Goal: Task Accomplishment & Management: Complete application form

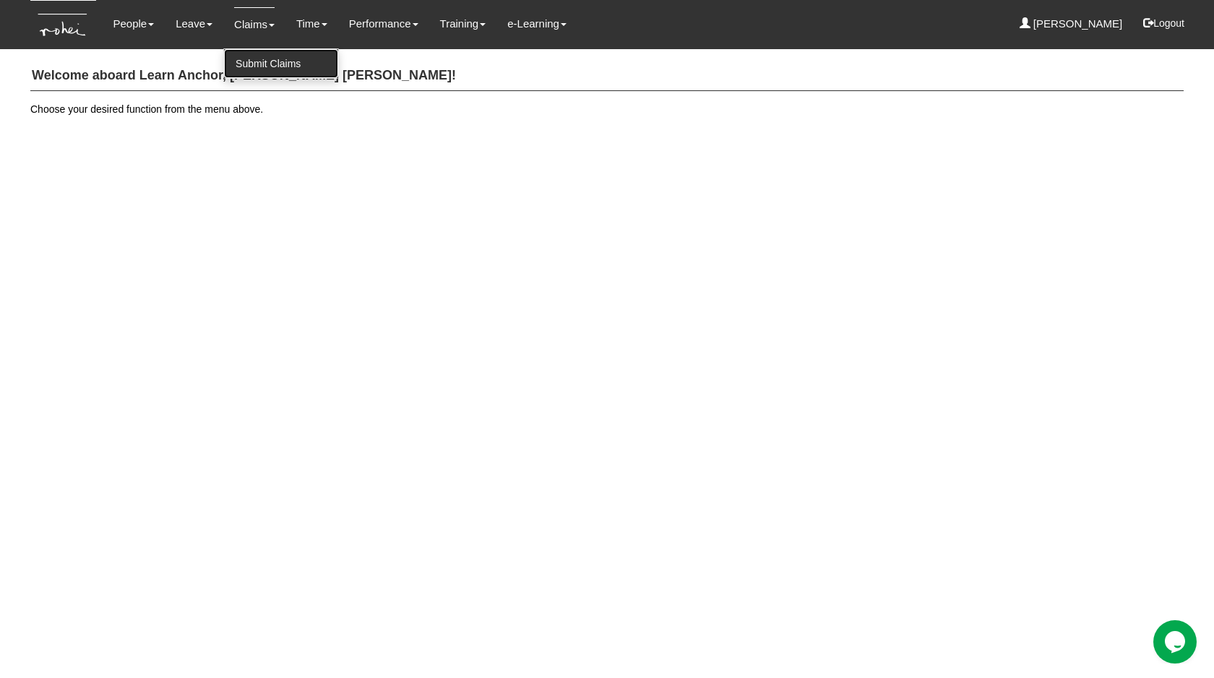
click at [267, 61] on link "Submit Claims" at bounding box center [281, 63] width 114 height 29
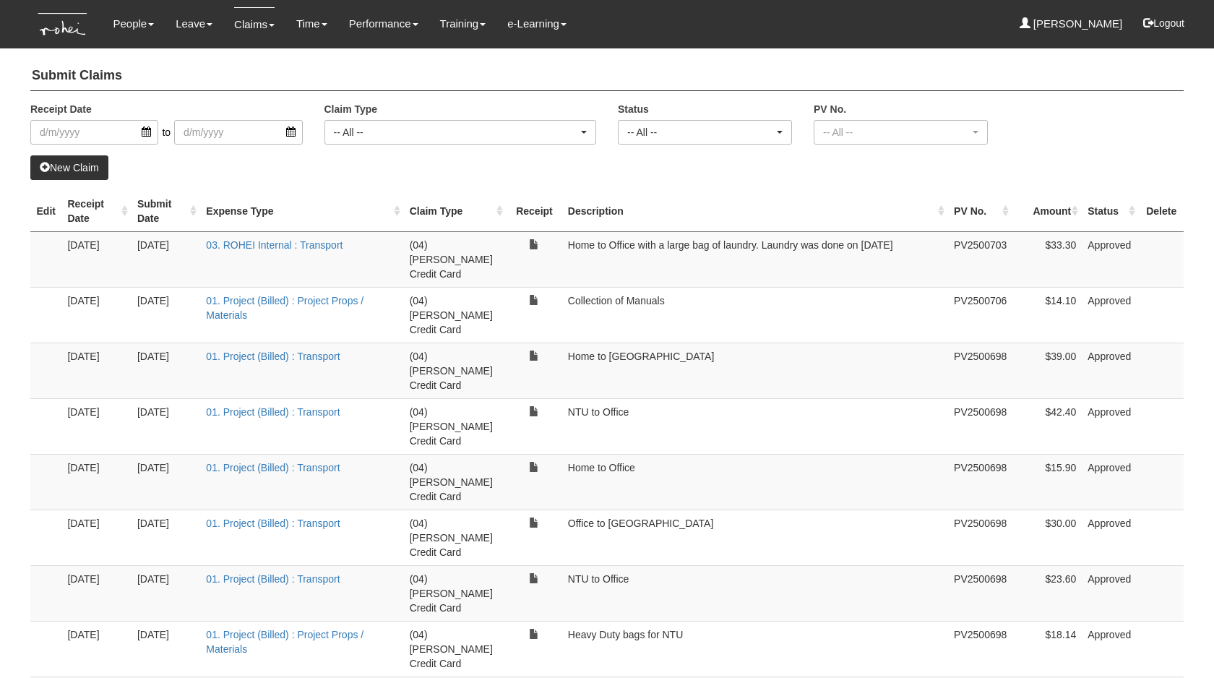
select select "50"
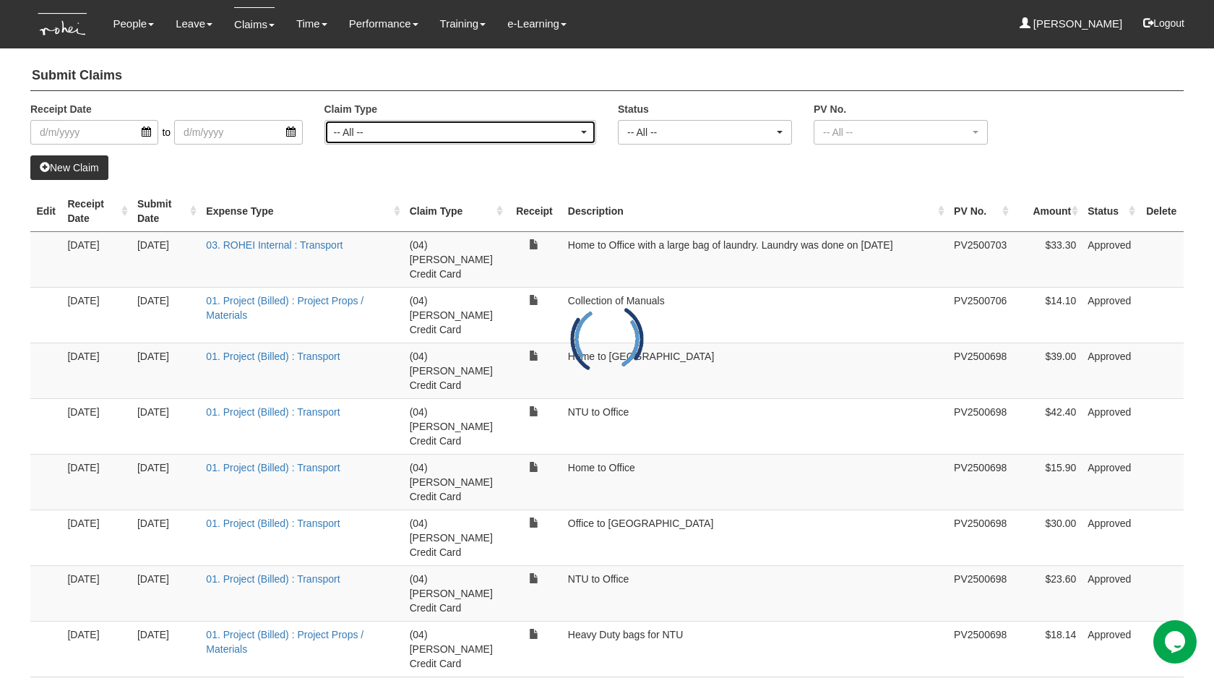
click at [430, 125] on div "-- All --" at bounding box center [456, 132] width 245 height 14
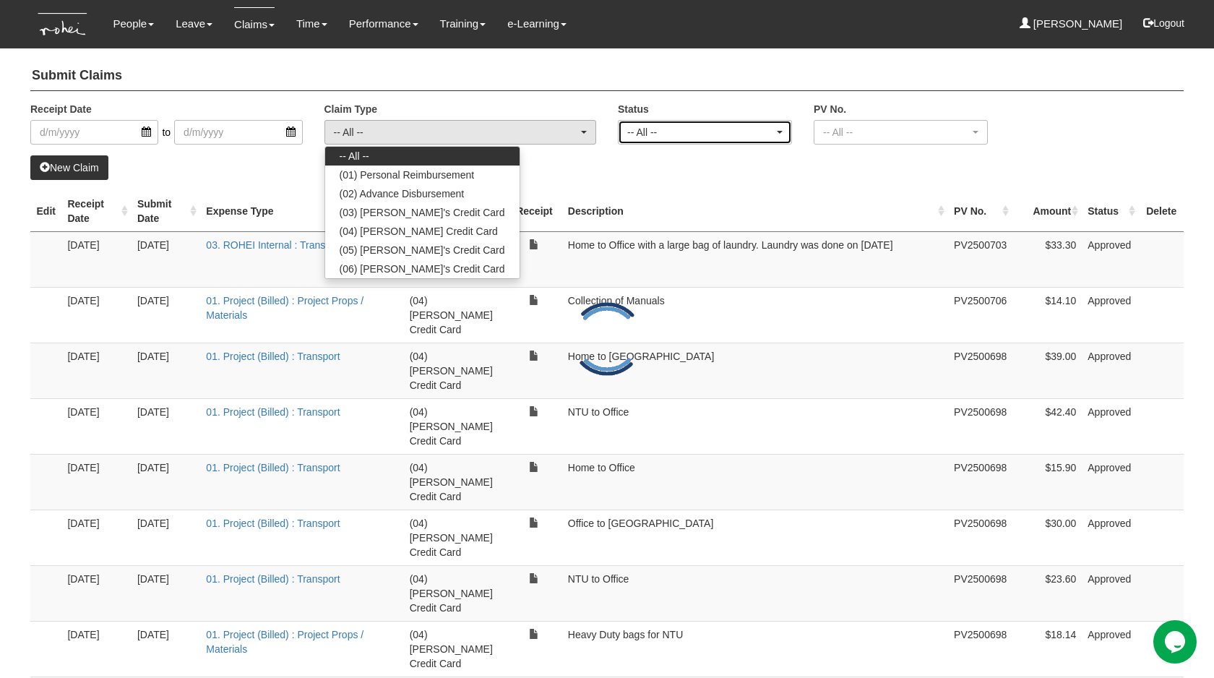
click at [686, 139] on div "-- All --" at bounding box center [705, 132] width 173 height 23
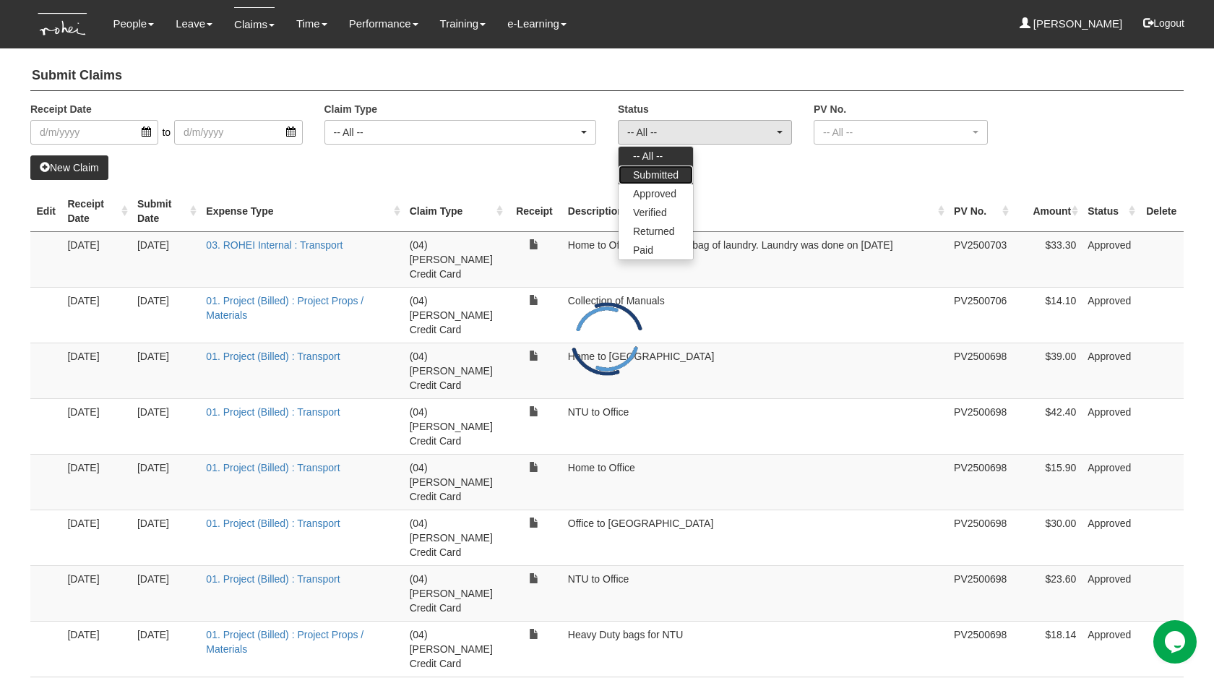
click at [661, 175] on span "Submitted" at bounding box center [656, 175] width 46 height 14
select select "Submitted"
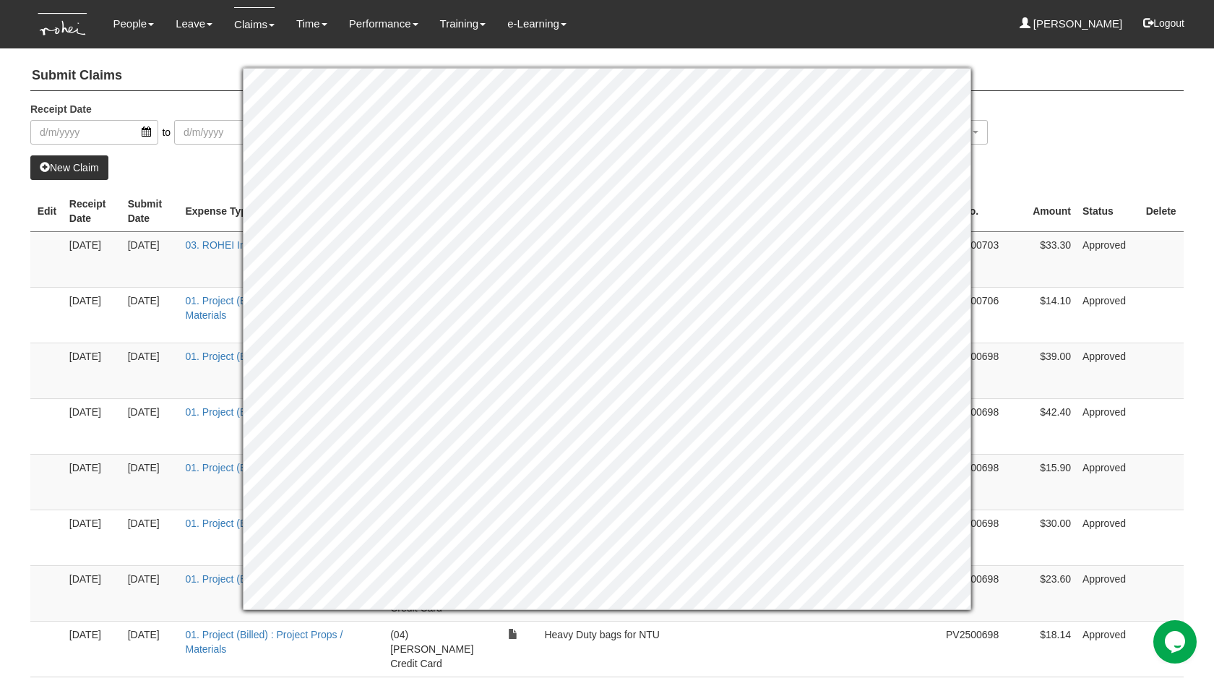
select select "50"
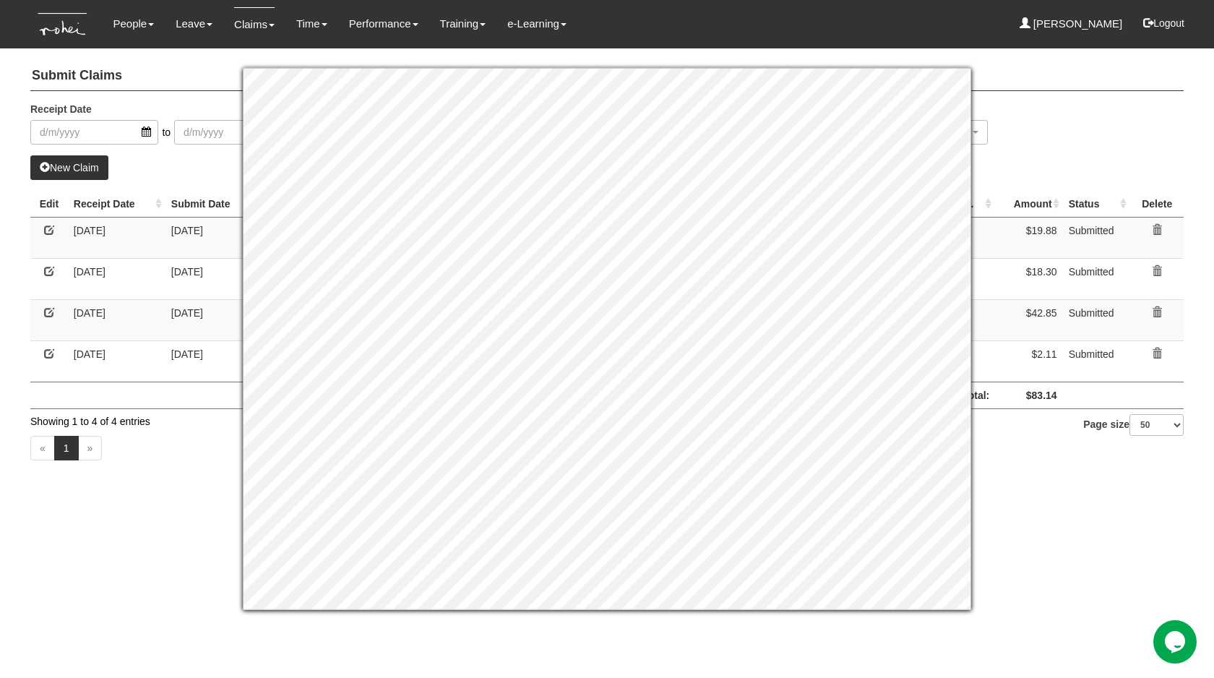
click at [1018, 89] on h4 "Submit Claims" at bounding box center [607, 76] width 1154 height 30
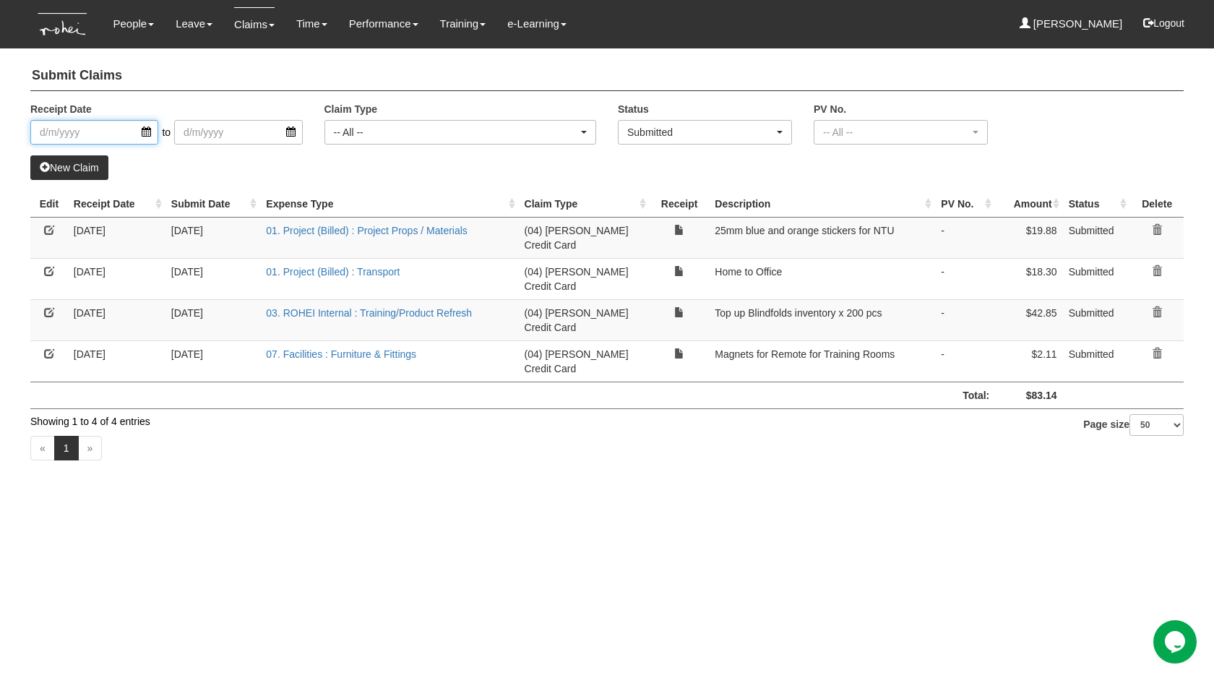
click at [87, 137] on input "search" at bounding box center [94, 132] width 128 height 25
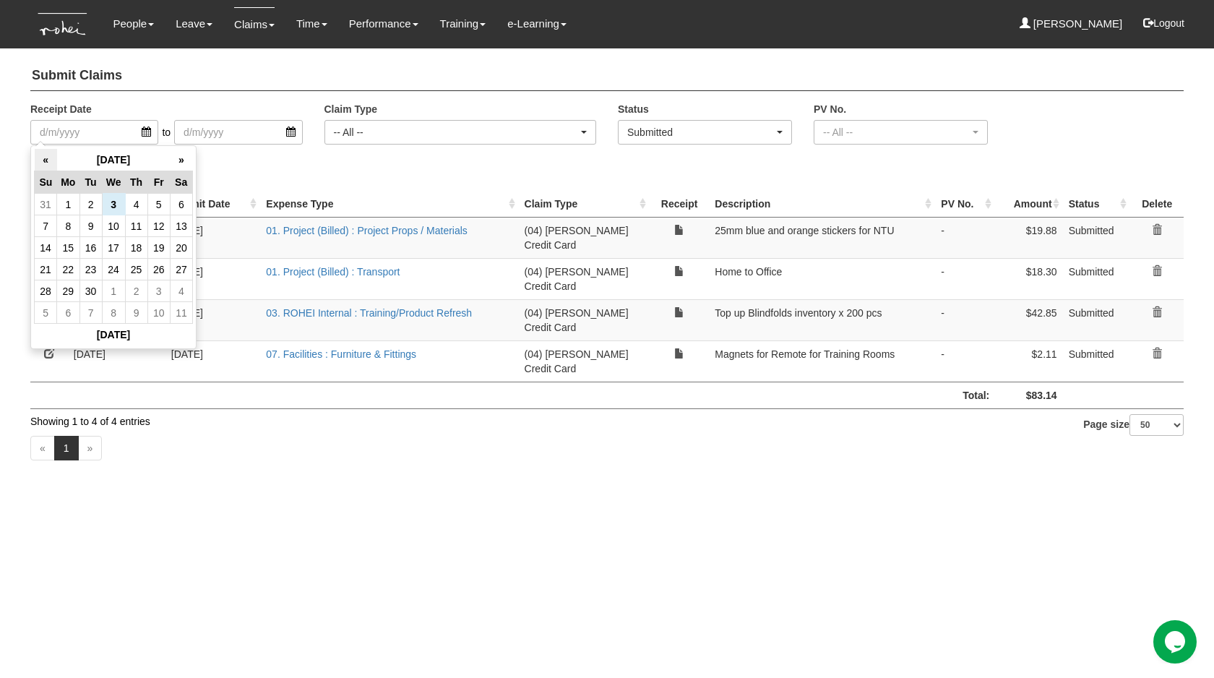
click at [55, 161] on th "«" at bounding box center [46, 160] width 22 height 22
click at [149, 207] on td "1" at bounding box center [158, 205] width 22 height 22
type input "[DATE]"
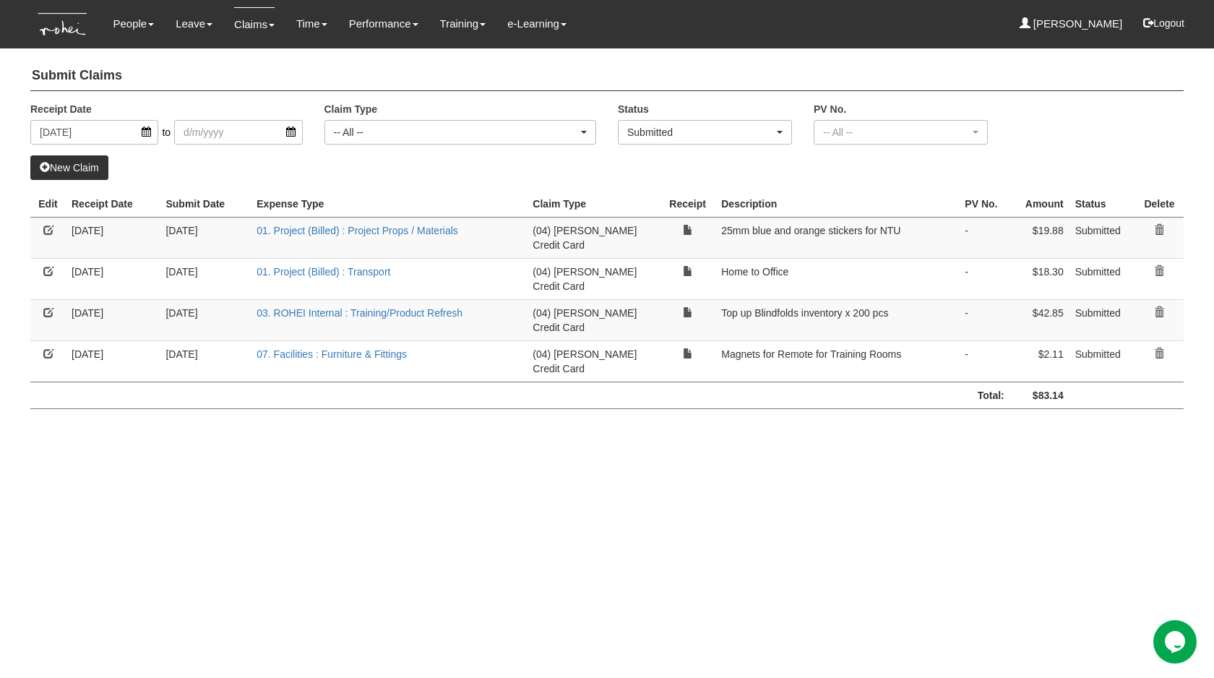
select select "50"
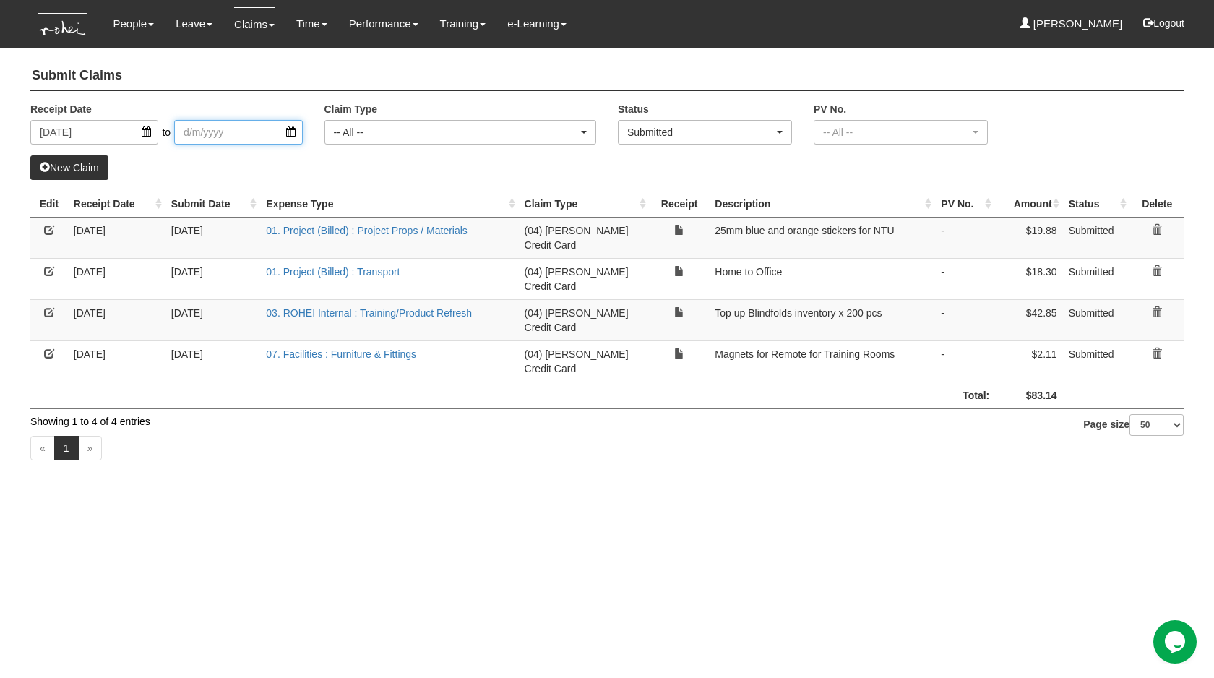
click at [232, 132] on input "search" at bounding box center [238, 132] width 128 height 25
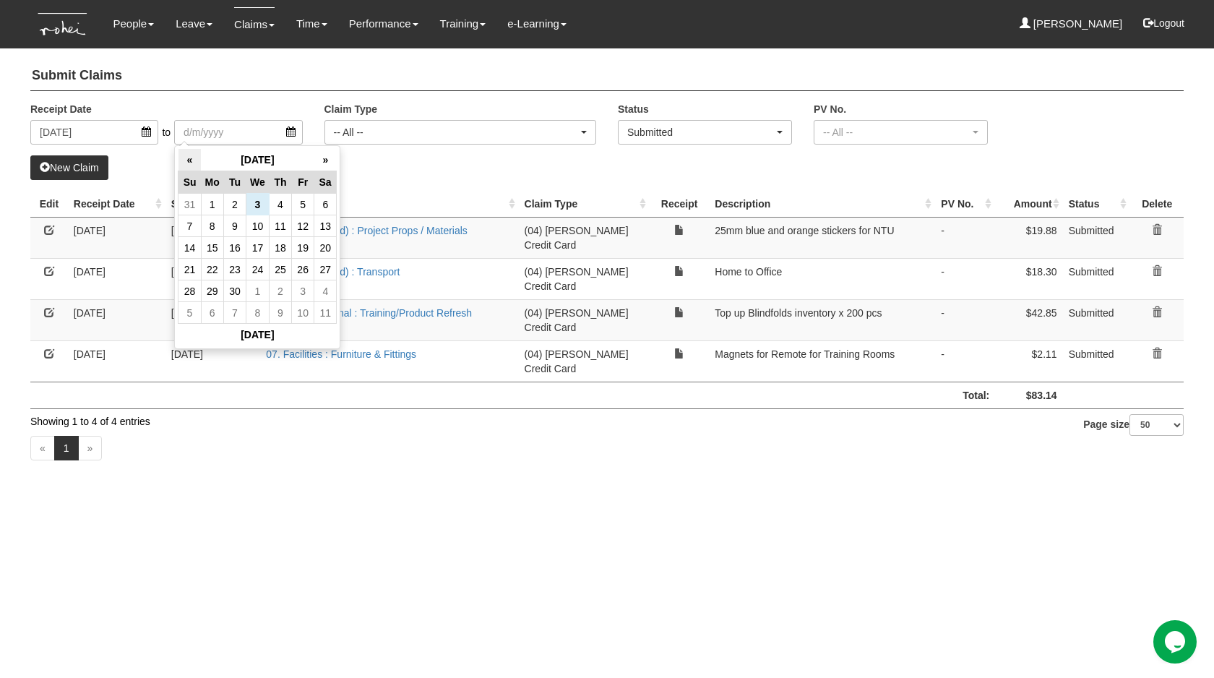
click at [185, 162] on th "«" at bounding box center [190, 160] width 22 height 22
click at [192, 307] on td "31" at bounding box center [190, 313] width 22 height 22
type input "31/8/2025"
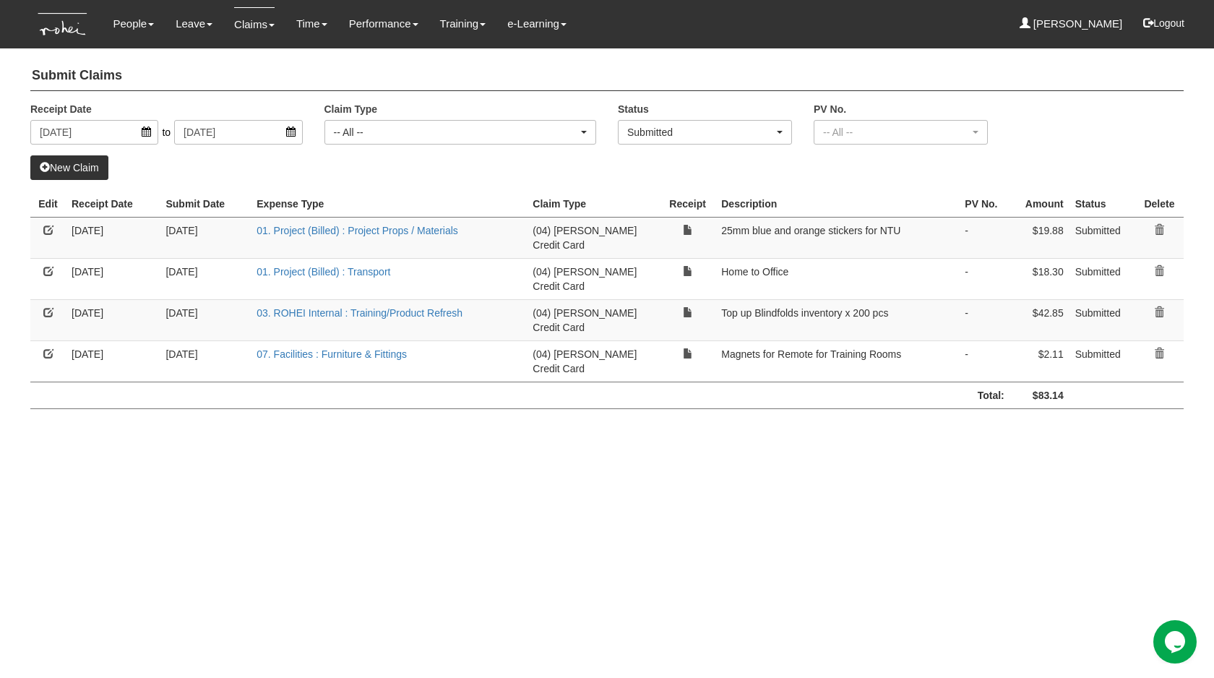
select select "50"
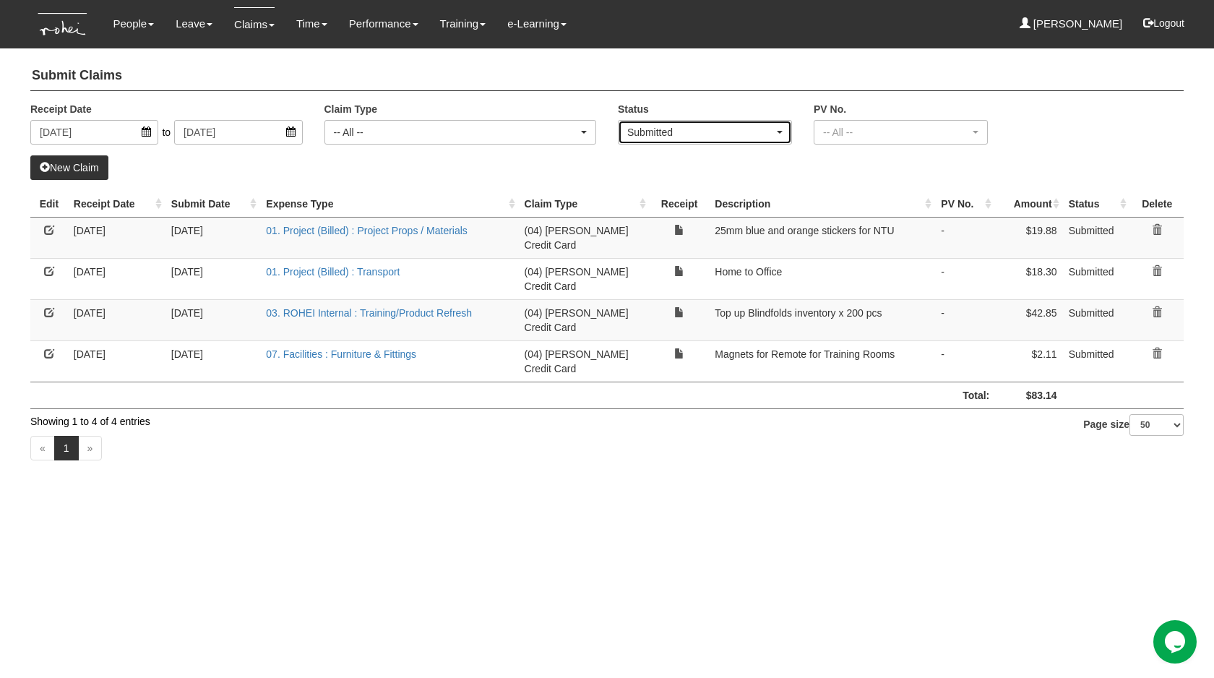
click at [723, 133] on div "Submitted" at bounding box center [700, 132] width 147 height 14
click at [660, 154] on span "-- All --" at bounding box center [648, 156] width 30 height 14
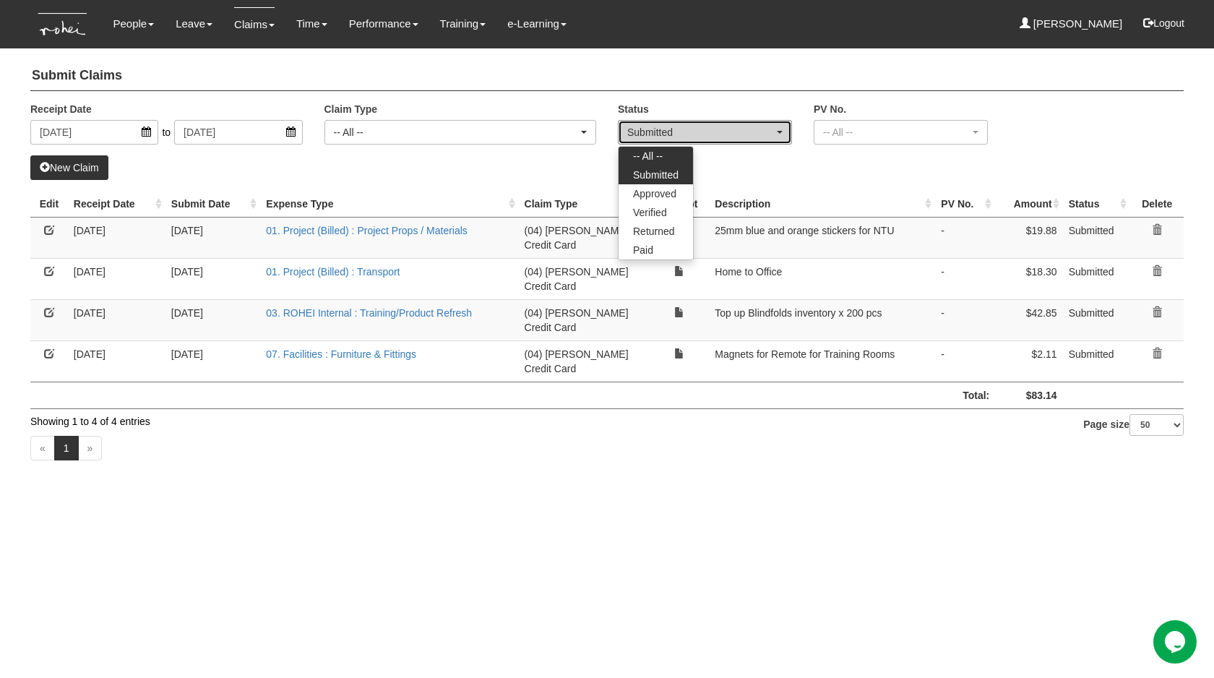
select select "All"
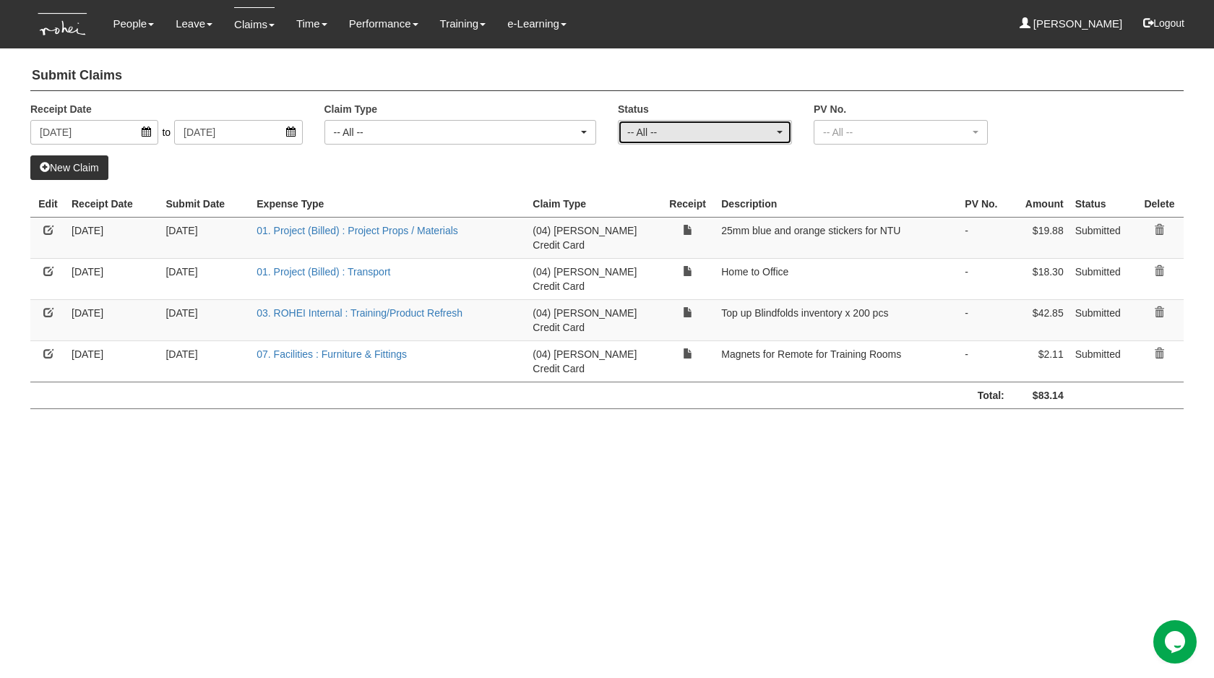
select select "50"
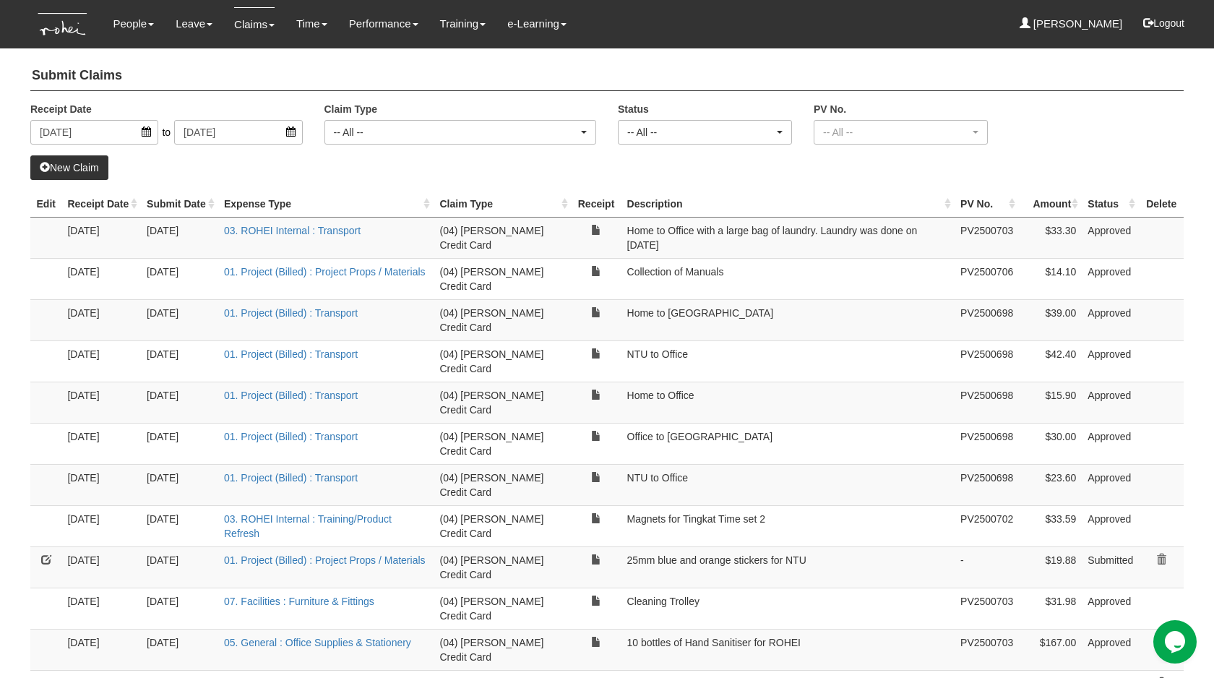
click at [539, 115] on div "Claim Type -- All -- (01) Personal Reimbursement (02) Advance Disbursement (03)…" at bounding box center [461, 123] width 294 height 43
click at [538, 123] on div "-- All --" at bounding box center [460, 132] width 271 height 23
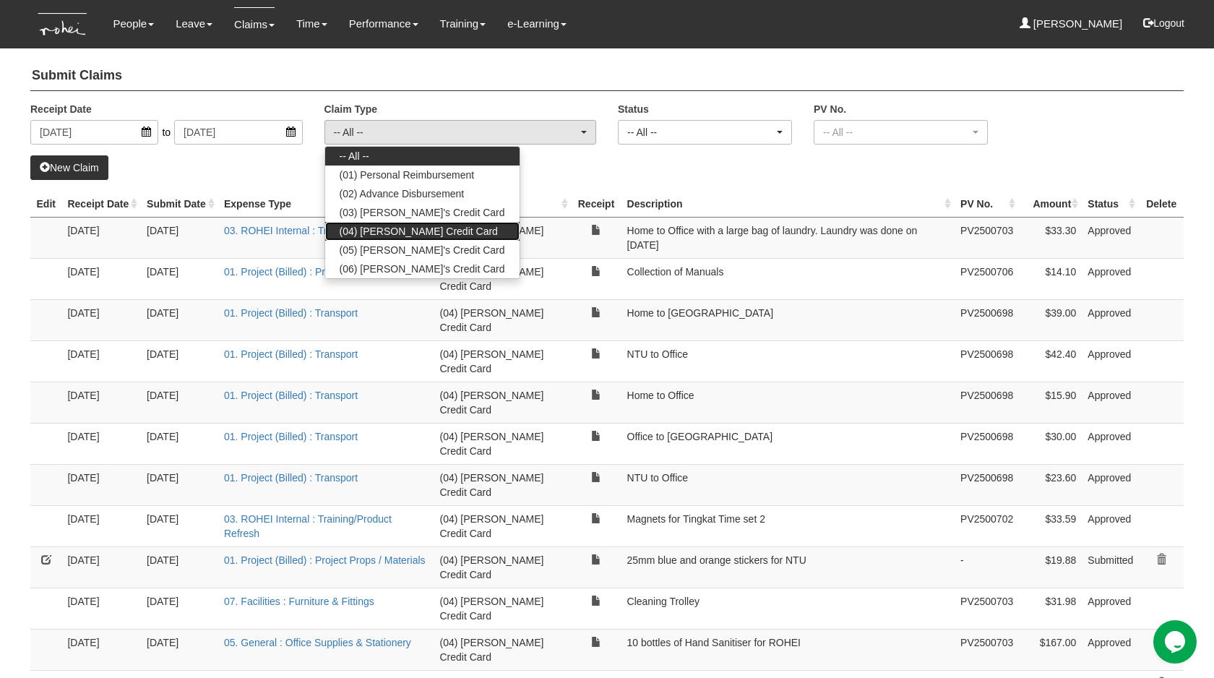
click at [468, 233] on link "(04) [PERSON_NAME] Credit Card" at bounding box center [422, 231] width 194 height 19
select select "16"
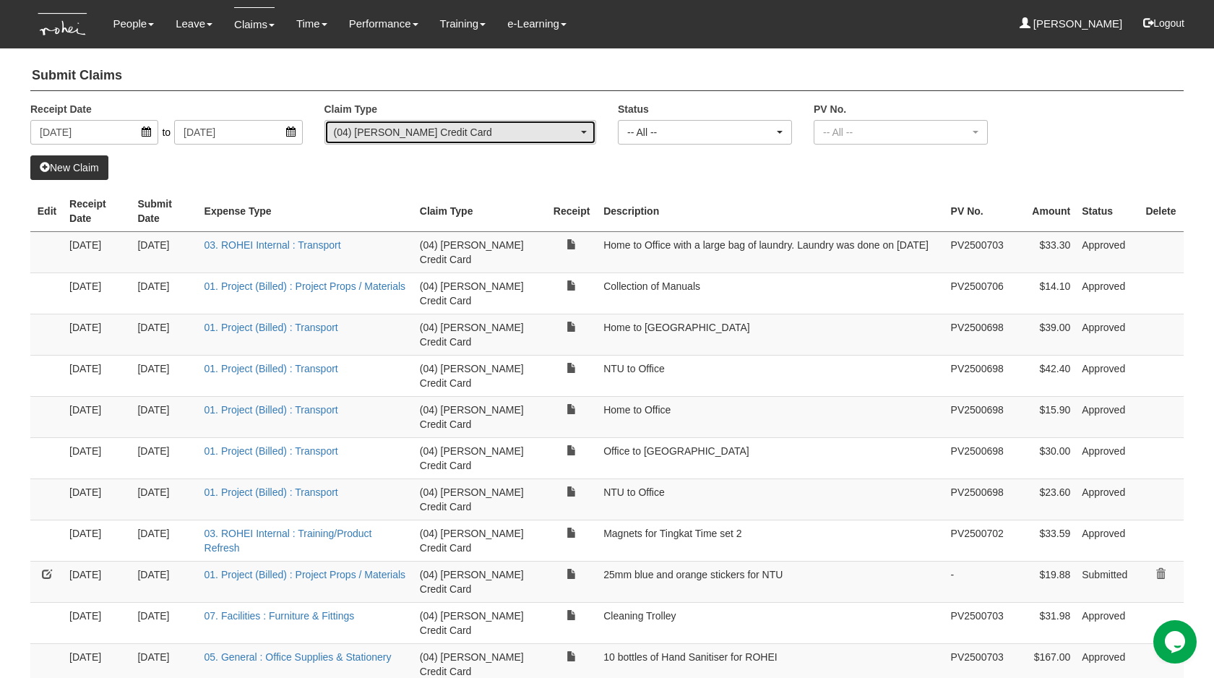
select select "50"
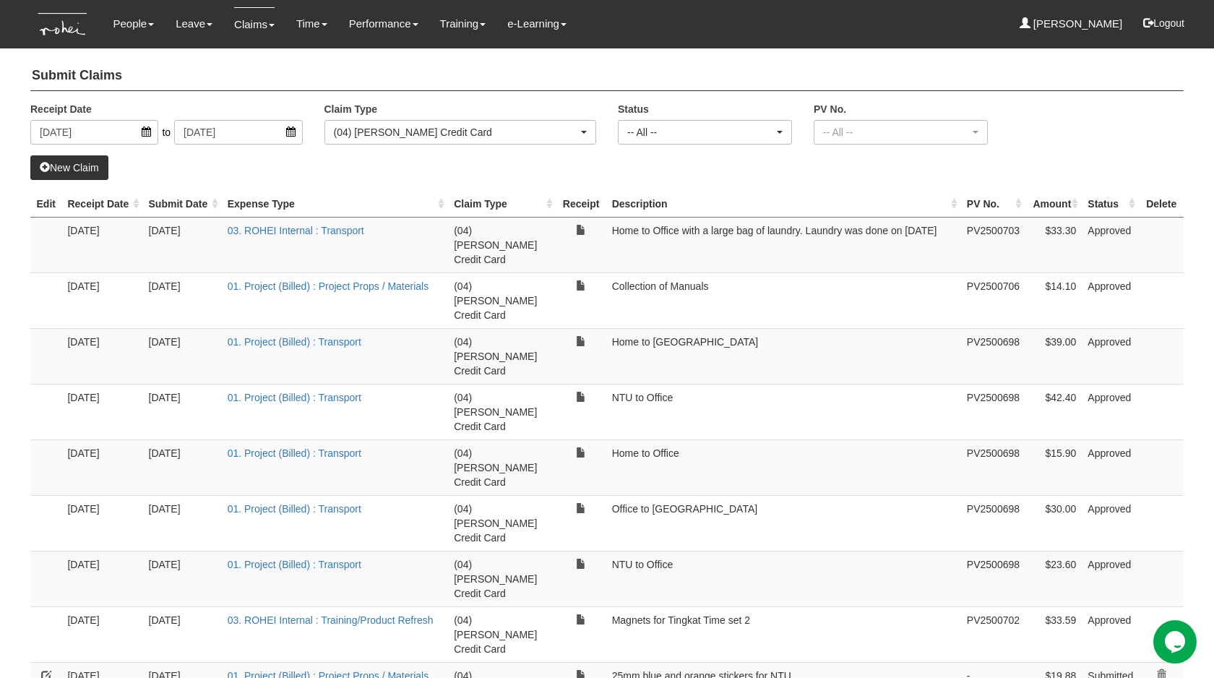
click at [93, 200] on th "Receipt Date" at bounding box center [101, 204] width 81 height 27
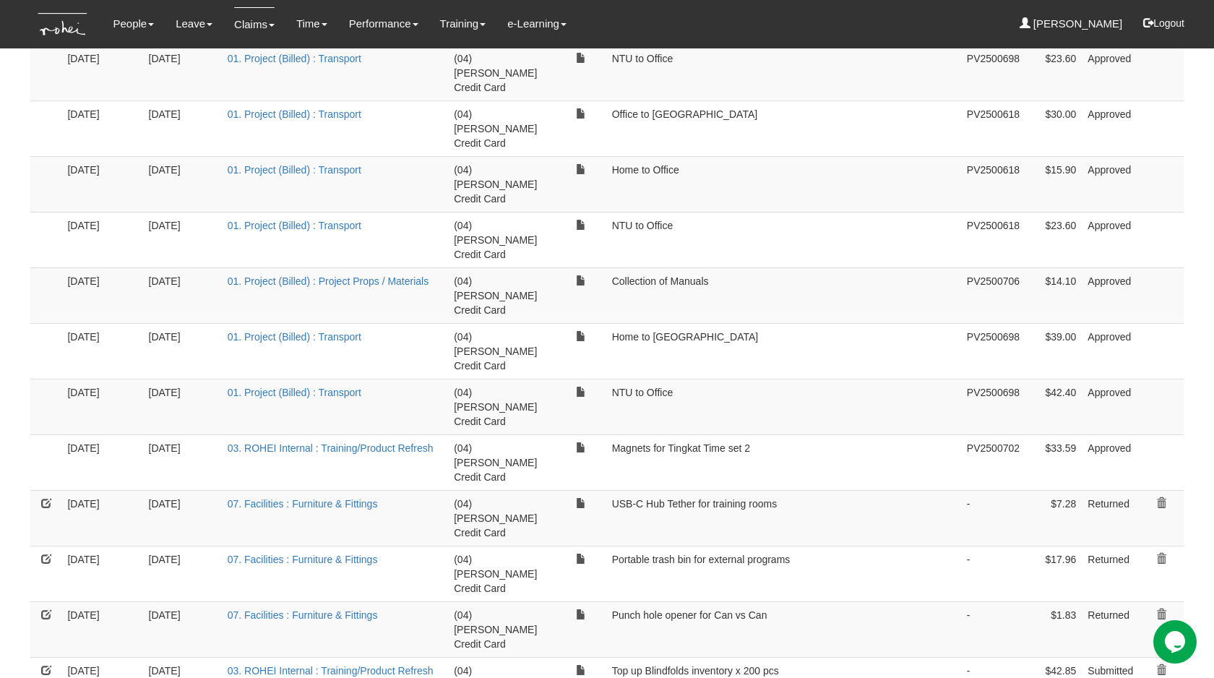
scroll to position [539, 0]
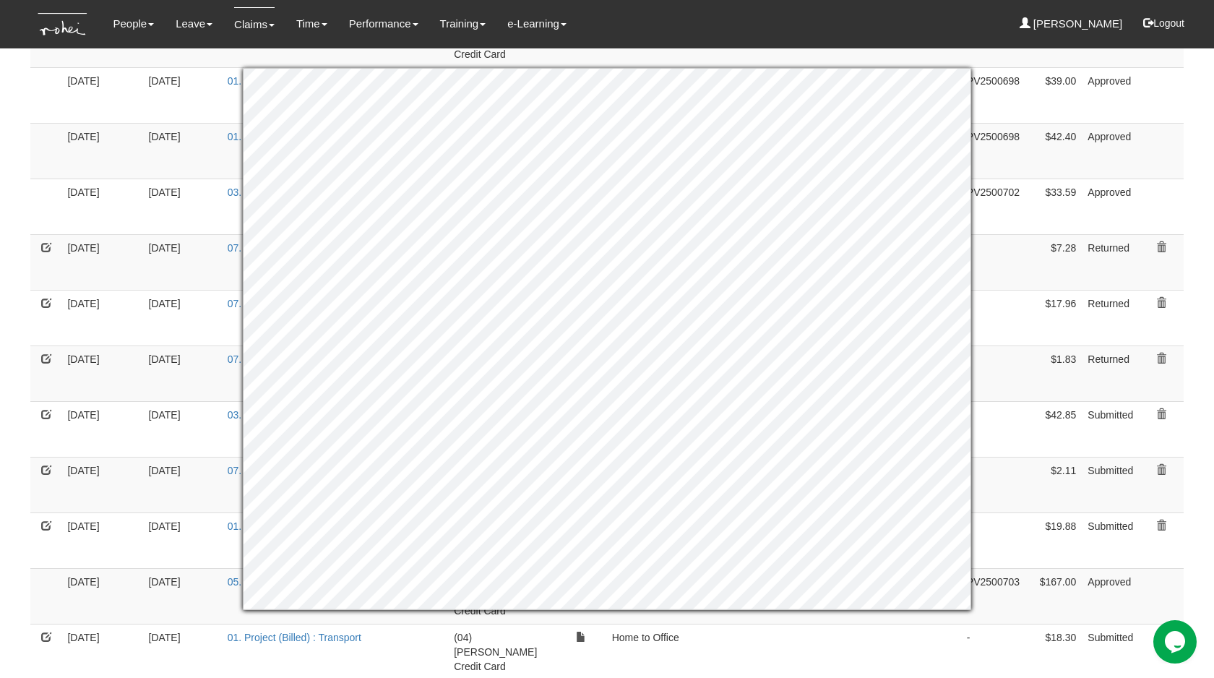
click at [1013, 290] on td "-" at bounding box center [993, 318] width 64 height 56
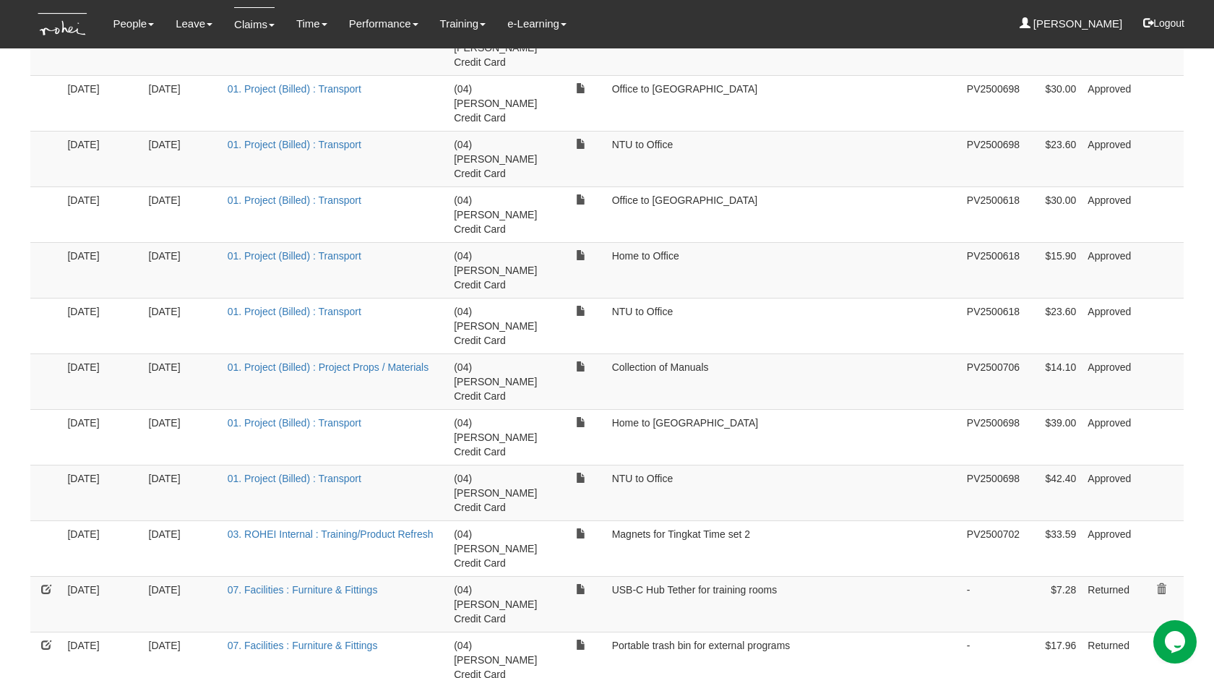
scroll to position [0, 0]
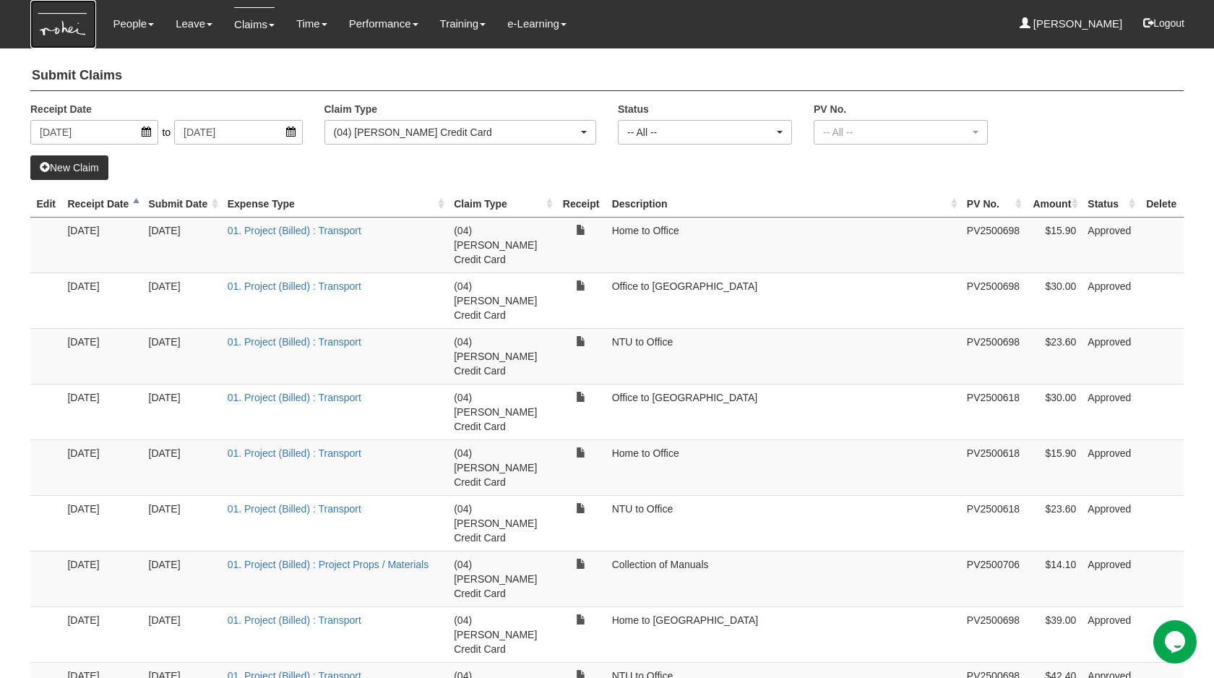
click at [72, 24] on img at bounding box center [63, 24] width 66 height 48
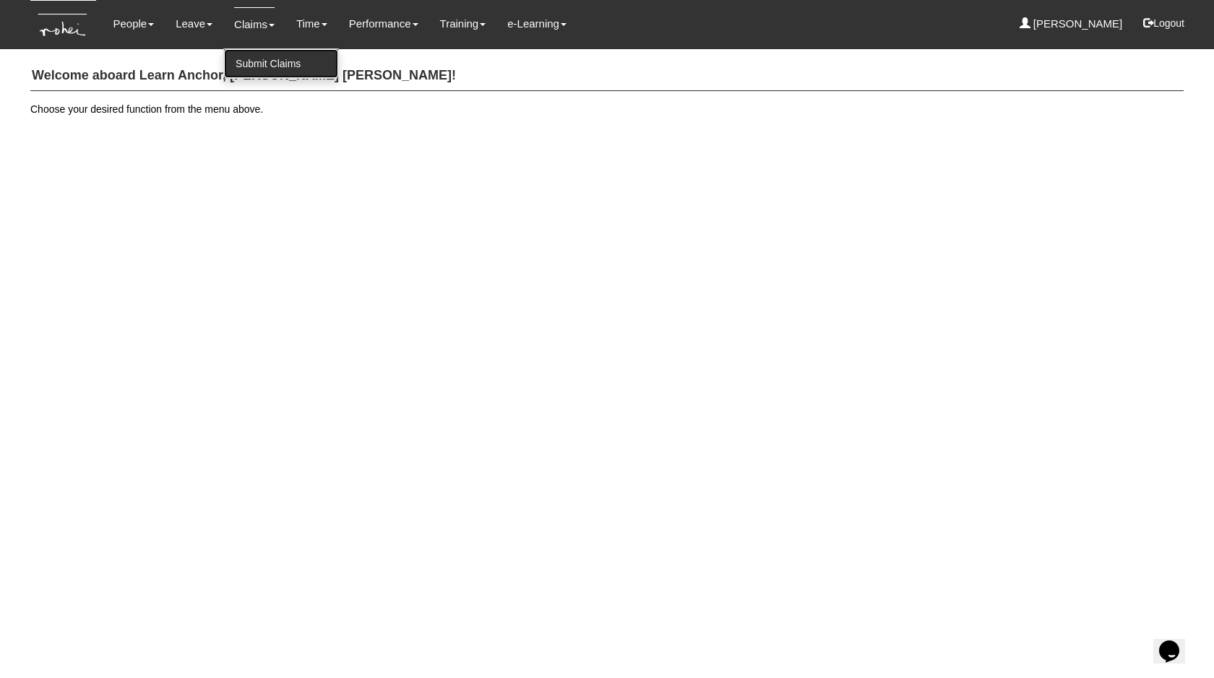
click at [261, 57] on link "Submit Claims" at bounding box center [281, 63] width 114 height 29
click at [259, 67] on link "Submit Claims" at bounding box center [281, 63] width 114 height 29
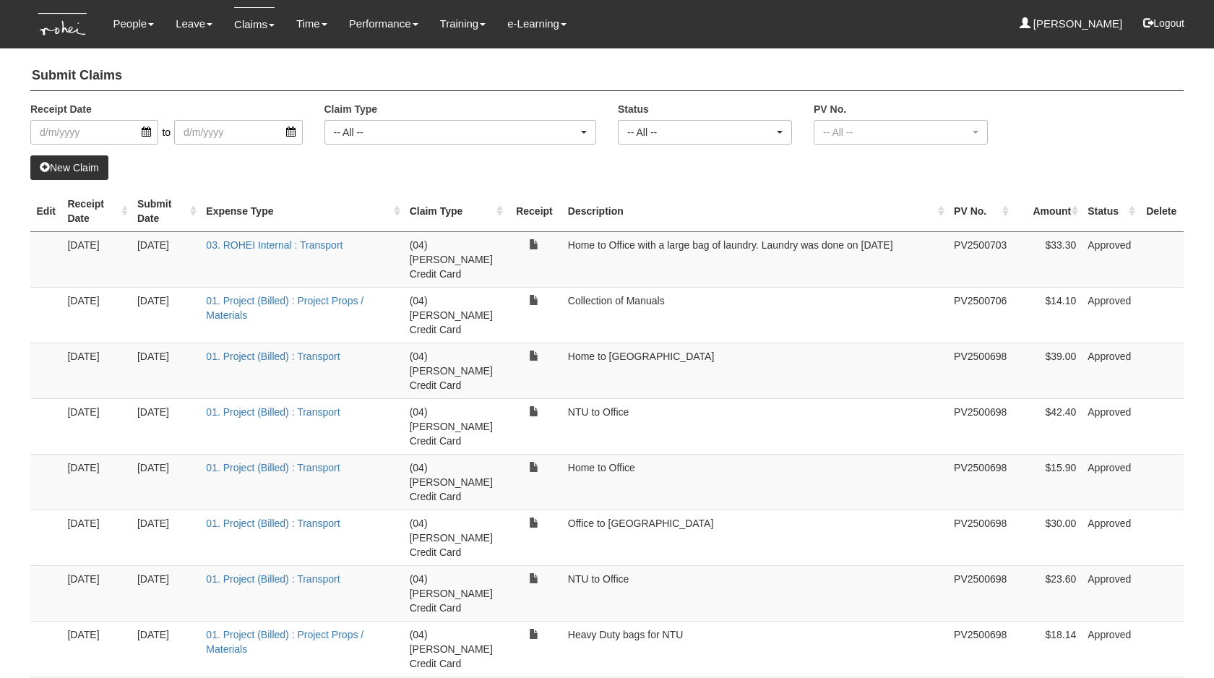
select select "50"
click at [697, 132] on div "-- All --" at bounding box center [700, 132] width 147 height 14
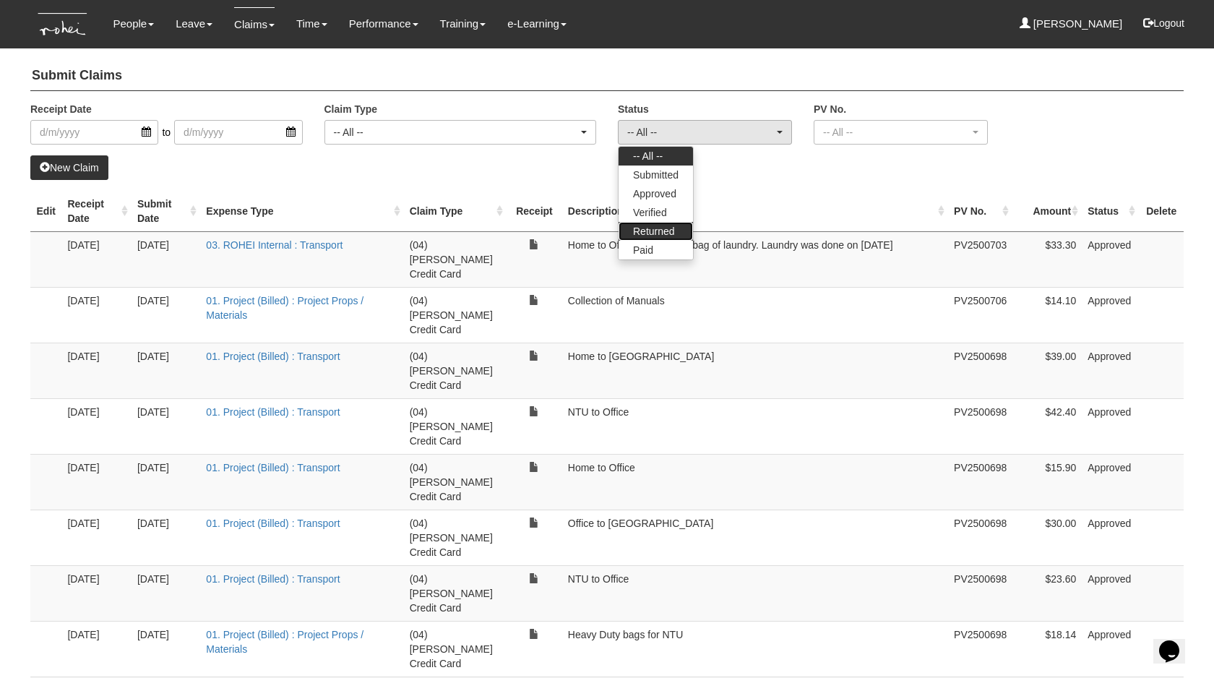
click at [679, 238] on link "Returned" at bounding box center [656, 231] width 74 height 19
select select "Returned"
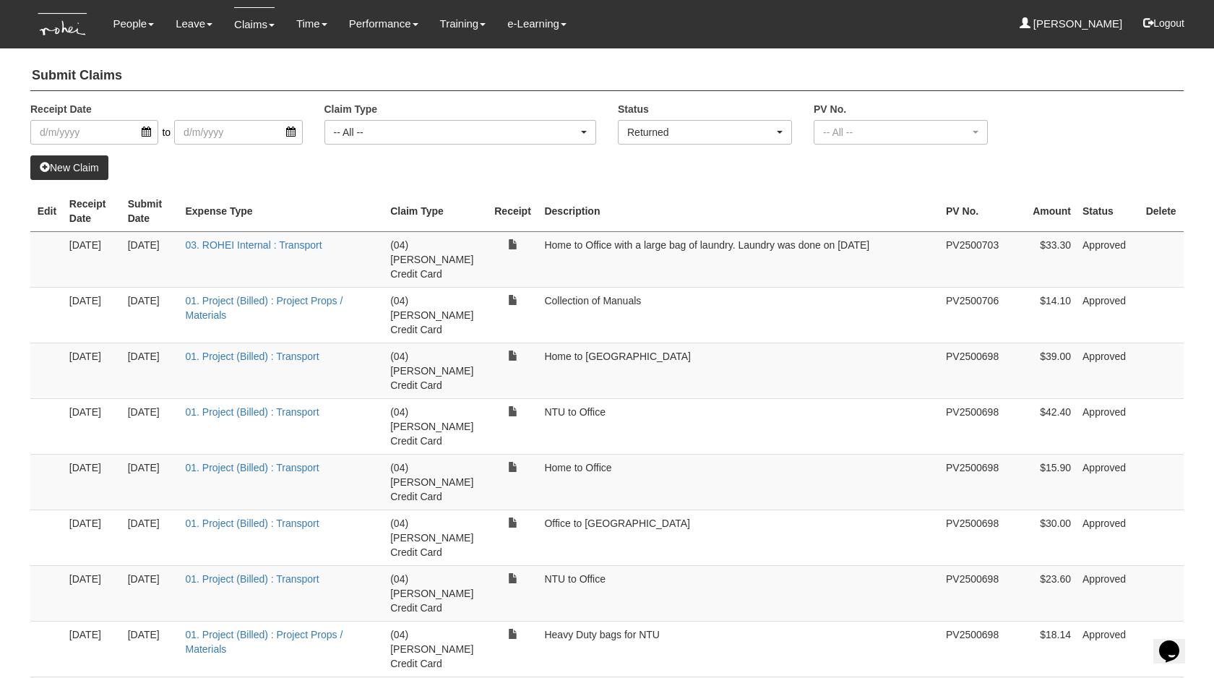
click at [670, 162] on div "New Claim" at bounding box center [607, 167] width 1154 height 25
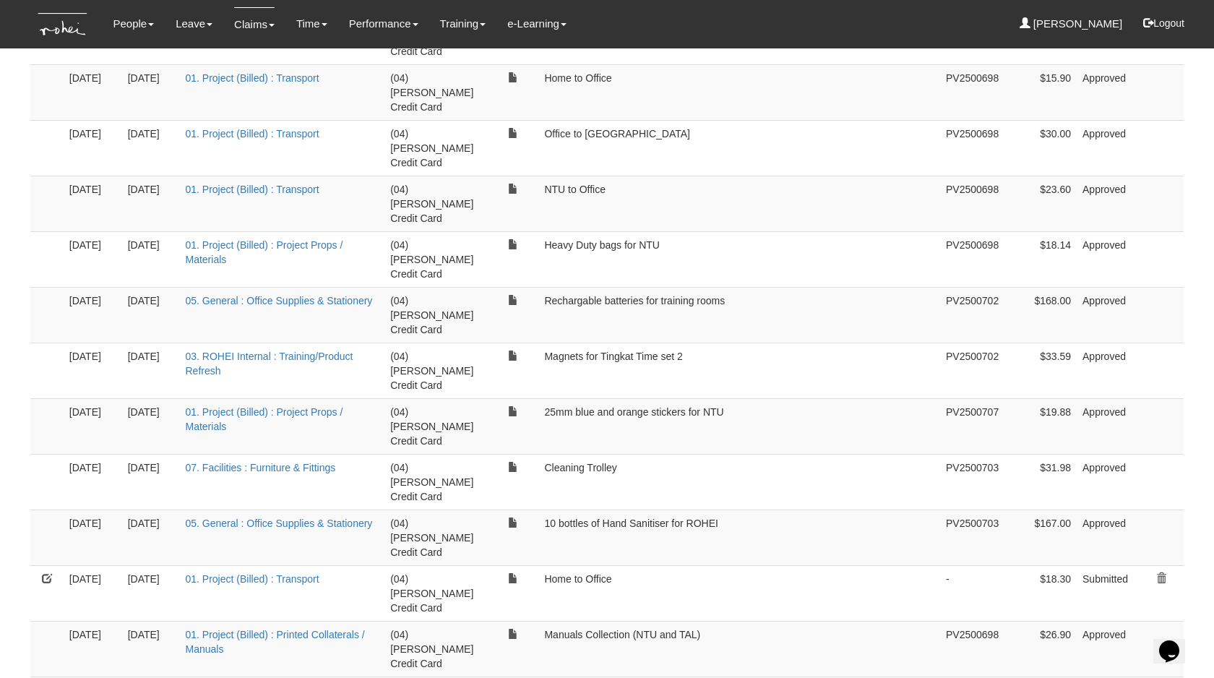
select select "50"
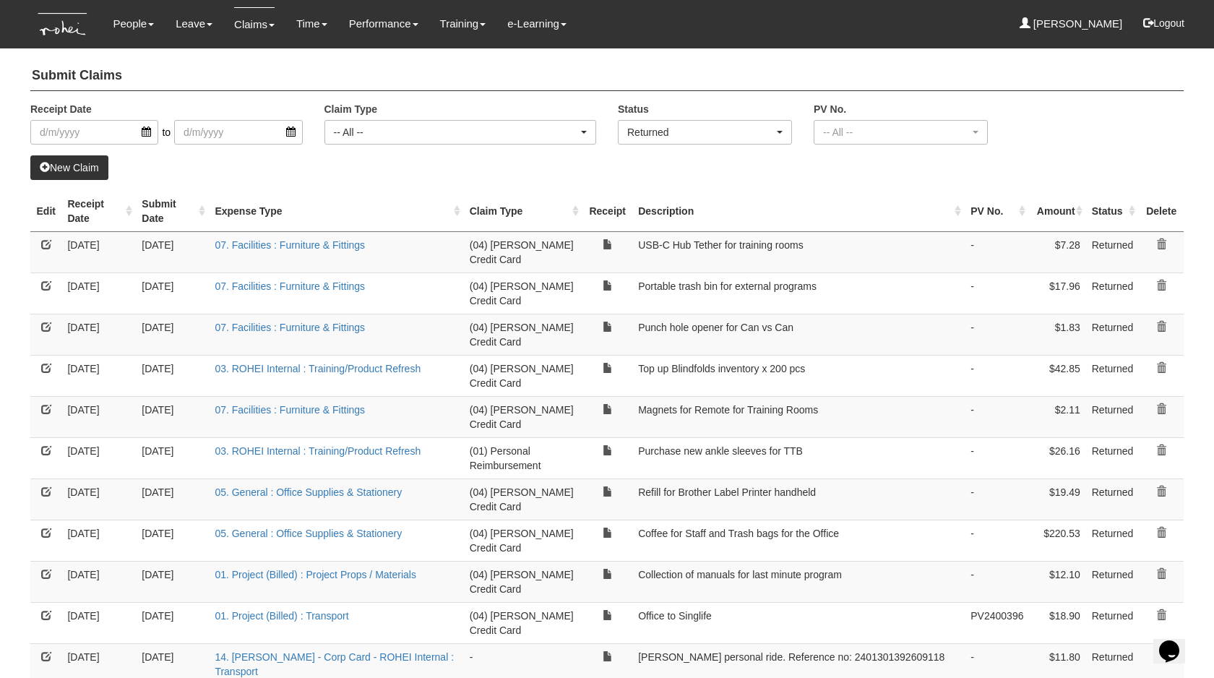
click at [95, 197] on th "Receipt Date" at bounding box center [98, 211] width 74 height 41
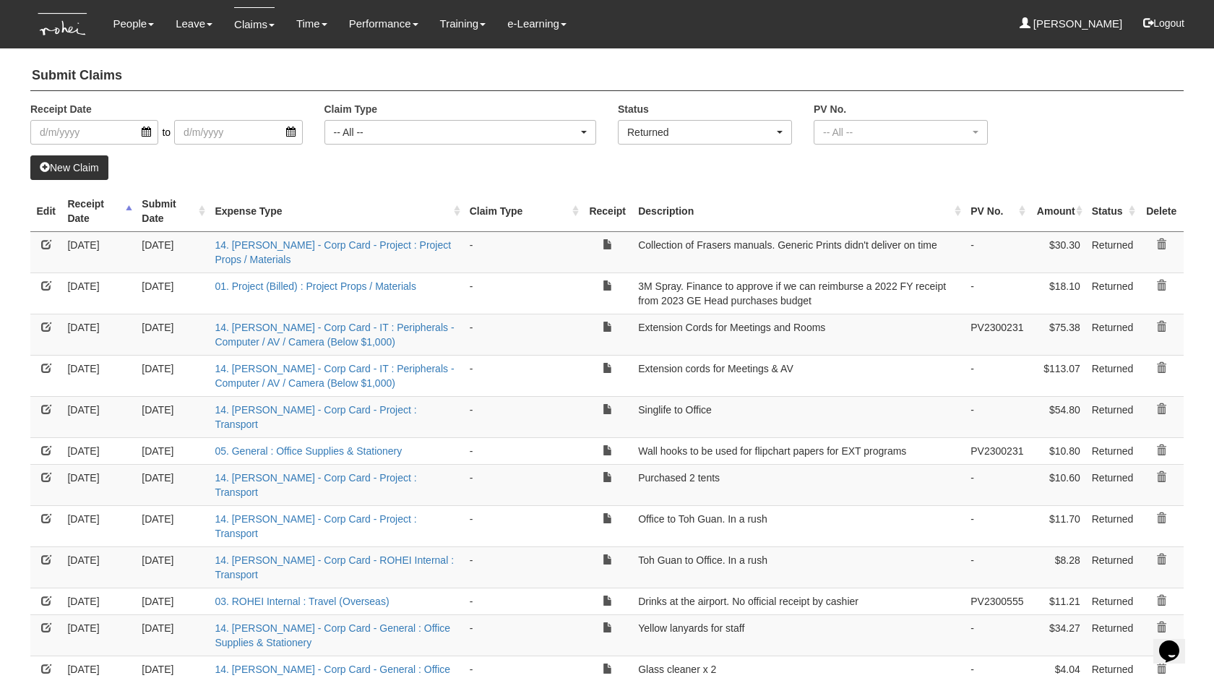
click at [95, 197] on th "Receipt Date" at bounding box center [98, 211] width 74 height 41
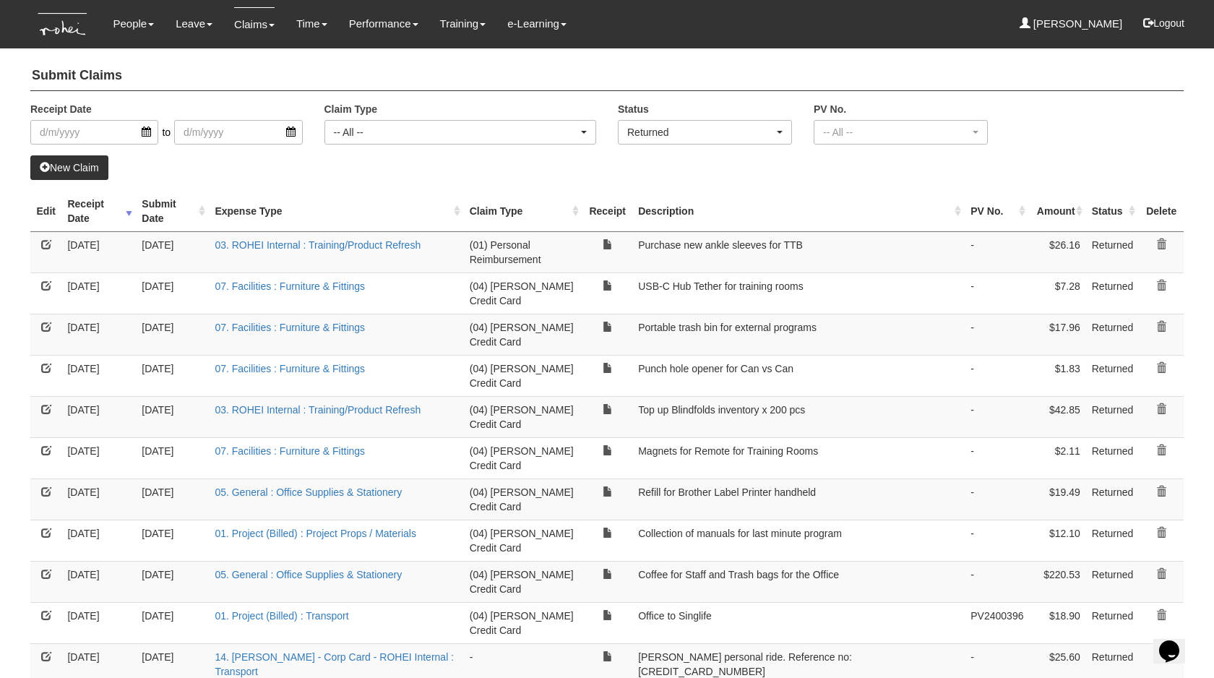
click at [45, 239] on link at bounding box center [46, 244] width 10 height 10
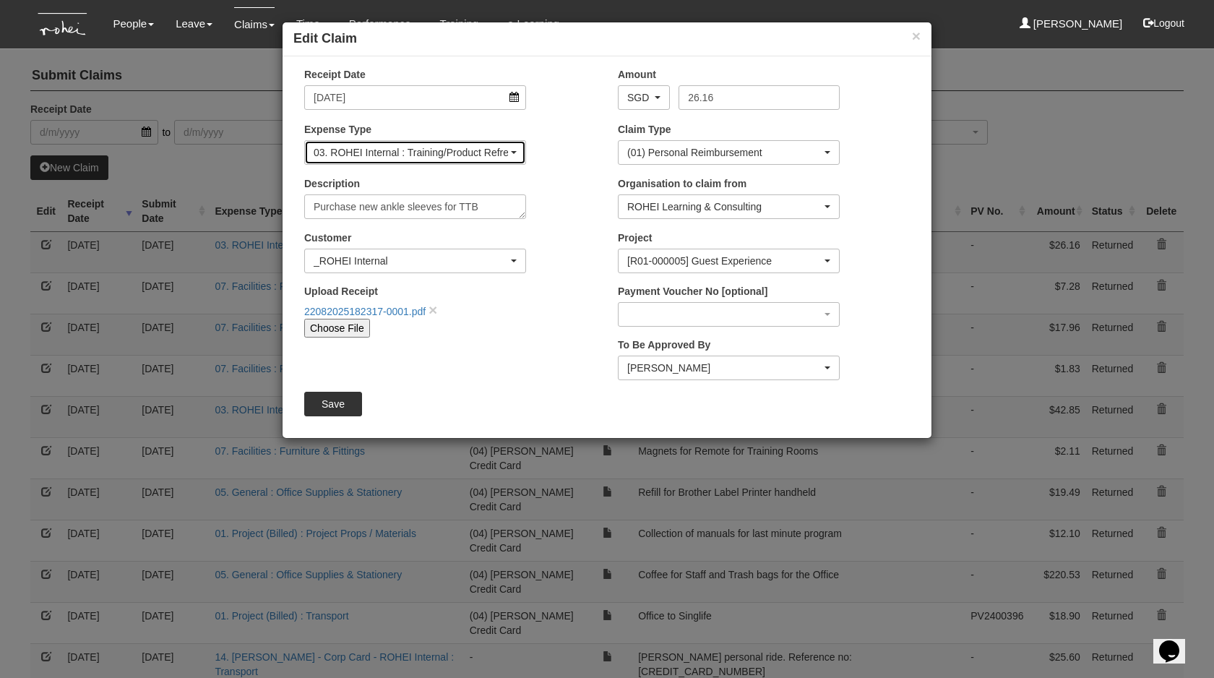
click at [446, 145] on div "03. ROHEI Internal : Training/Product Refresh" at bounding box center [411, 152] width 194 height 14
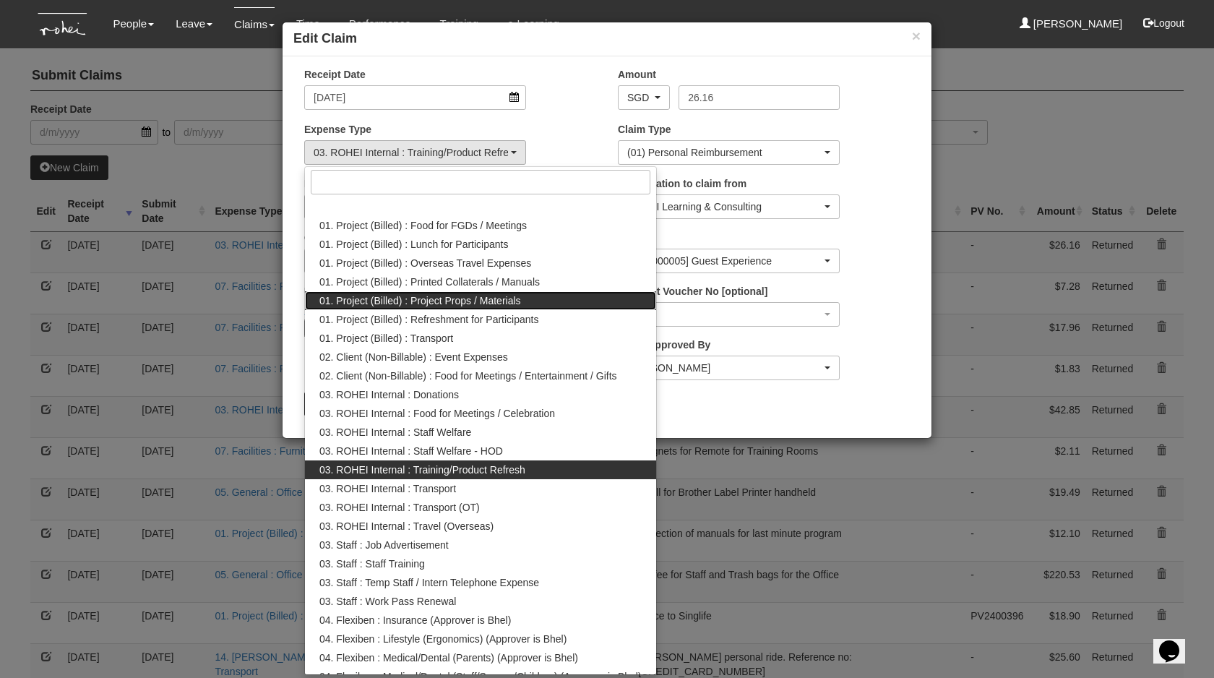
click at [495, 303] on span "01. Project (Billed) : Project Props / Materials" at bounding box center [420, 300] width 202 height 14
select select "134"
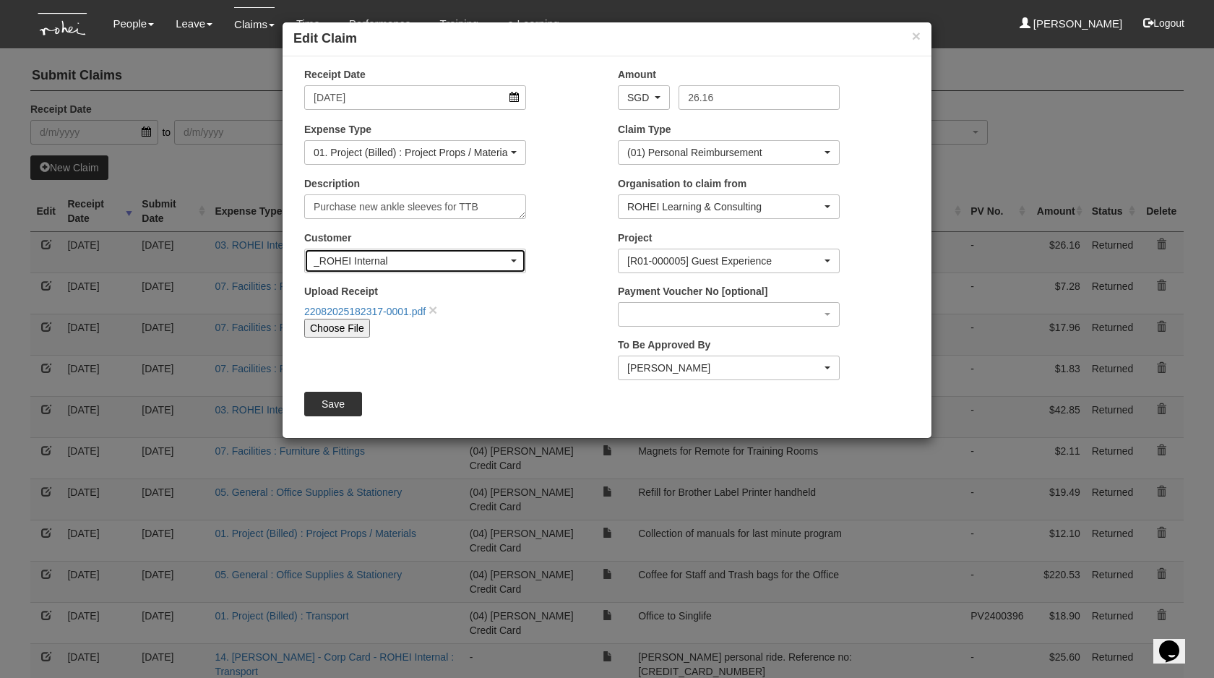
click at [478, 265] on div "_ROHEI Internal" at bounding box center [411, 261] width 194 height 14
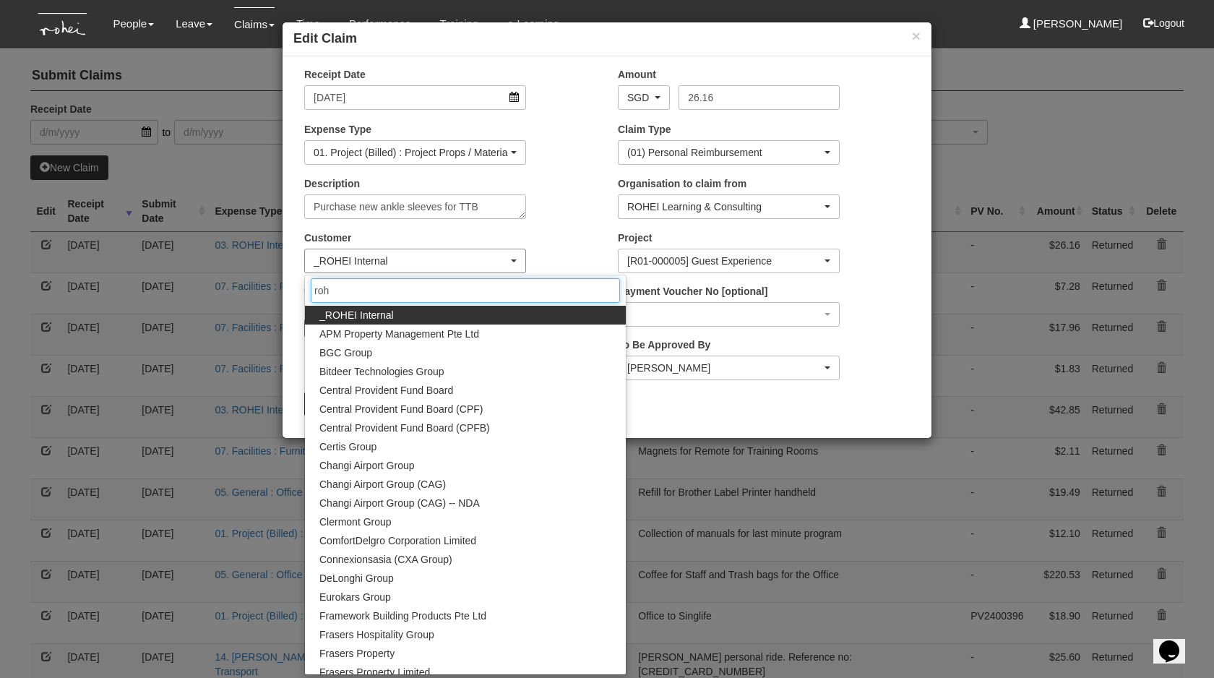
type input "rohe"
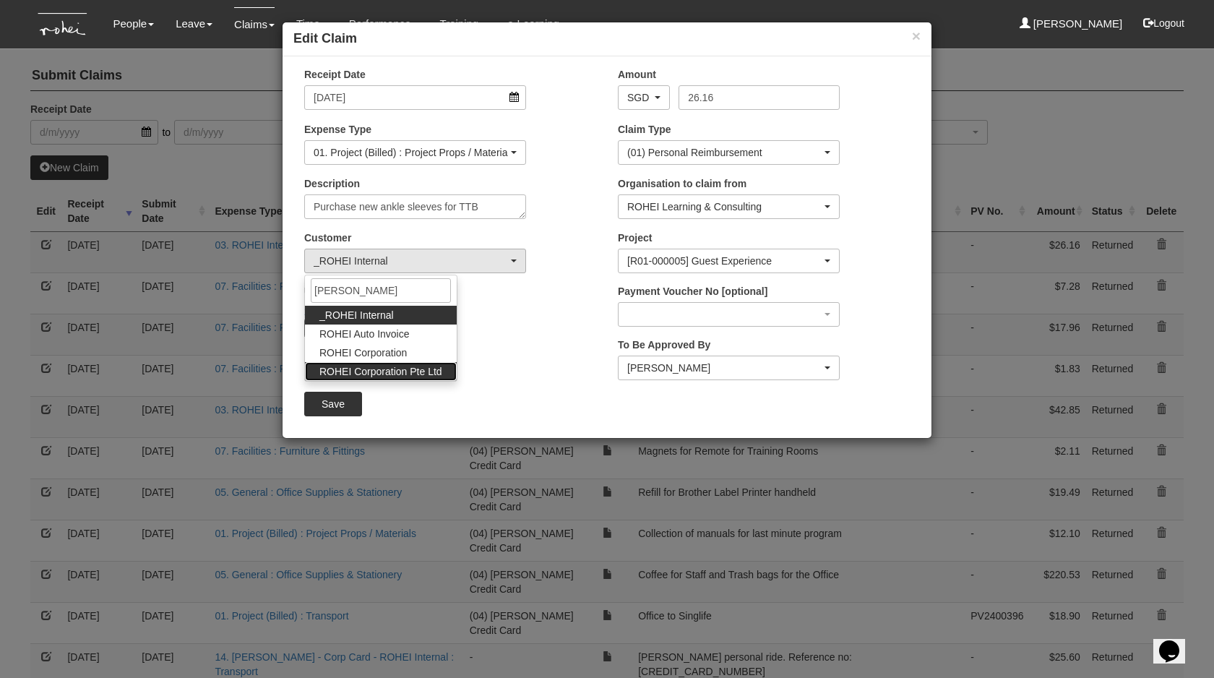
click at [430, 368] on span "ROHEI Corporation Pte Ltd" at bounding box center [380, 371] width 123 height 14
select select "124"
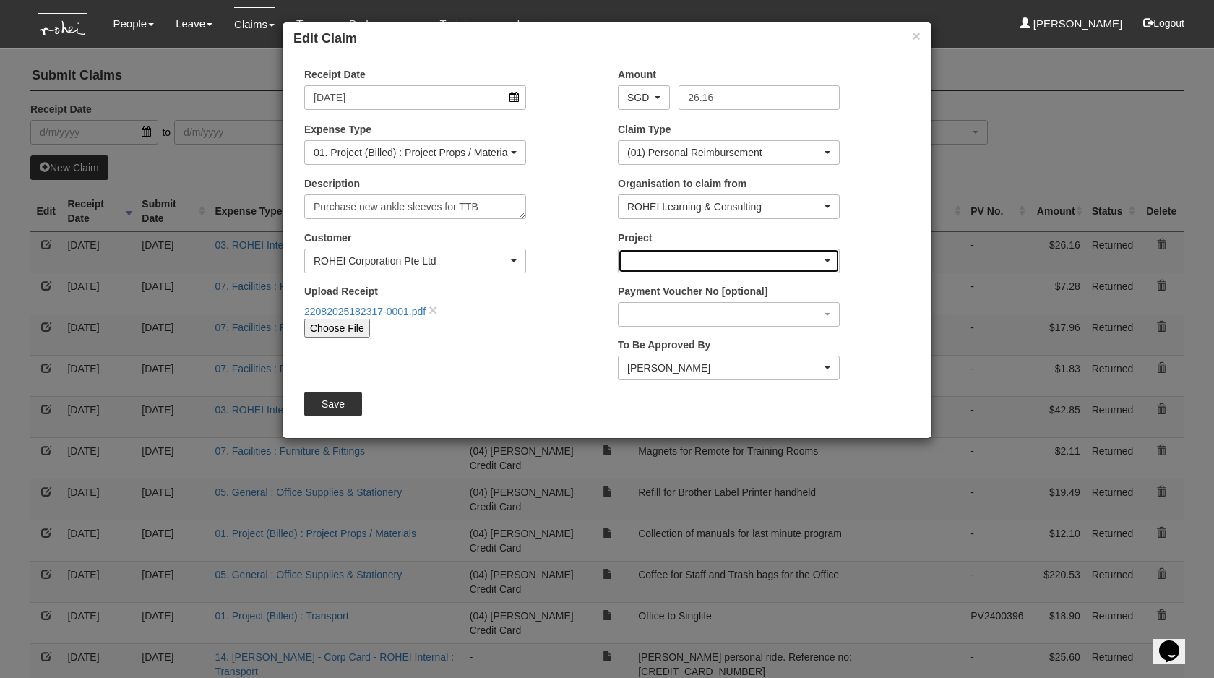
click at [718, 258] on div "button" at bounding box center [729, 260] width 220 height 23
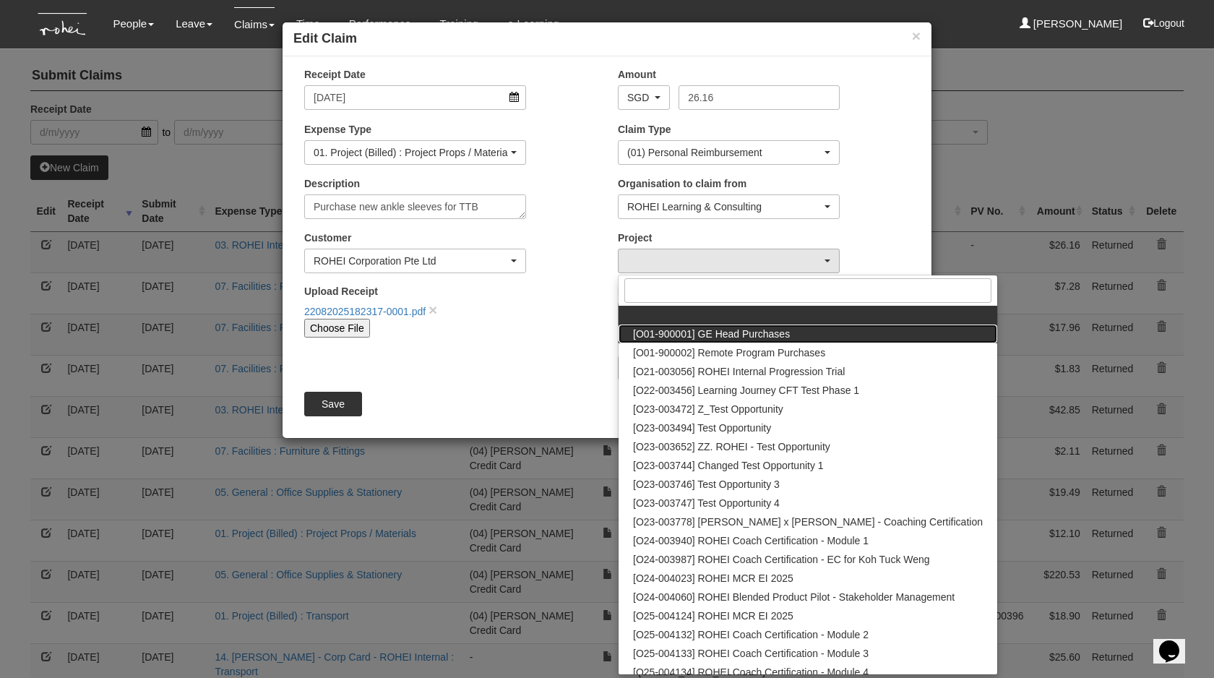
click at [733, 334] on span "[O01-900001] GE Head Purchases" at bounding box center [711, 334] width 157 height 14
select select "1381"
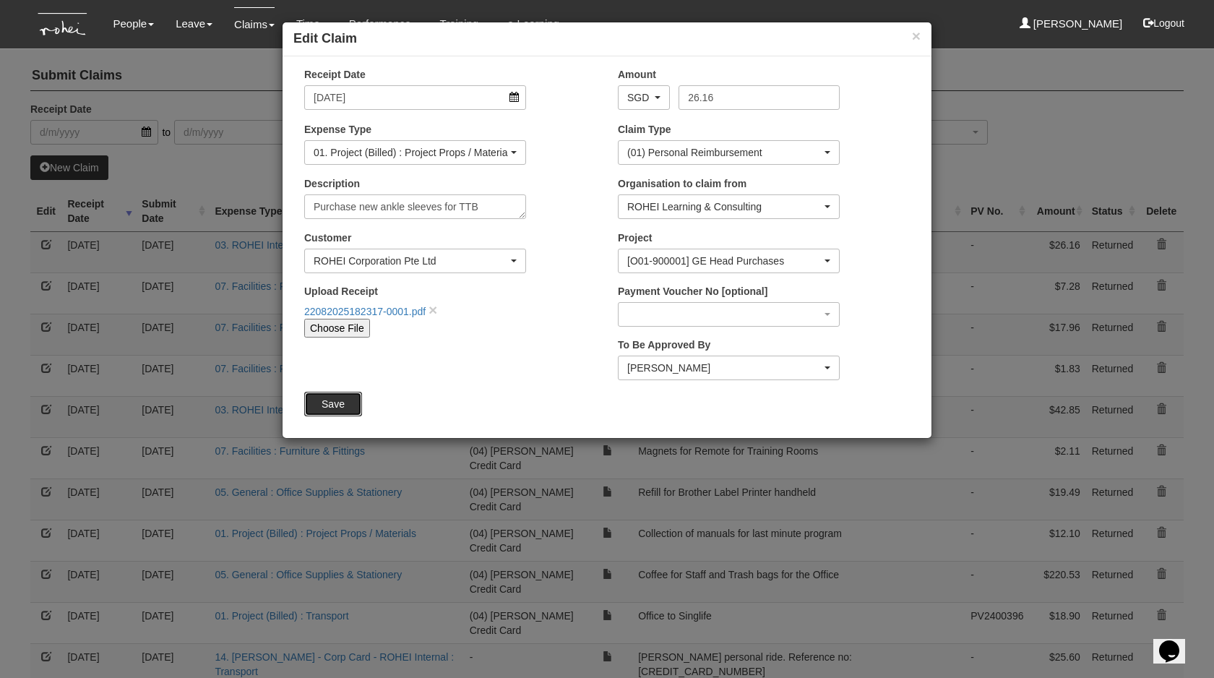
click at [317, 400] on input "Save" at bounding box center [333, 404] width 58 height 25
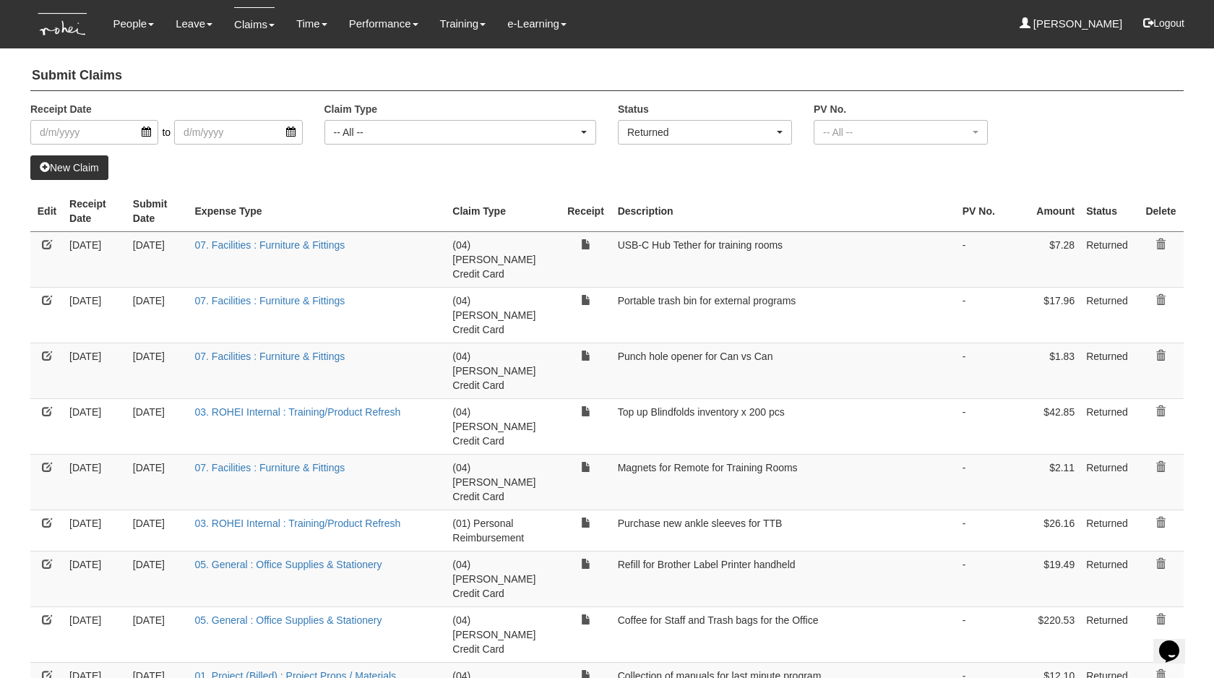
select select "50"
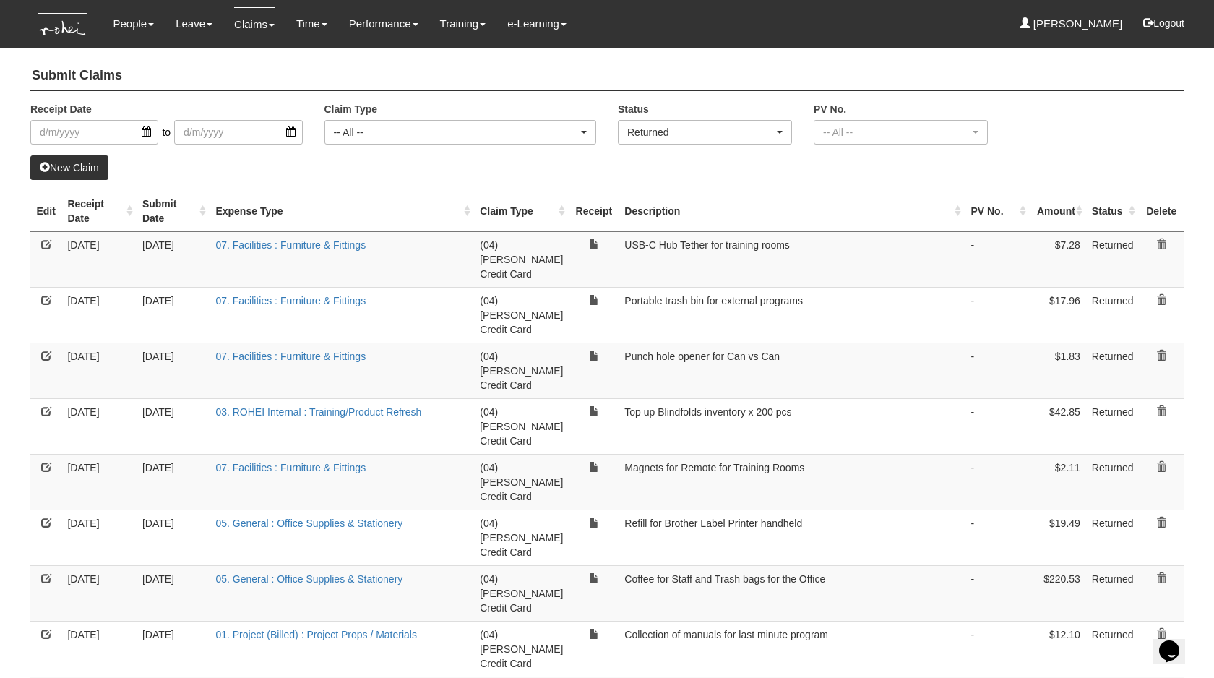
click at [682, 510] on td "Refill for Brother Label Printer handheld" at bounding box center [792, 538] width 346 height 56
click at [49, 518] on link at bounding box center [46, 523] width 10 height 10
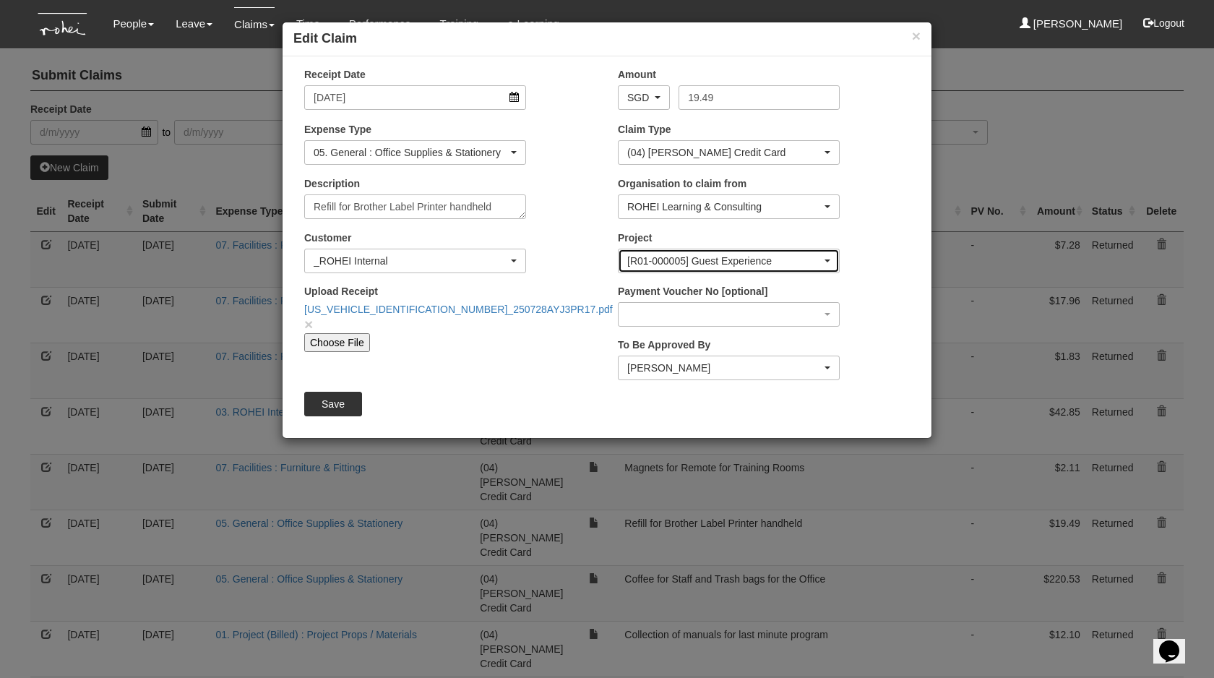
click at [729, 262] on div "[R01-000005] Guest Experience" at bounding box center [724, 261] width 194 height 14
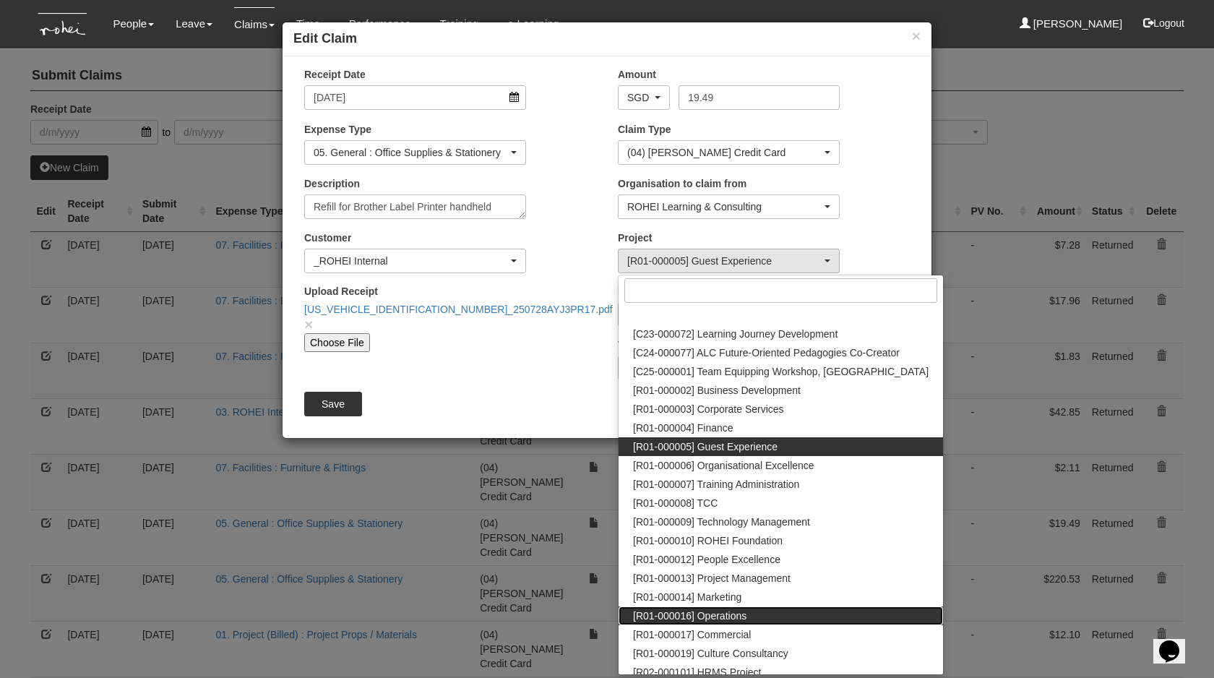
click at [760, 611] on link "[R01-000016] Operations" at bounding box center [781, 615] width 325 height 19
select select "1509"
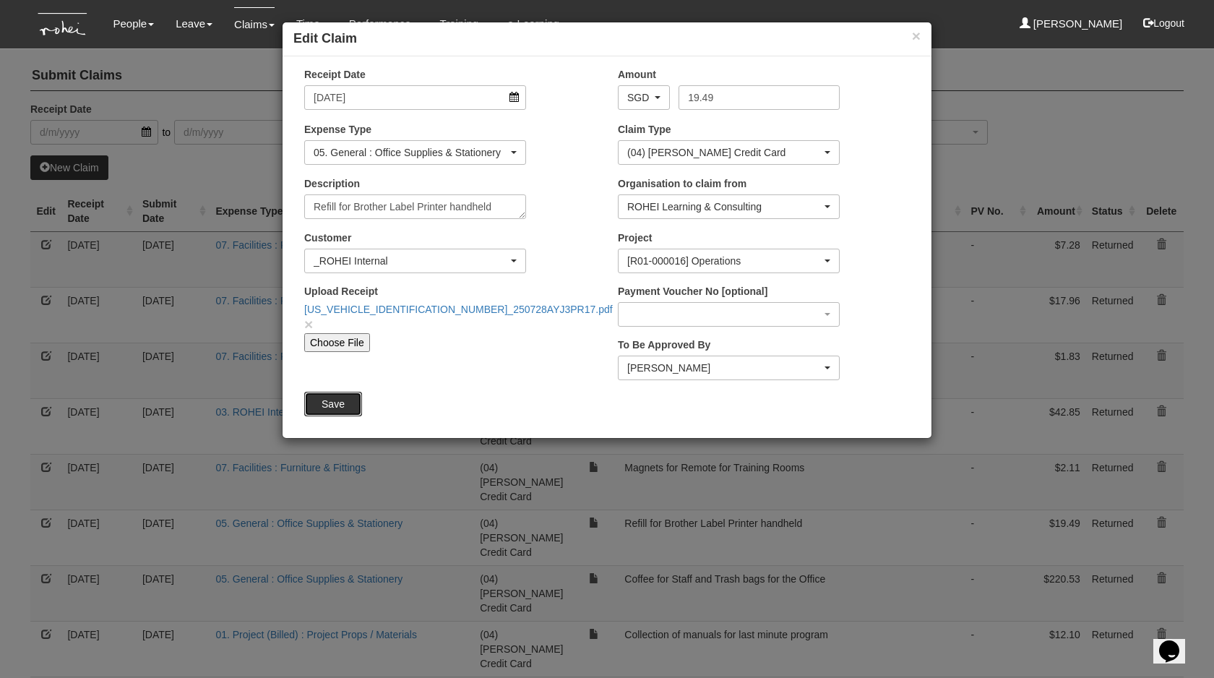
click at [337, 412] on input "Save" at bounding box center [333, 404] width 58 height 25
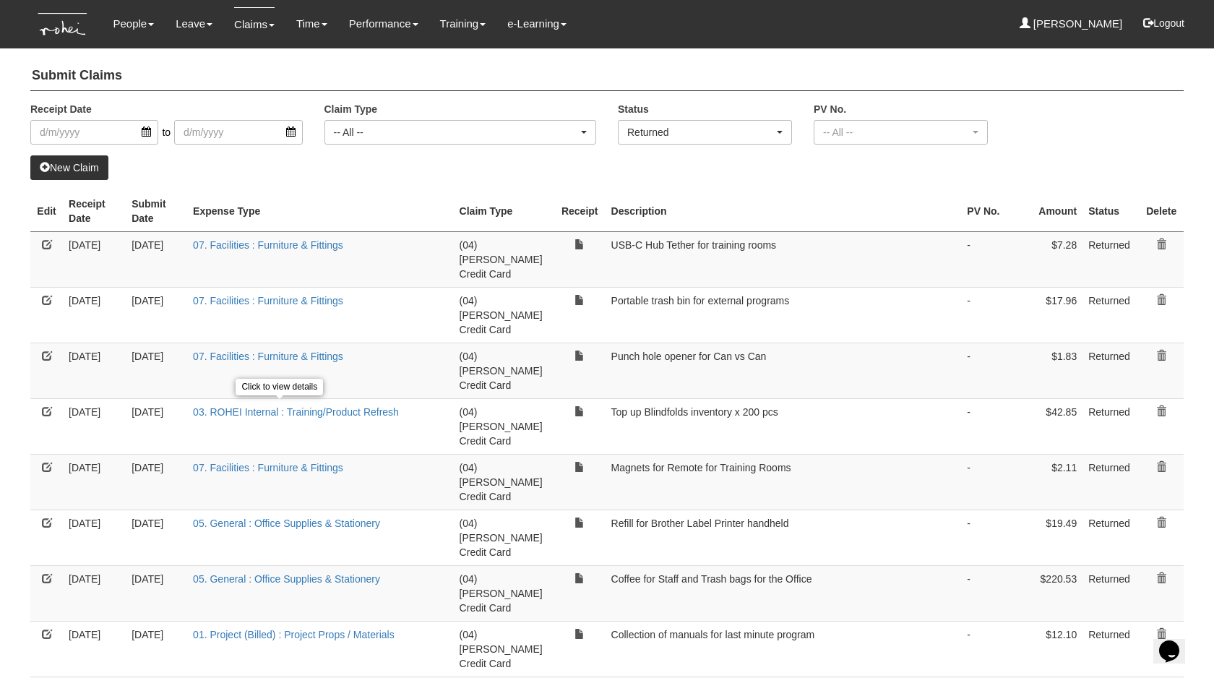
select select "50"
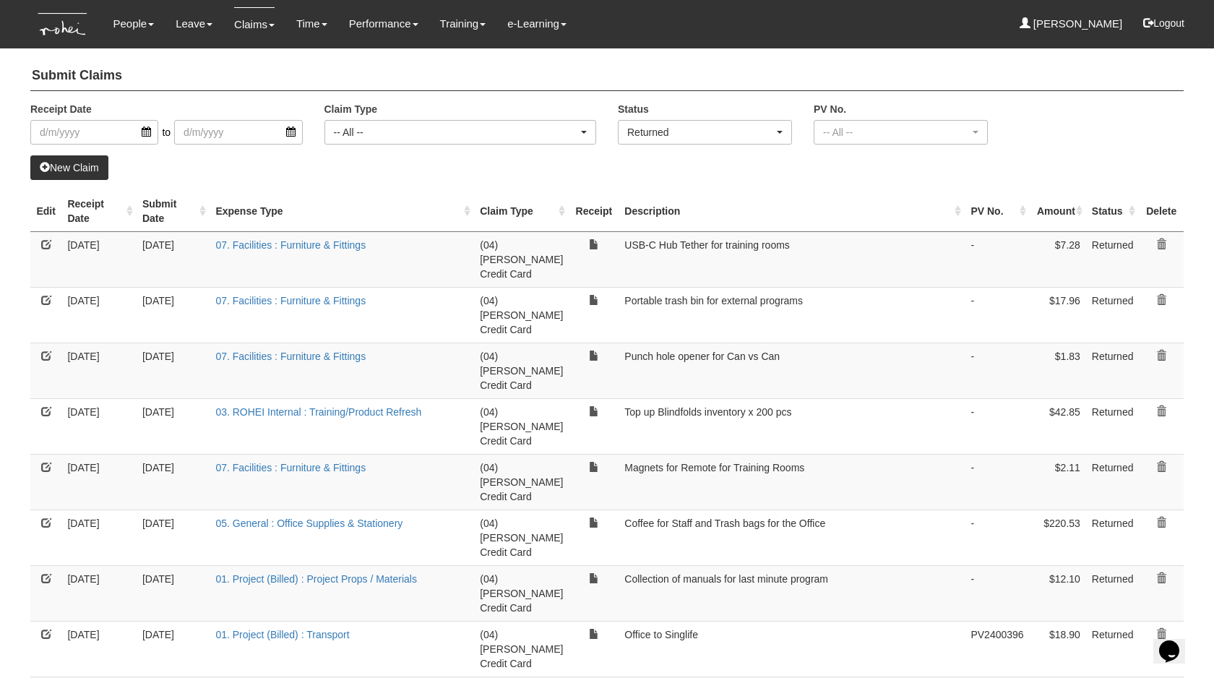
click at [47, 245] on link at bounding box center [46, 244] width 10 height 10
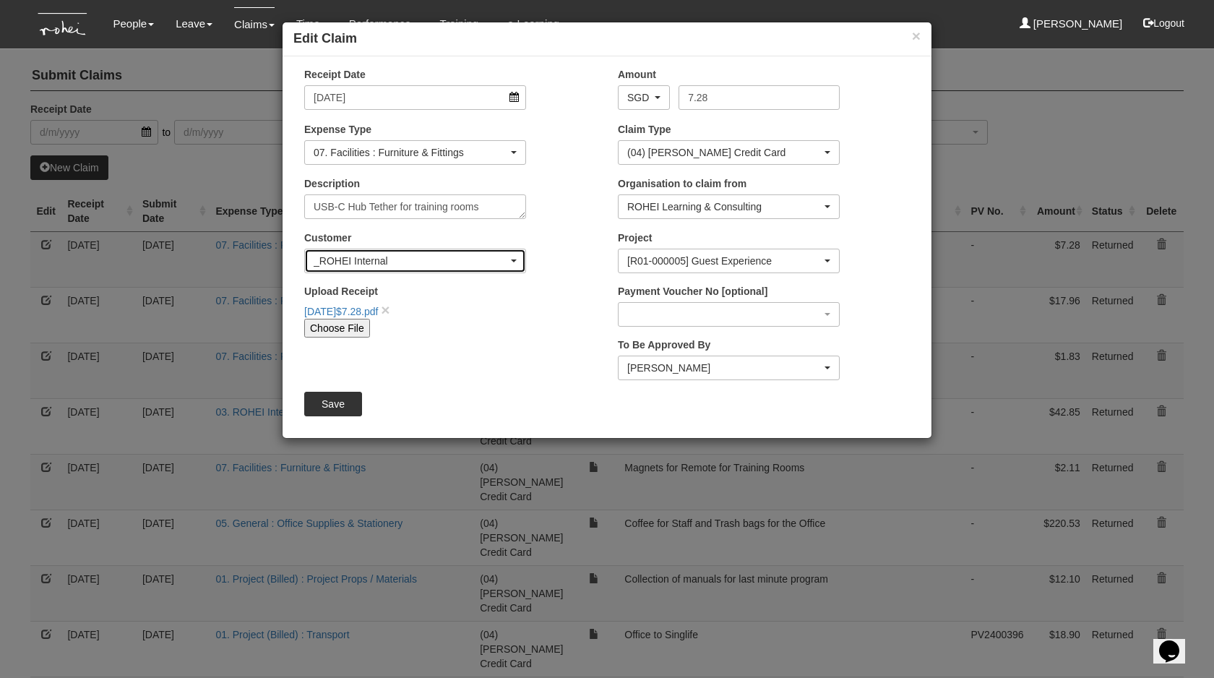
click at [417, 259] on div "_ROHEI Internal" at bounding box center [411, 261] width 194 height 14
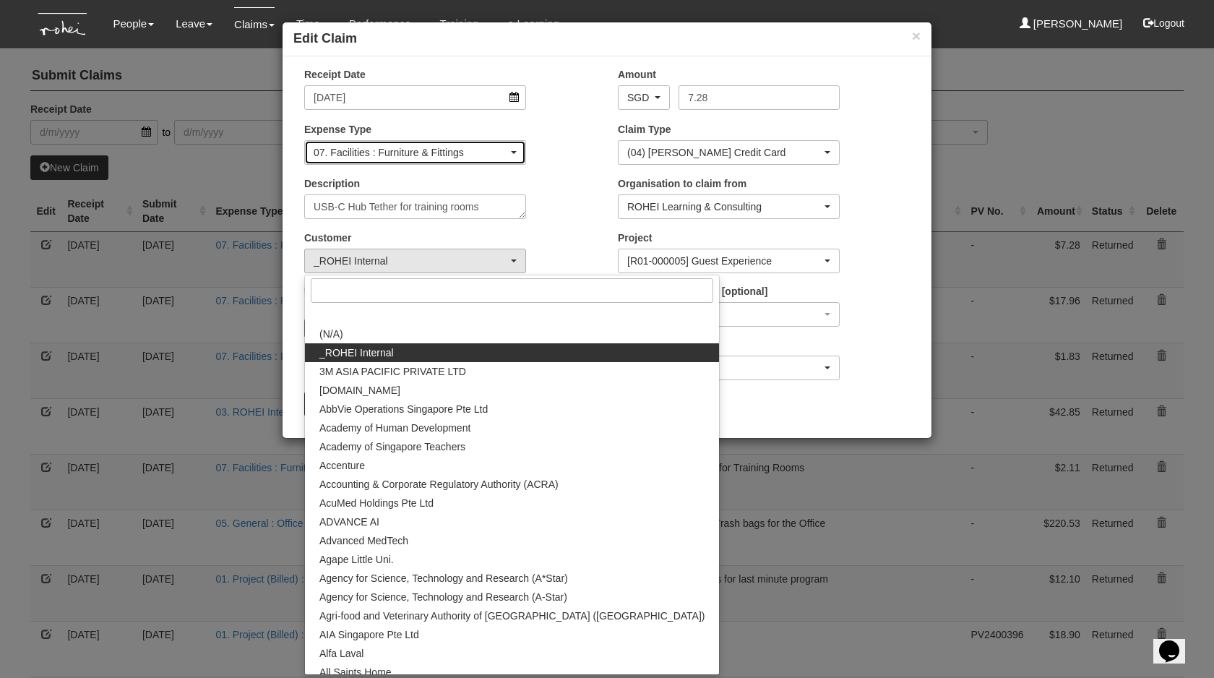
click at [426, 155] on div "07. Facilities : Furniture & Fittings" at bounding box center [411, 152] width 194 height 14
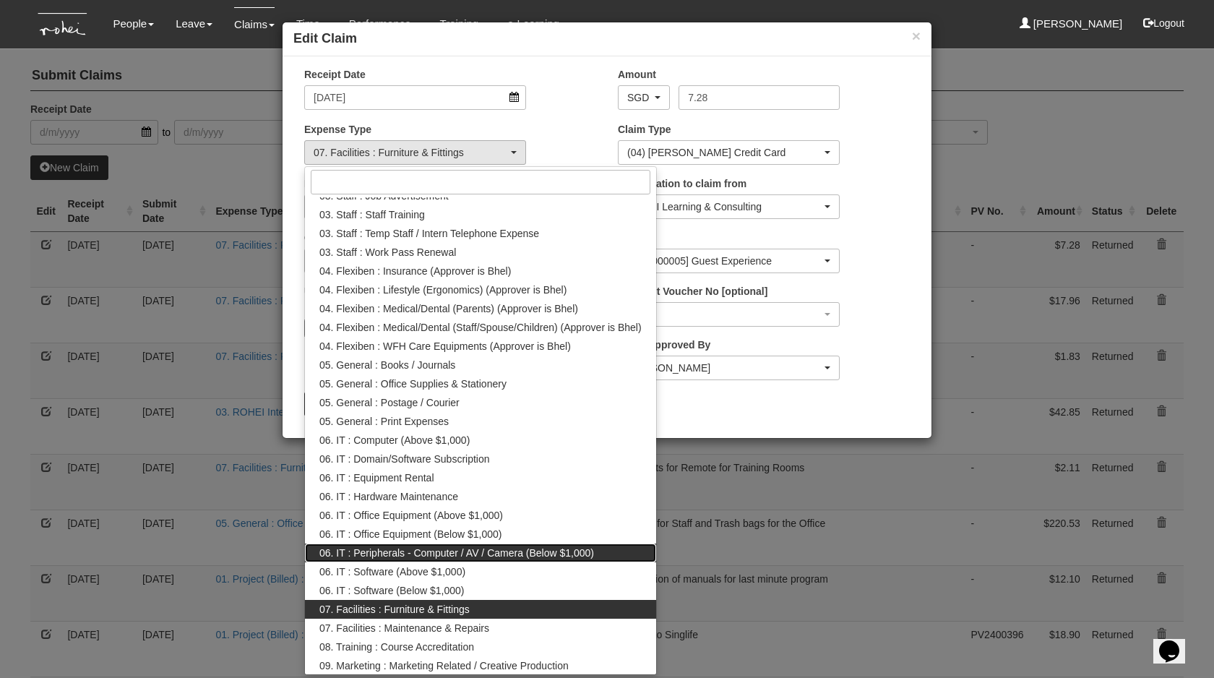
click at [422, 548] on span "06. IT : Peripherals - Computer / AV / Camera (Below $1,000)" at bounding box center [456, 553] width 275 height 14
select select "155"
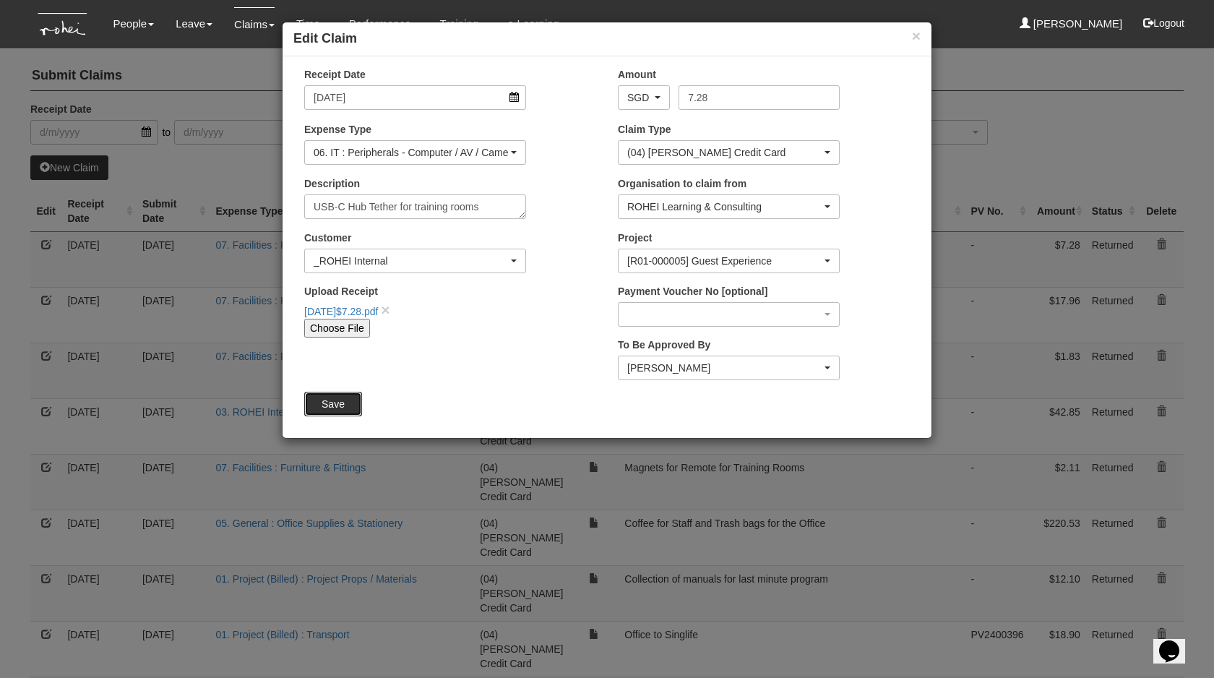
click at [351, 402] on input "Save" at bounding box center [333, 404] width 58 height 25
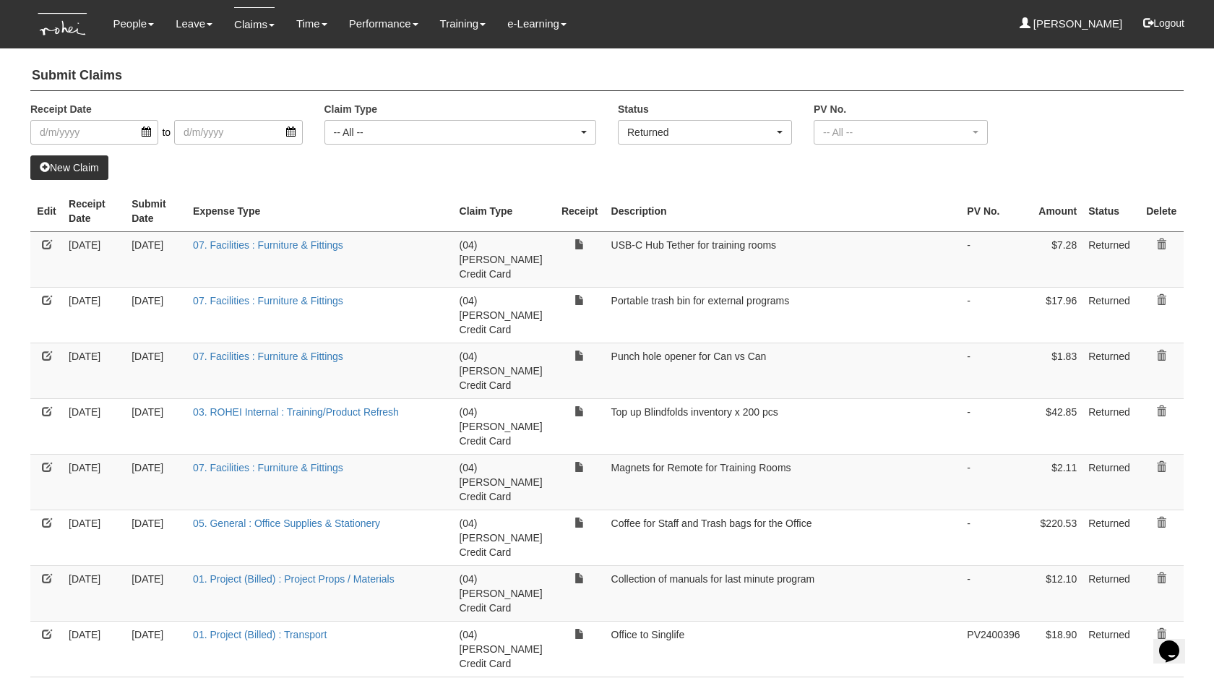
select select "50"
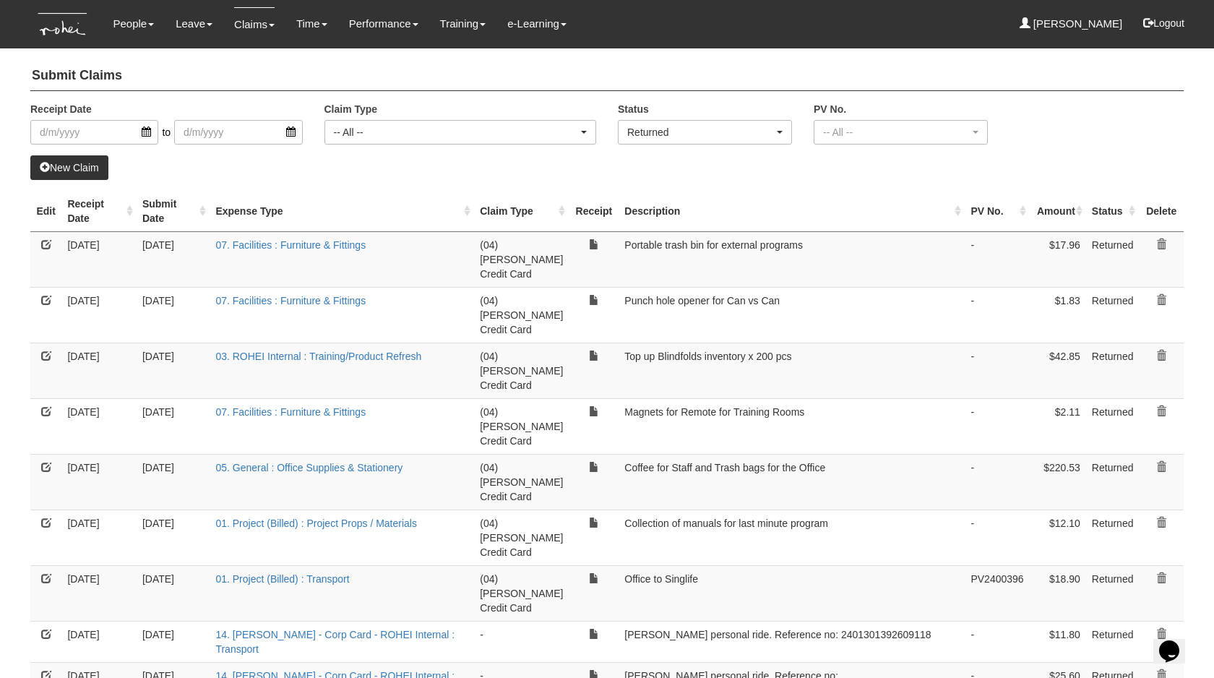
click at [46, 242] on link at bounding box center [46, 244] width 10 height 10
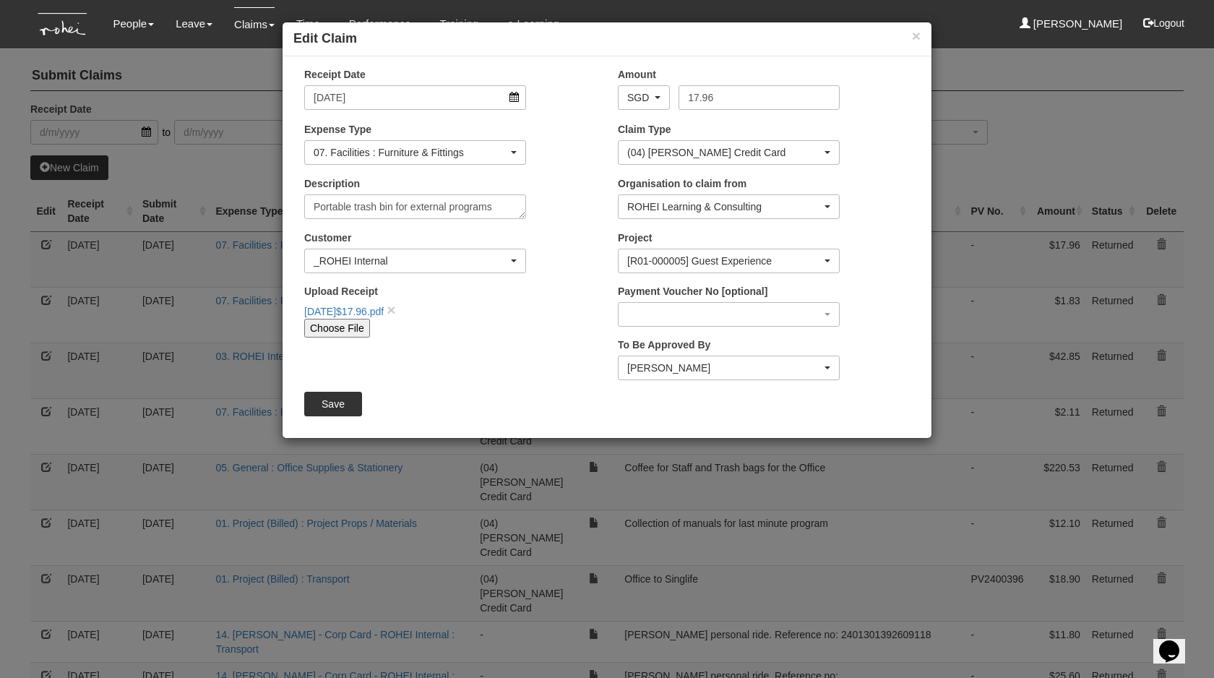
click at [491, 246] on div "Customer (N/A) _ROHEI Internal 3M ASIA PACIFIC PRIVATE LTD 58.com AbbVie Operat…" at bounding box center [415, 252] width 244 height 43
click at [510, 249] on div "_ROHEI Internal" at bounding box center [415, 260] width 220 height 23
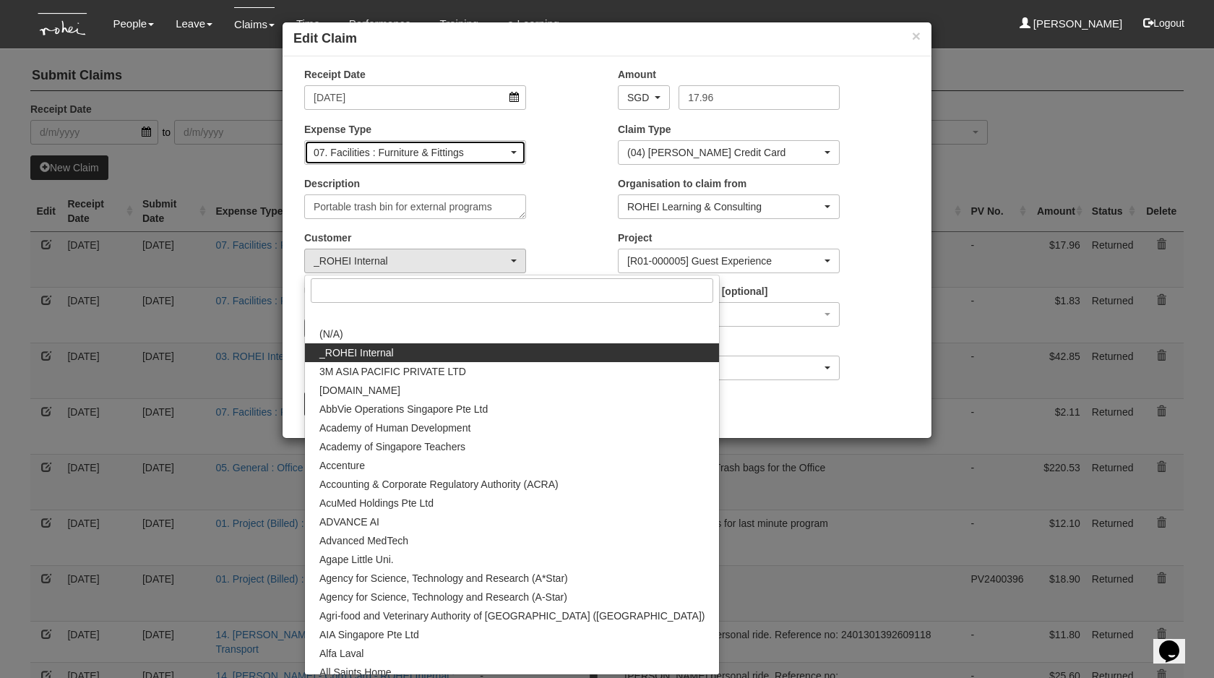
click at [472, 152] on div "07. Facilities : Furniture & Fittings" at bounding box center [411, 152] width 194 height 14
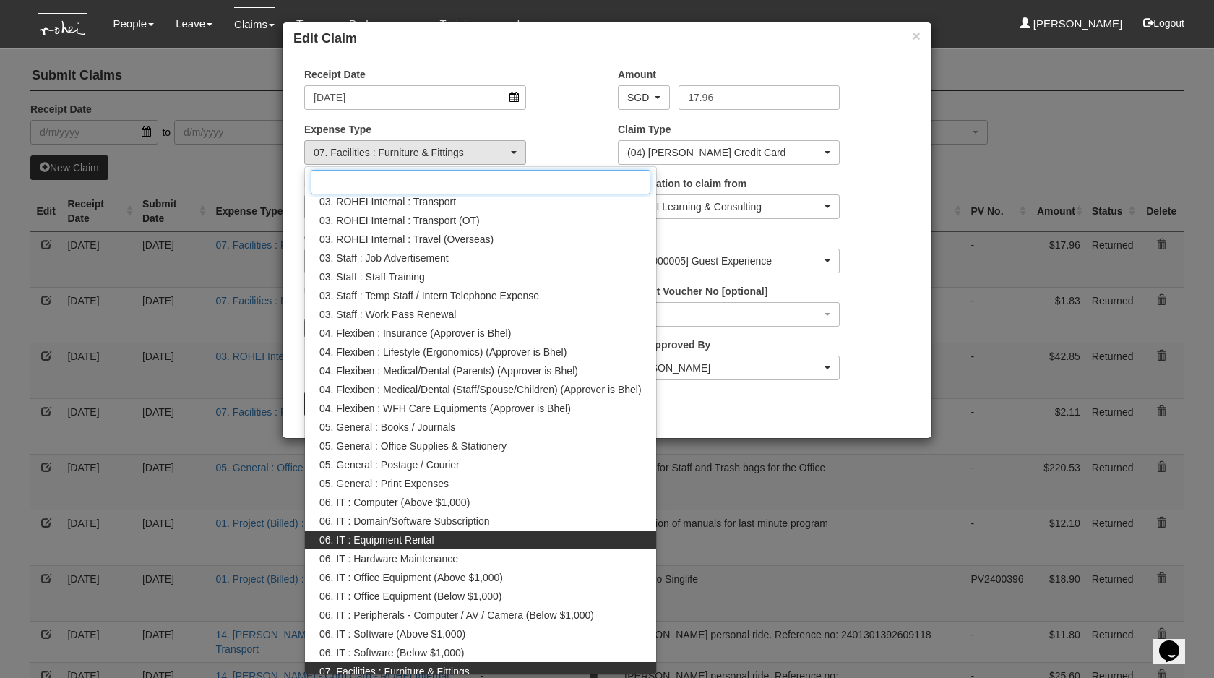
scroll to position [279, 0]
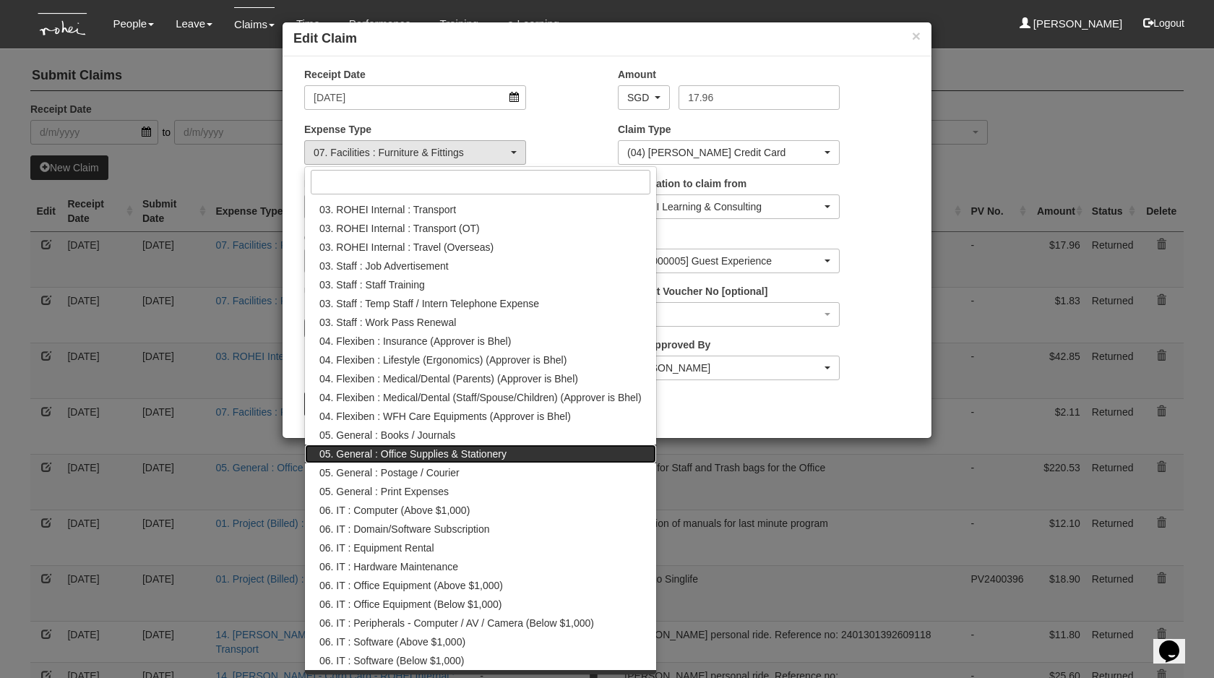
click at [471, 457] on span "05. General : Office Supplies & Stationery" at bounding box center [412, 454] width 187 height 14
select select "147"
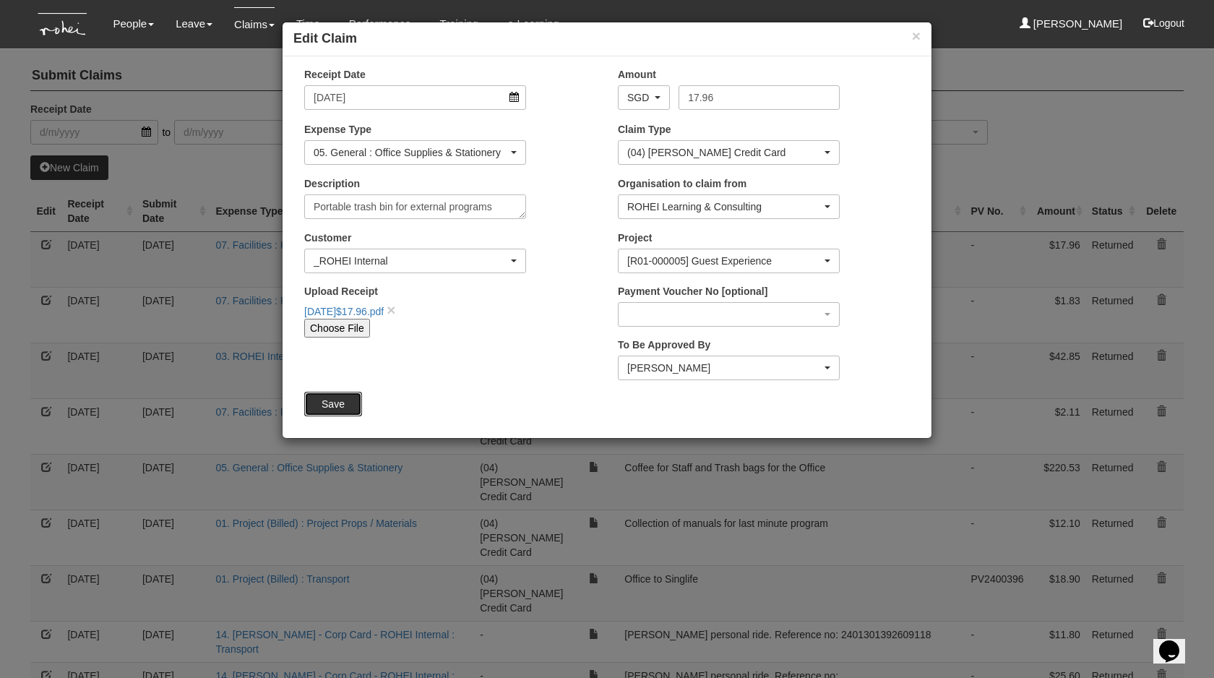
click at [338, 403] on input "Save" at bounding box center [333, 404] width 58 height 25
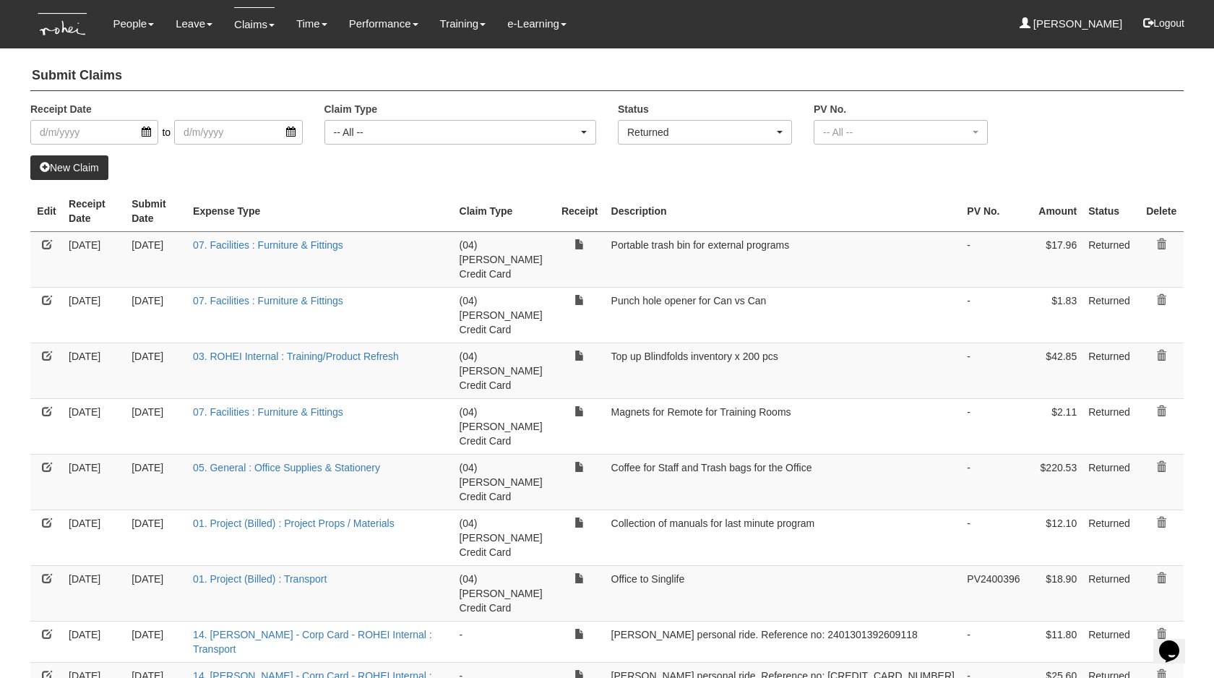
select select "50"
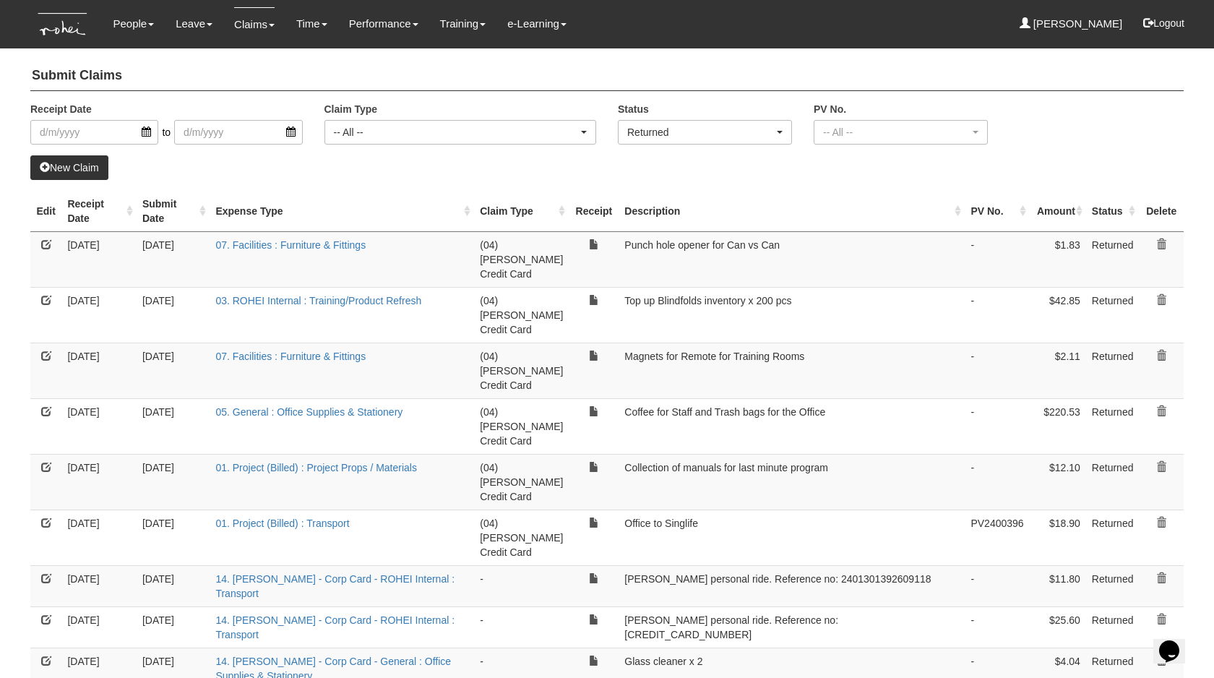
click at [45, 246] on link at bounding box center [46, 244] width 10 height 10
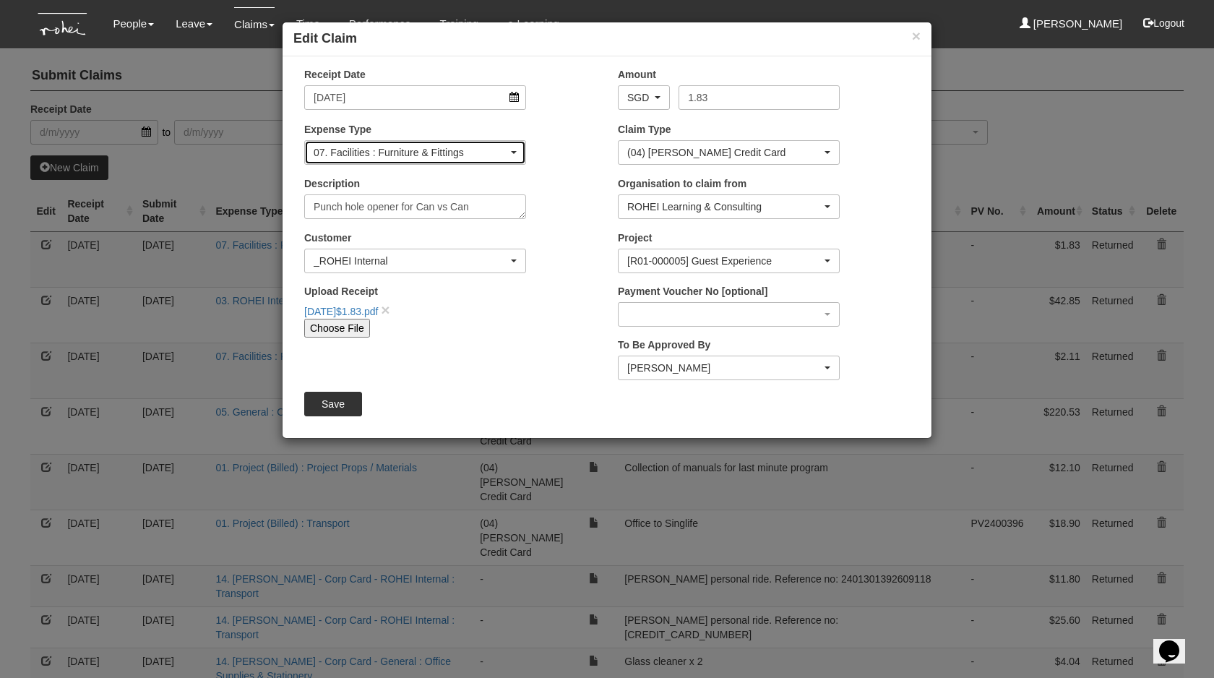
click at [426, 162] on div "07. Facilities : Furniture & Fittings" at bounding box center [415, 152] width 220 height 23
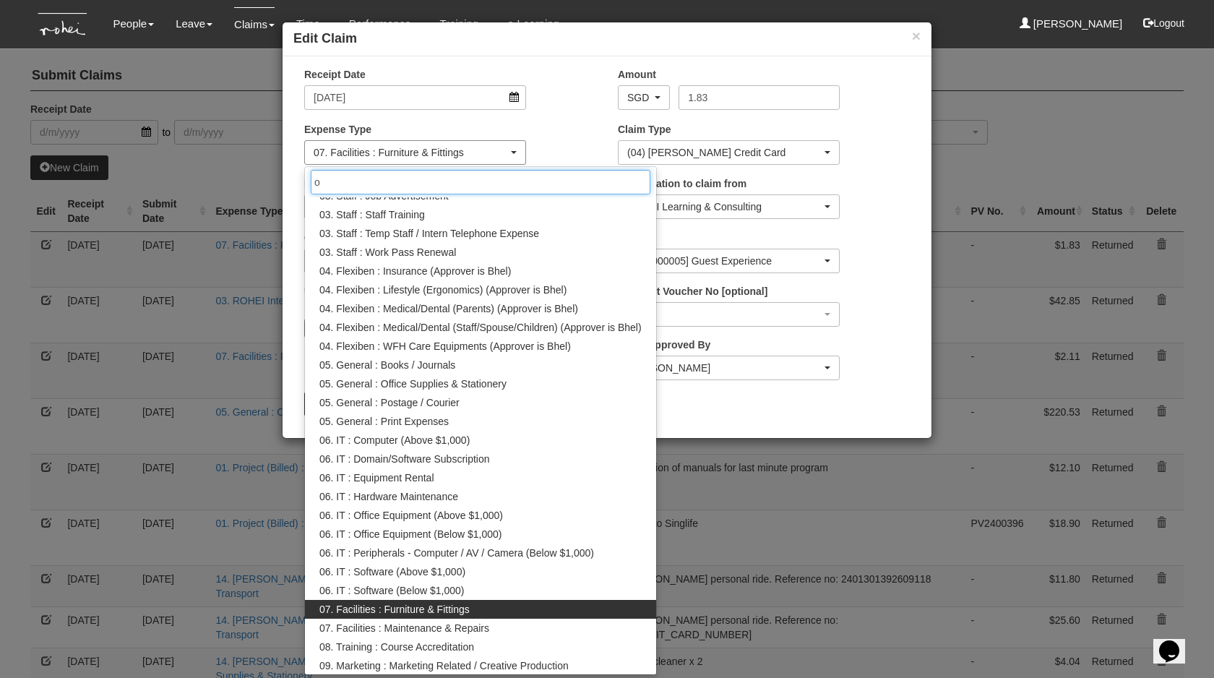
scroll to position [0, 0]
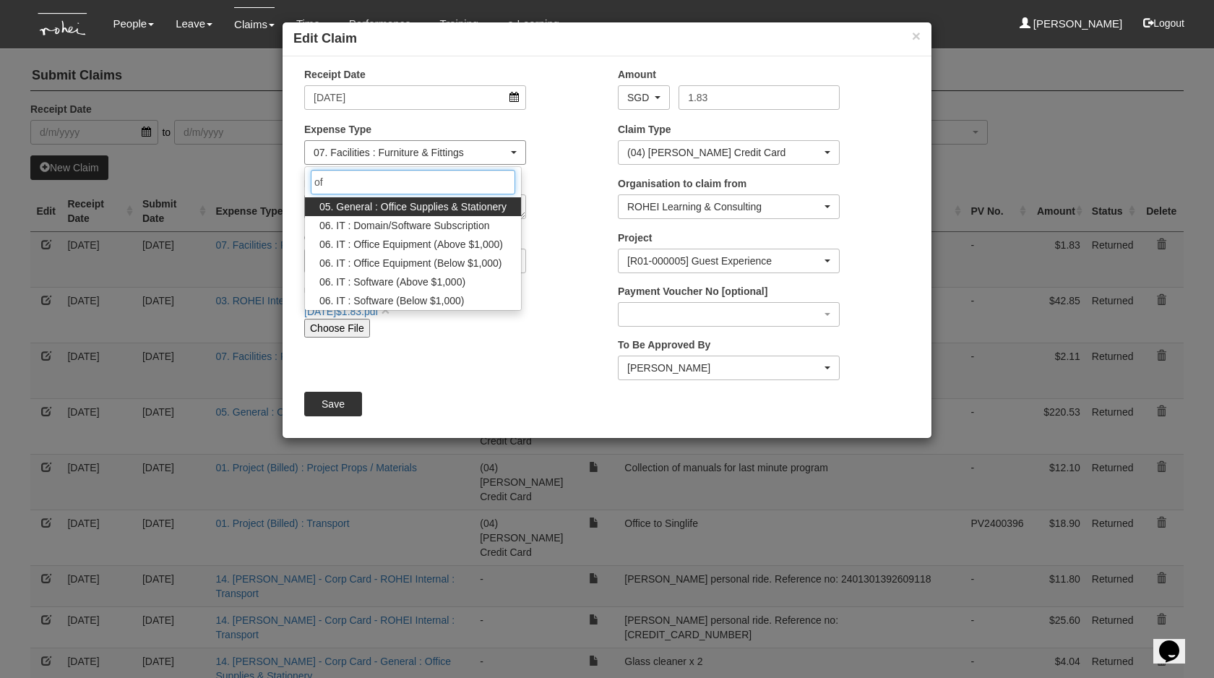
type input "off"
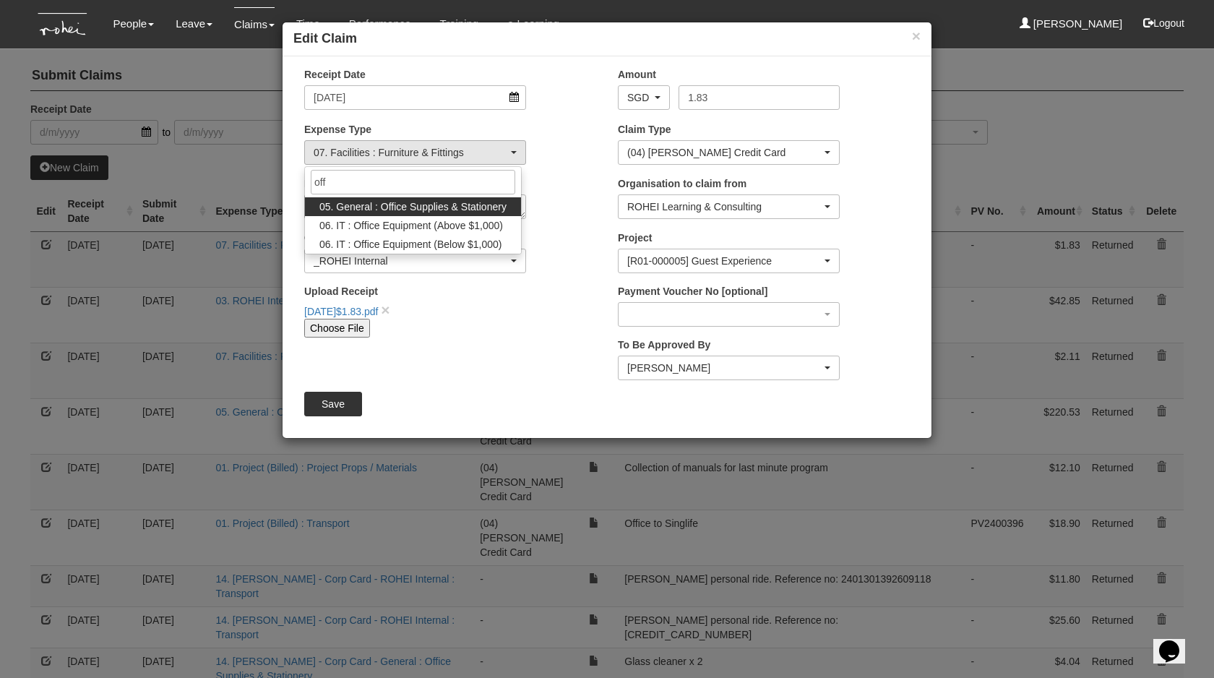
click at [422, 210] on span "05. General : Office Supplies & Stationery" at bounding box center [412, 206] width 187 height 14
select select "147"
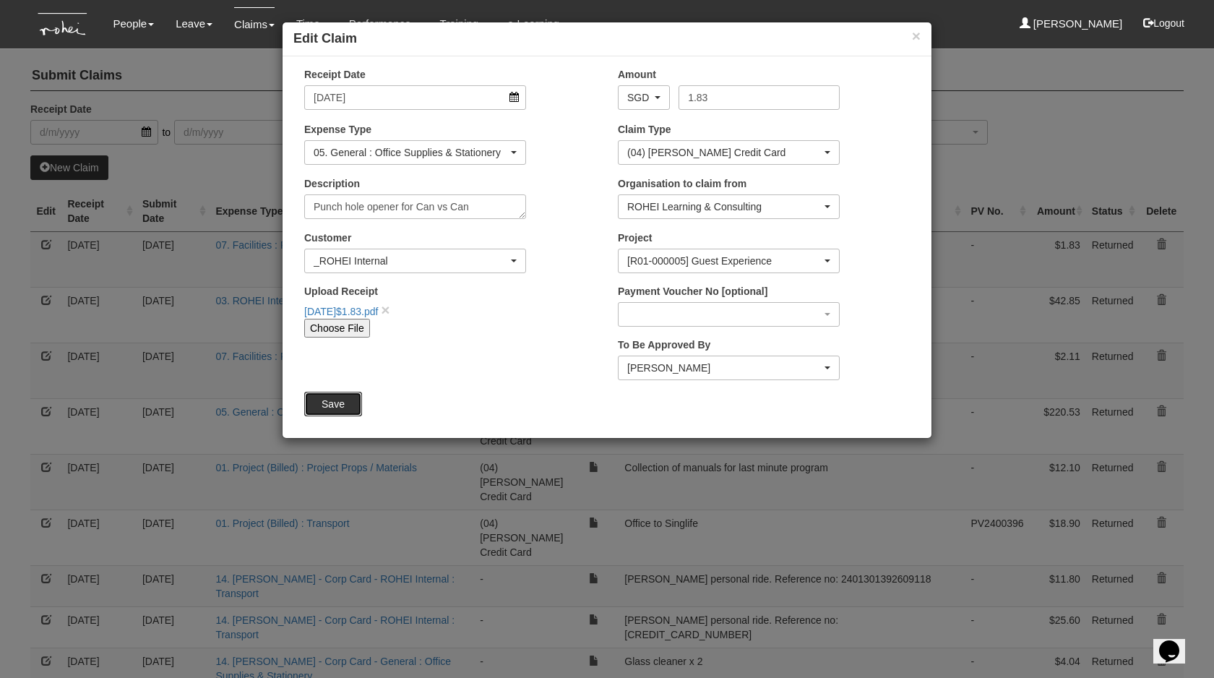
click at [336, 400] on input "Save" at bounding box center [333, 404] width 58 height 25
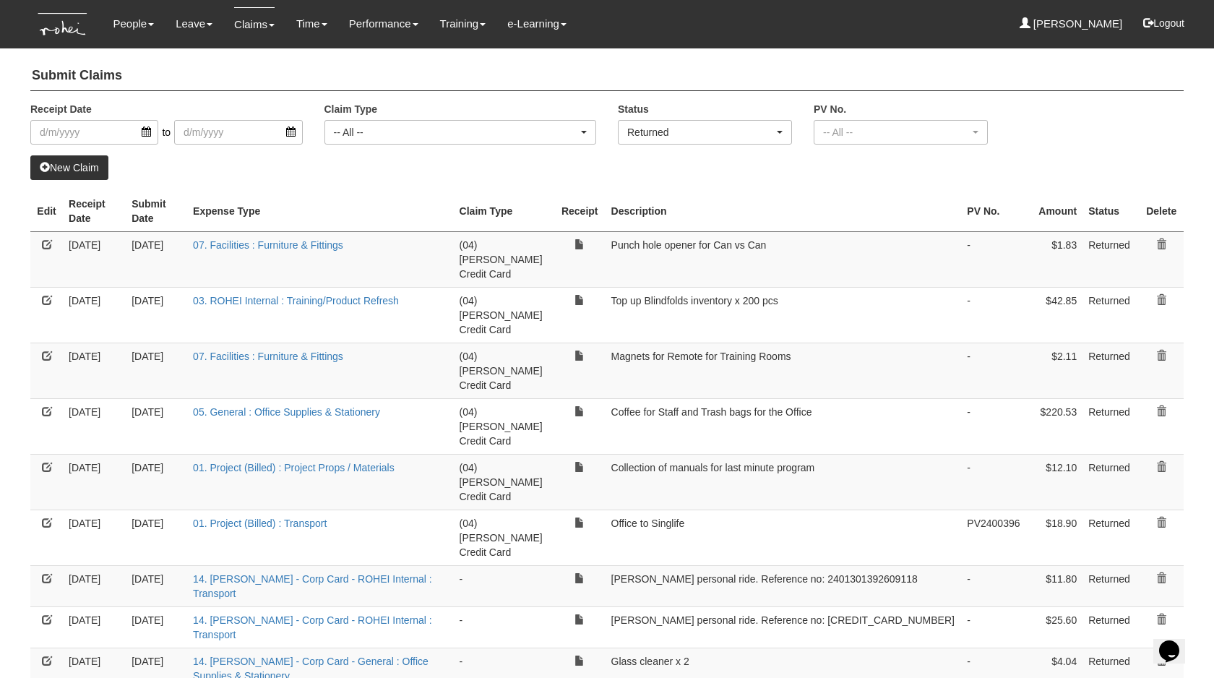
select select "50"
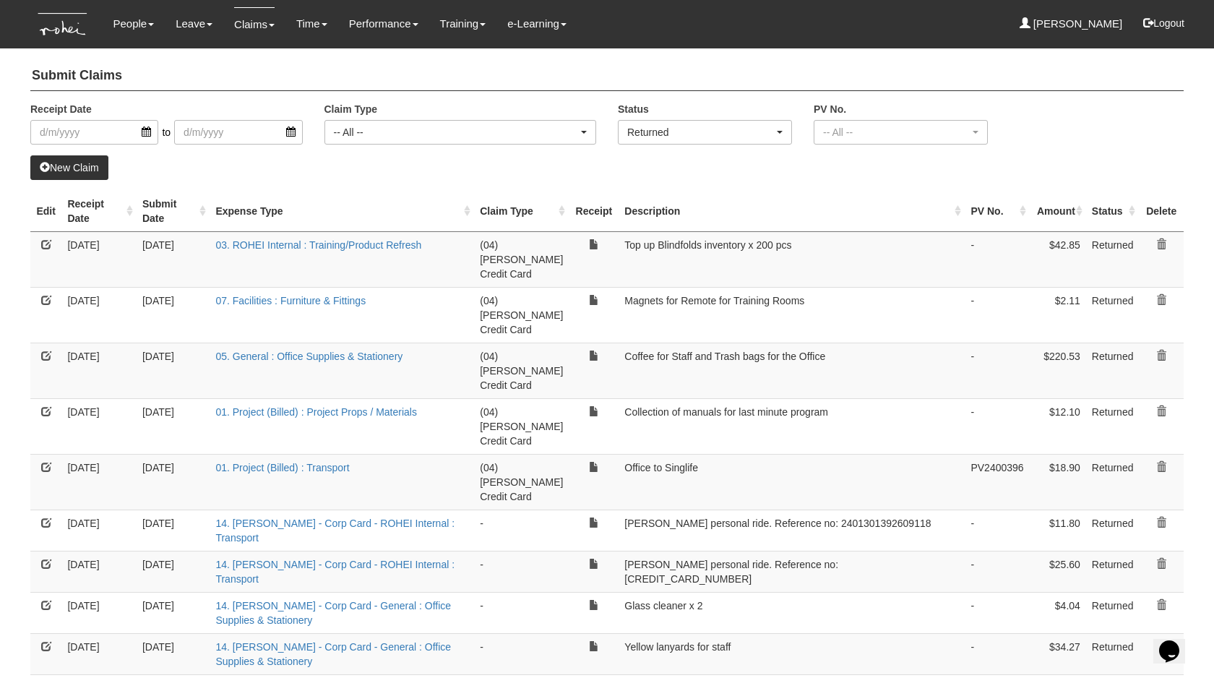
click at [49, 295] on link at bounding box center [46, 300] width 10 height 10
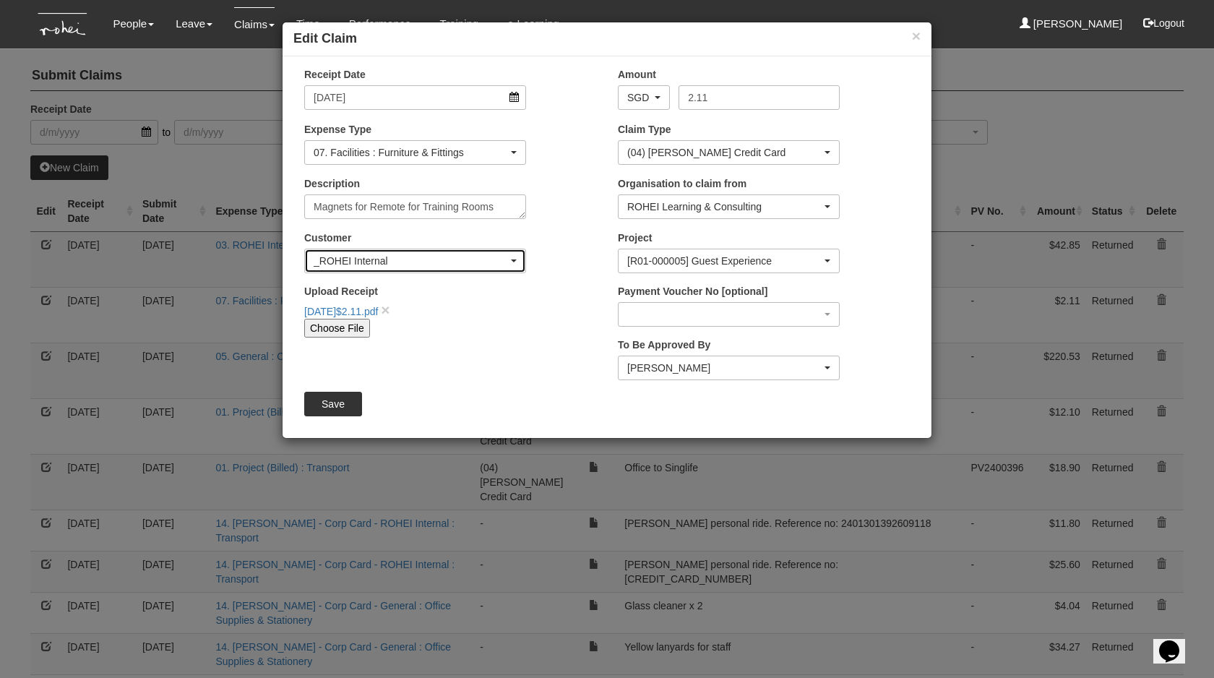
click at [460, 265] on div "_ROHEI Internal" at bounding box center [411, 261] width 194 height 14
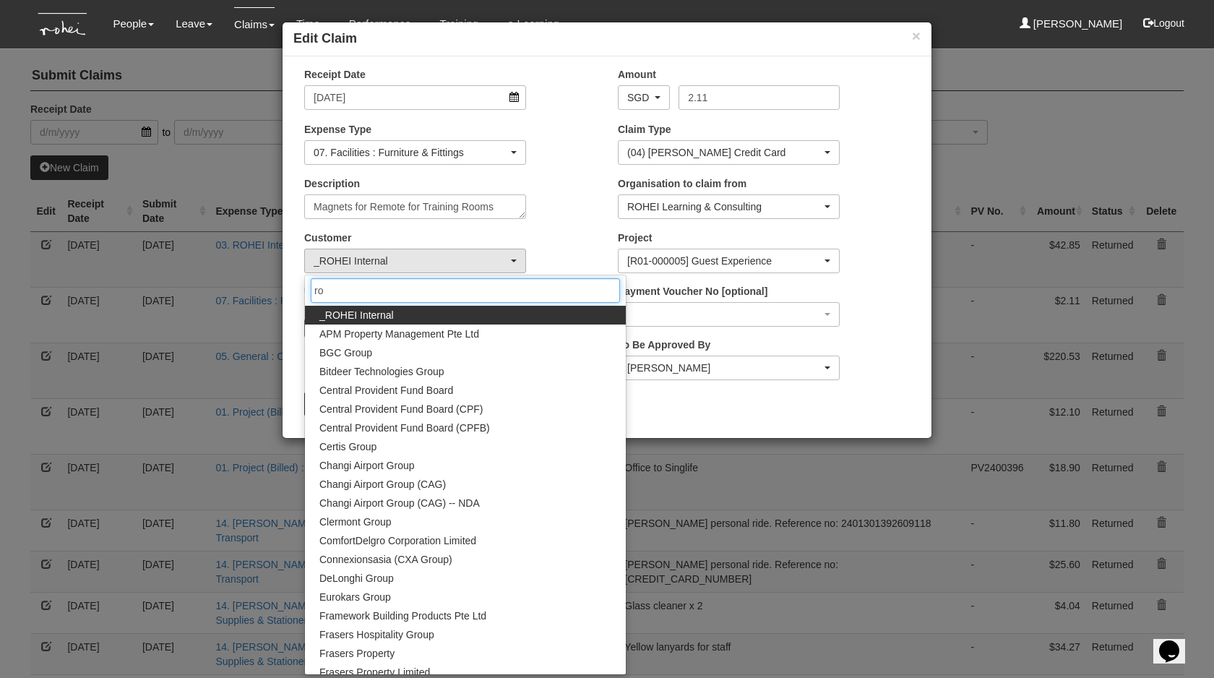
type input "roh"
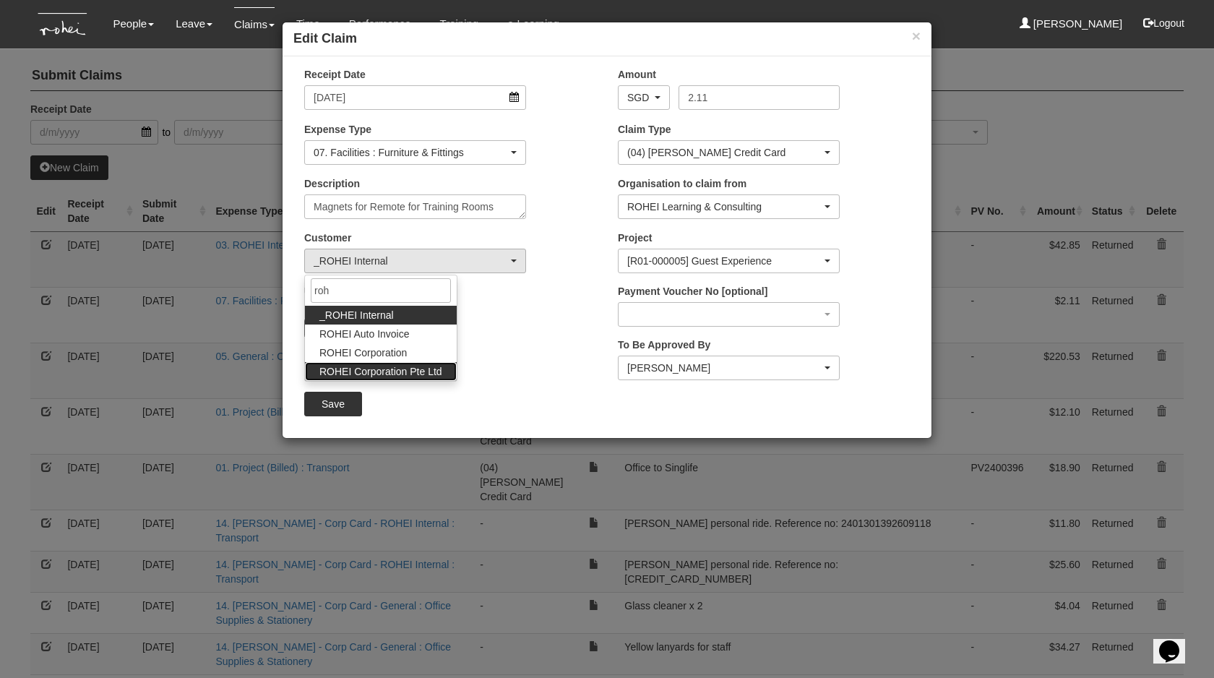
click at [393, 367] on span "ROHEI Corporation Pte Ltd" at bounding box center [380, 371] width 123 height 14
select select "124"
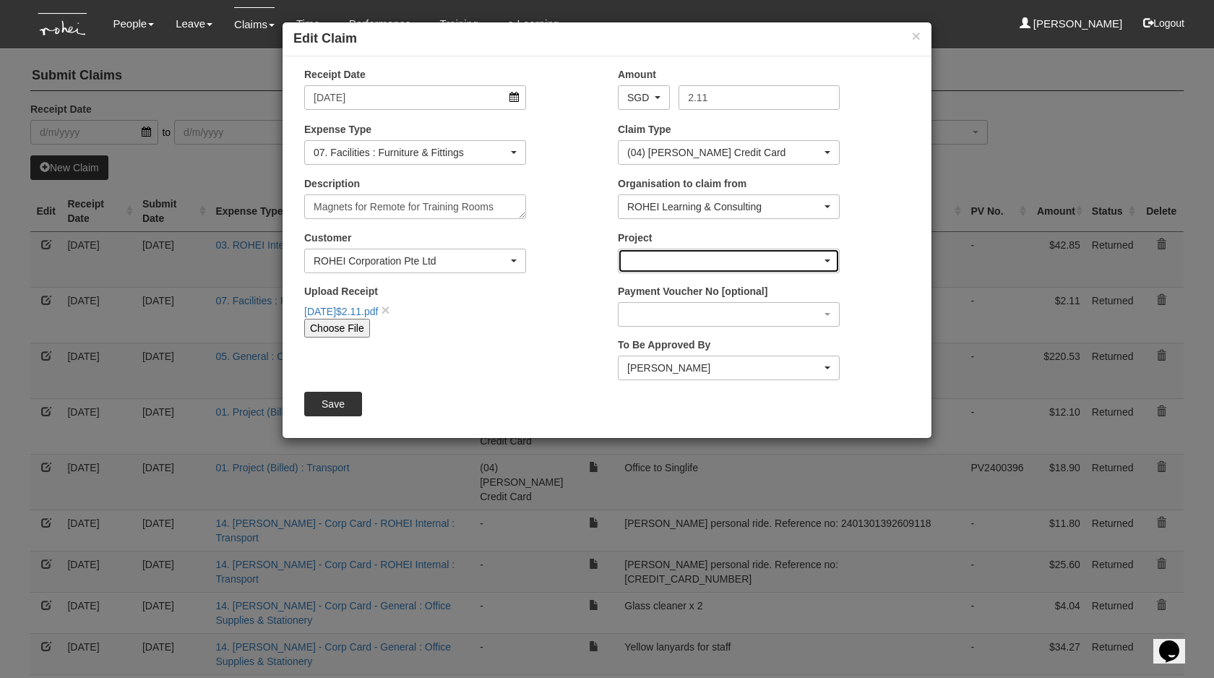
click at [710, 267] on div "button" at bounding box center [729, 260] width 220 height 23
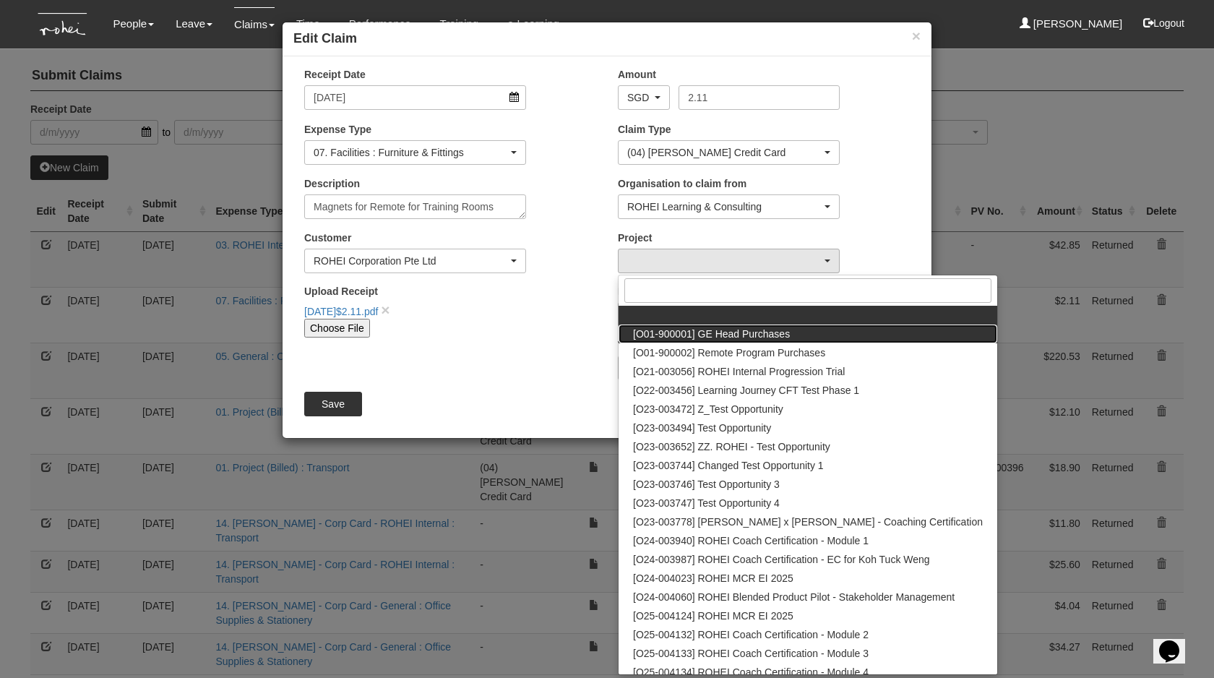
click at [713, 337] on span "[O01-900001] GE Head Purchases" at bounding box center [711, 334] width 157 height 14
select select "1381"
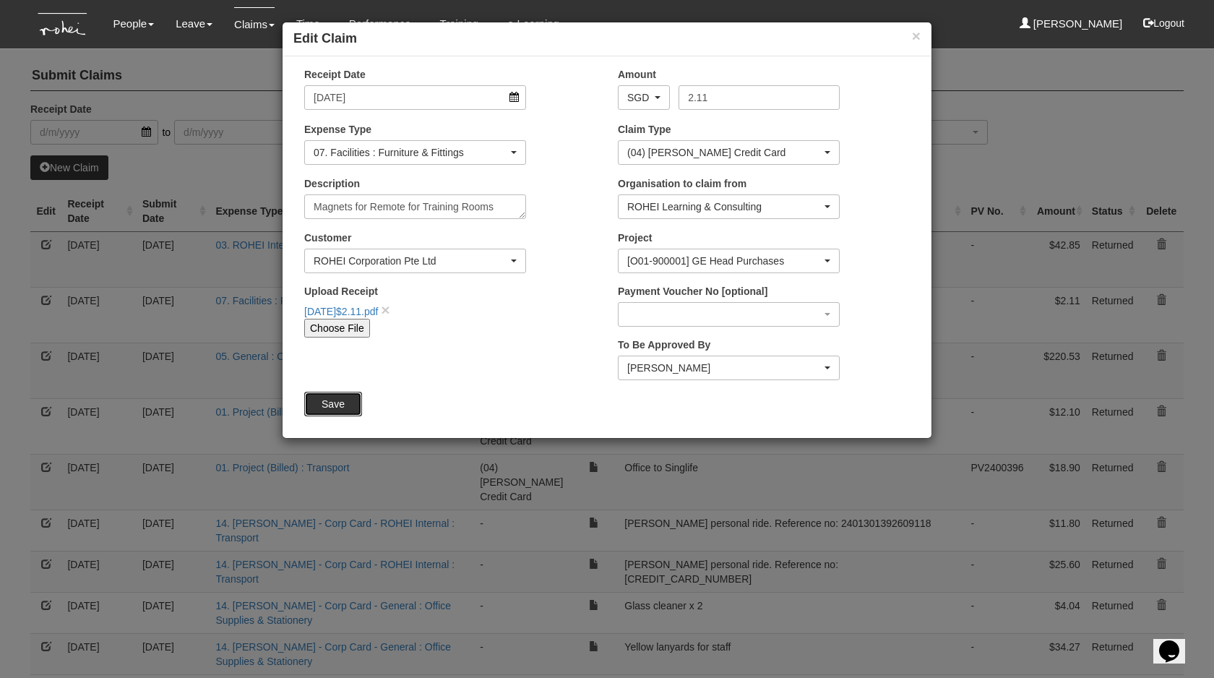
click at [343, 401] on input "Save" at bounding box center [333, 404] width 58 height 25
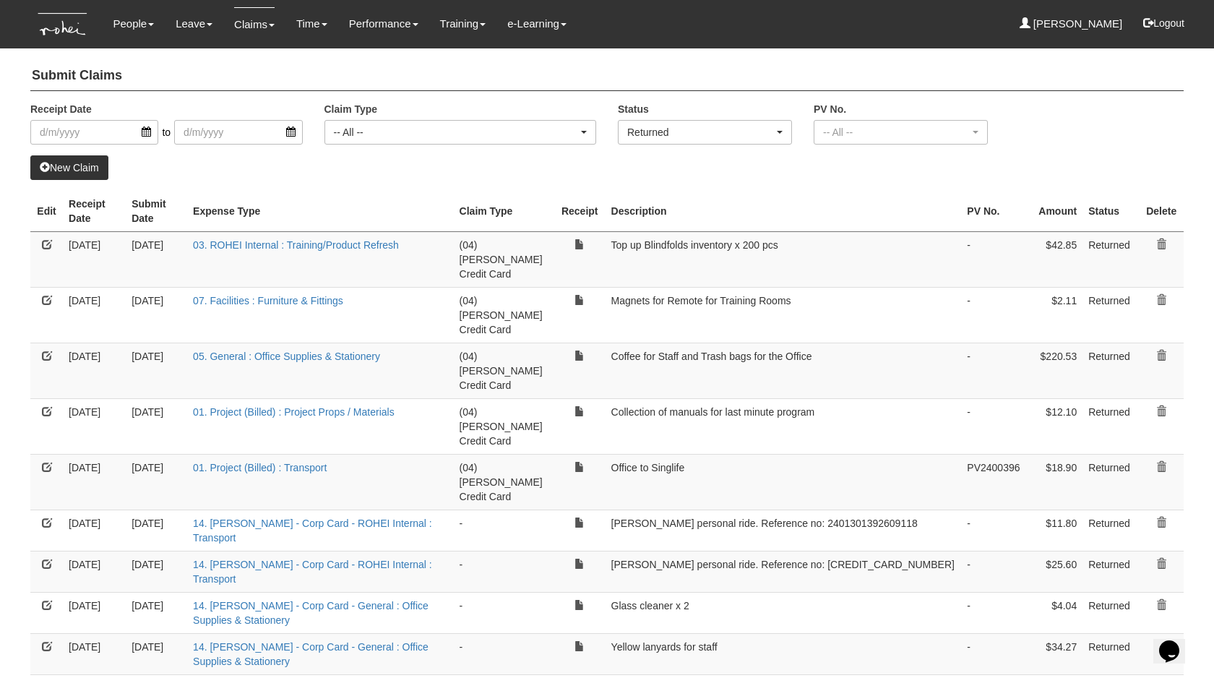
select select "50"
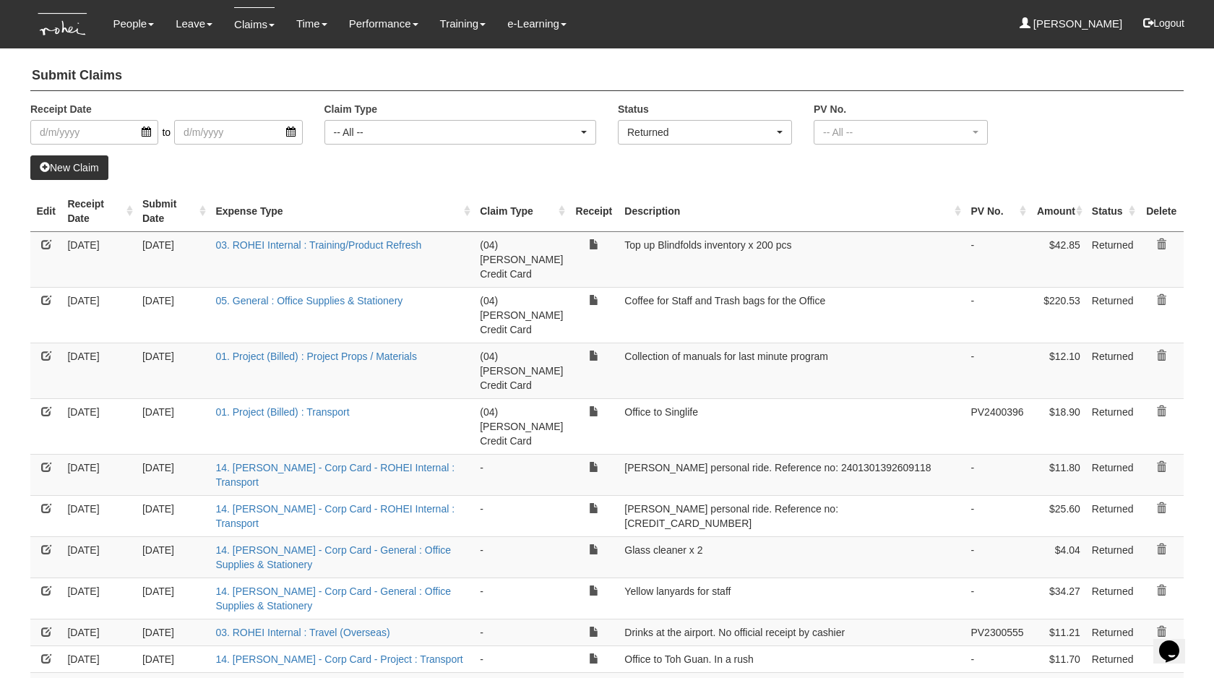
click at [1160, 295] on link at bounding box center [1161, 300] width 10 height 10
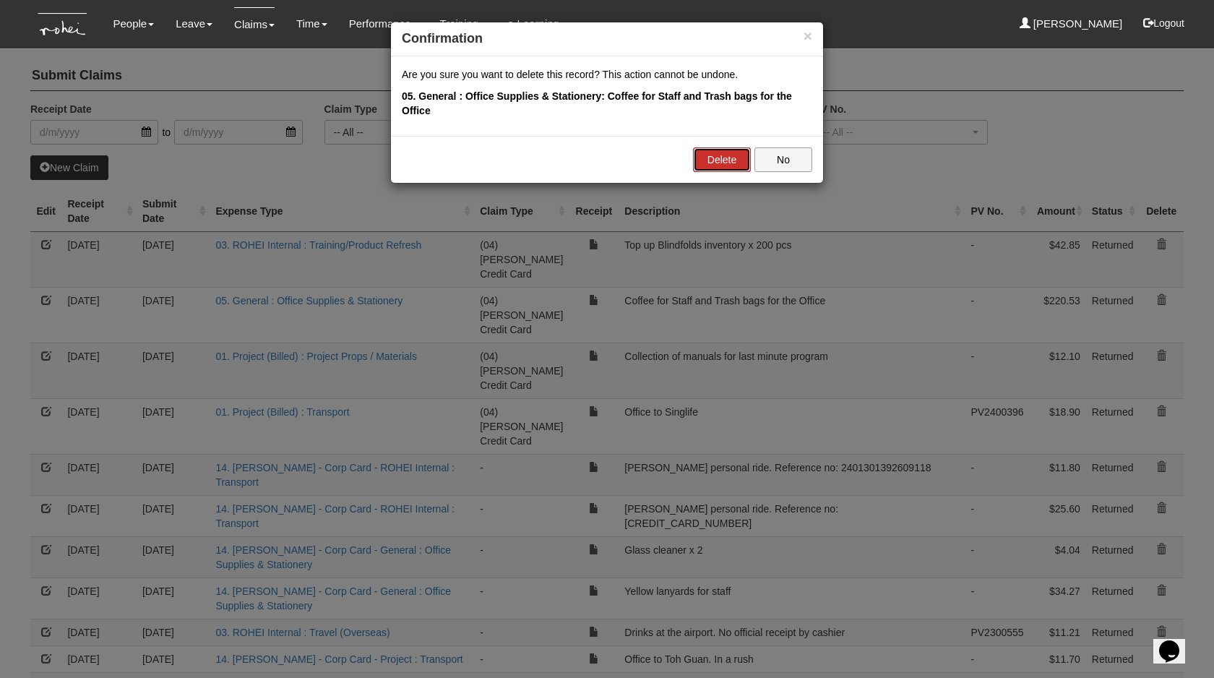
click at [708, 160] on link "Delete" at bounding box center [722, 159] width 58 height 25
select select "50"
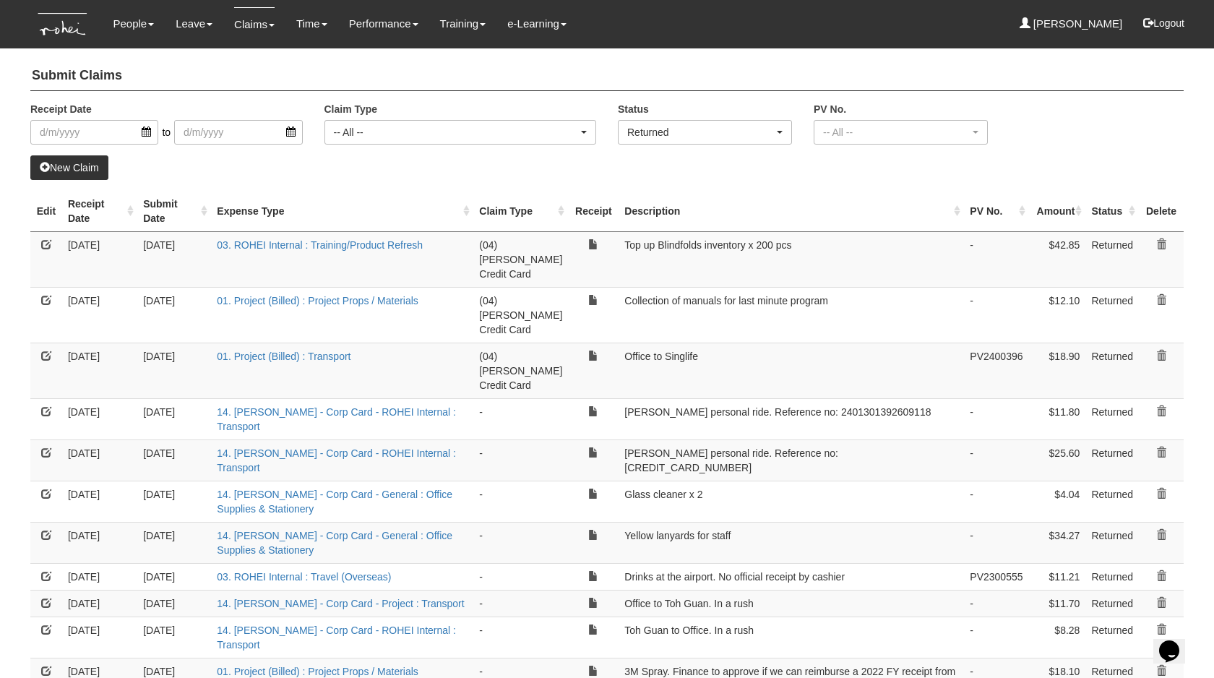
click at [45, 241] on link at bounding box center [46, 244] width 10 height 10
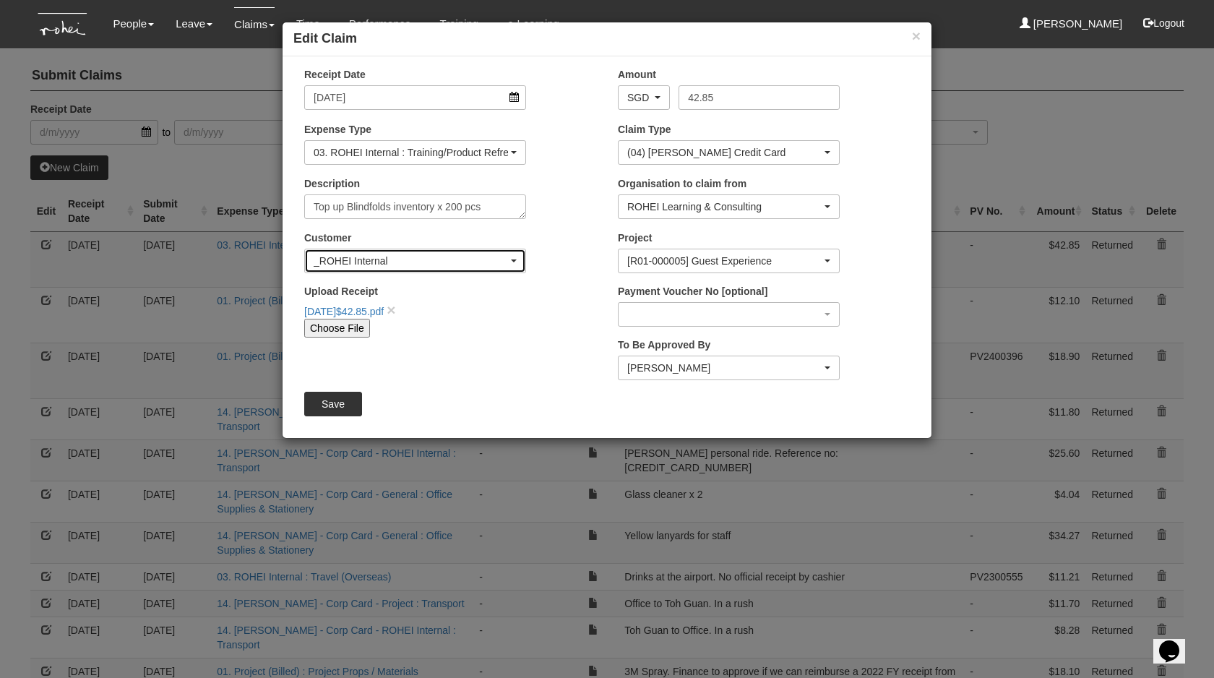
click at [423, 265] on div "_ROHEI Internal" at bounding box center [411, 261] width 194 height 14
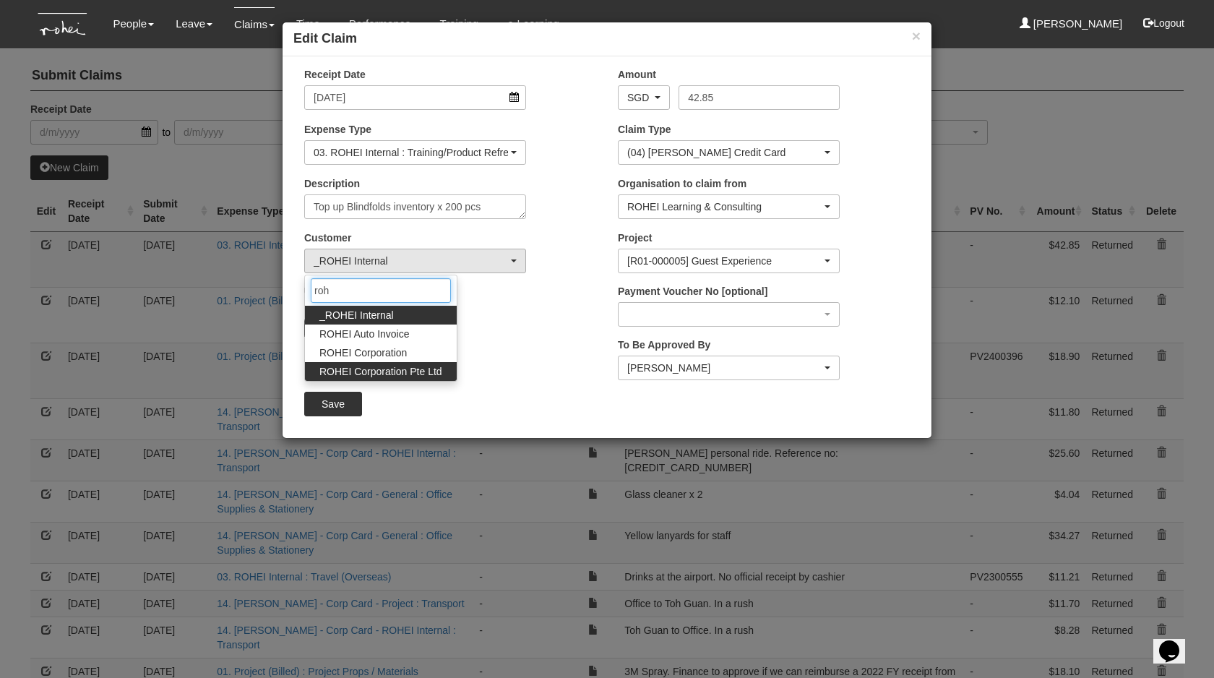
type input "roh"
click at [383, 378] on span "ROHEI Corporation Pte Ltd" at bounding box center [380, 371] width 123 height 14
select select "124"
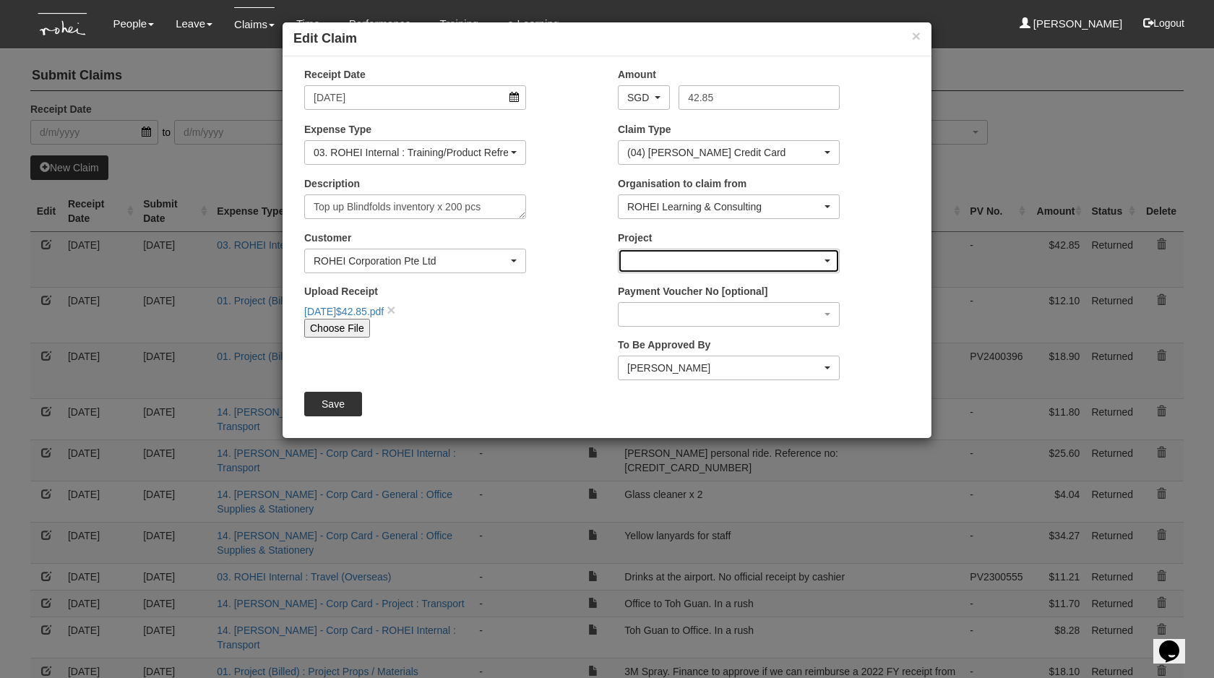
click at [704, 255] on div "button" at bounding box center [729, 260] width 220 height 23
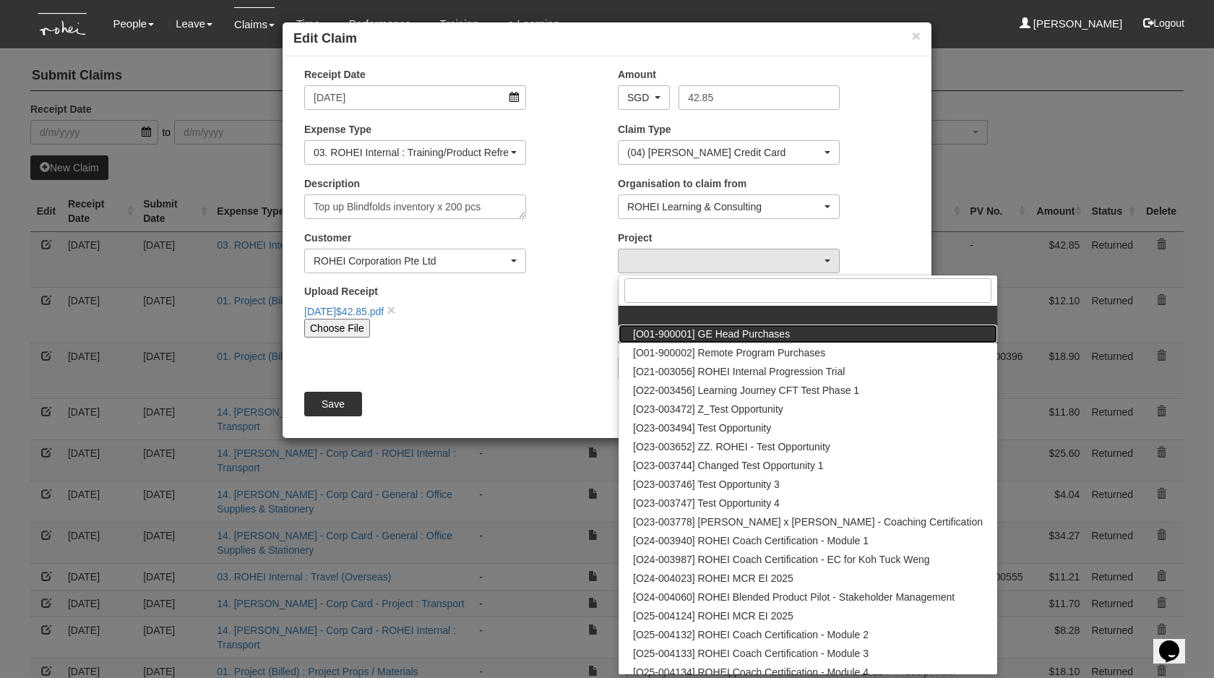
click at [709, 329] on span "[O01-900001] GE Head Purchases" at bounding box center [711, 334] width 157 height 14
select select "1381"
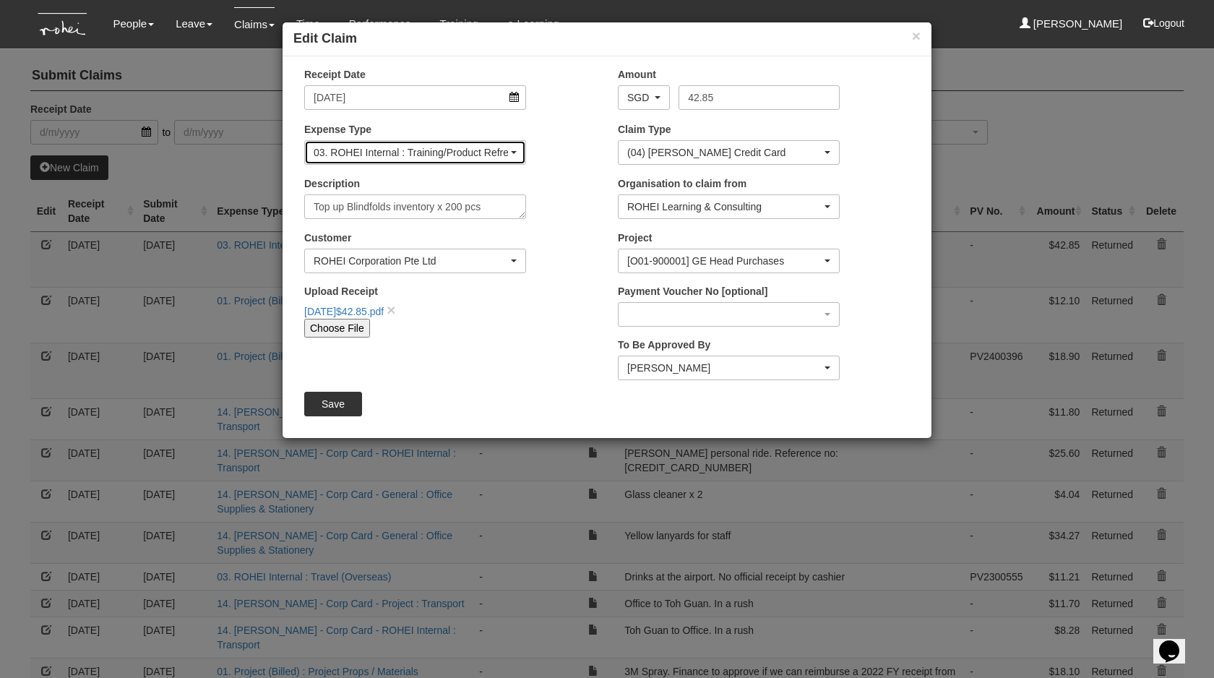
click at [445, 151] on div "03. ROHEI Internal : Training/Product Refresh" at bounding box center [411, 152] width 194 height 14
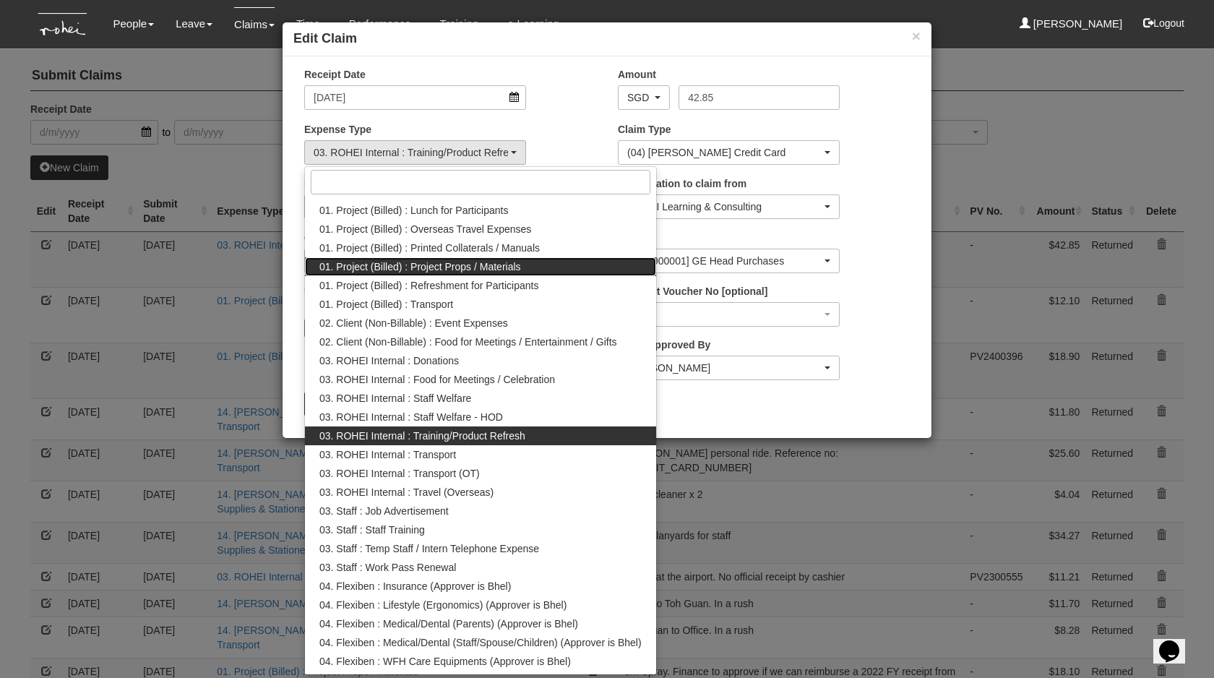
click at [472, 269] on span "01. Project (Billed) : Project Props / Materials" at bounding box center [420, 266] width 202 height 14
select select "134"
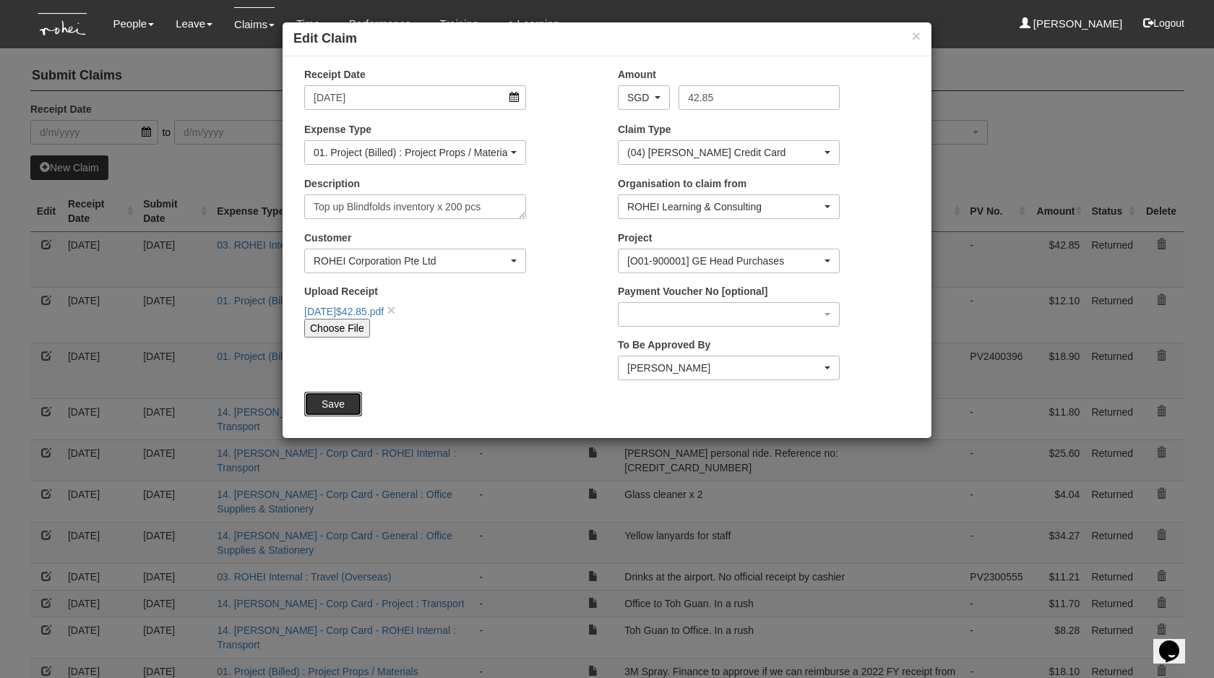
click at [332, 400] on input "Save" at bounding box center [333, 404] width 58 height 25
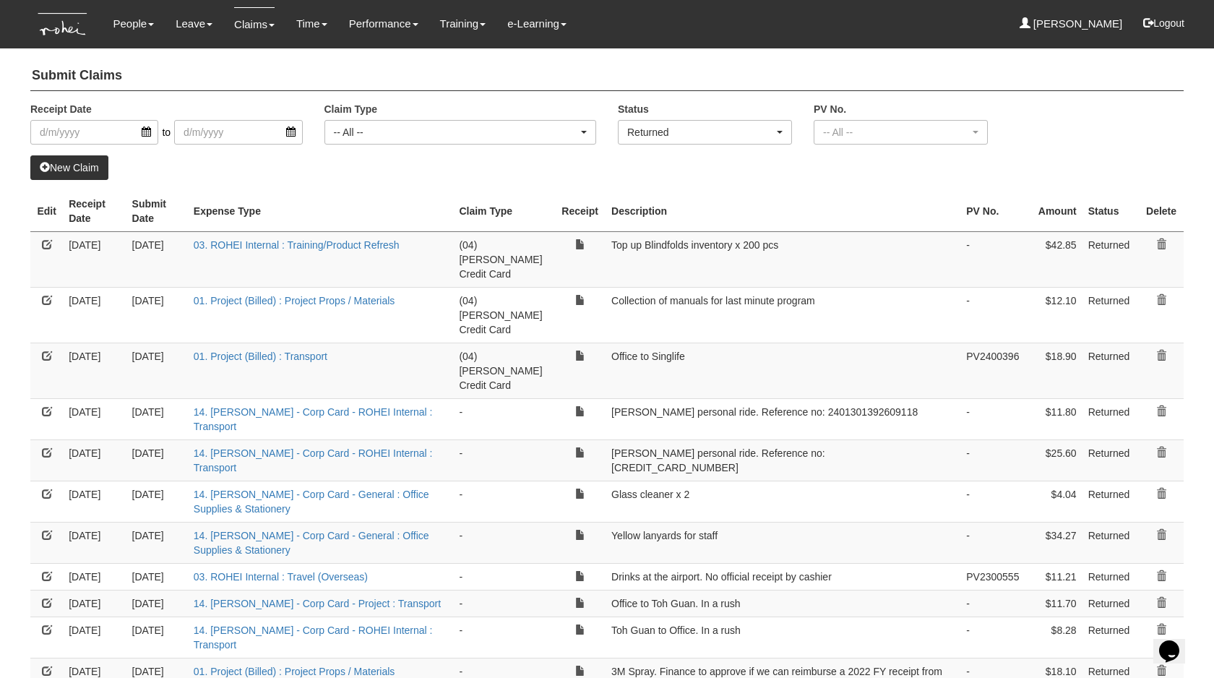
select select "50"
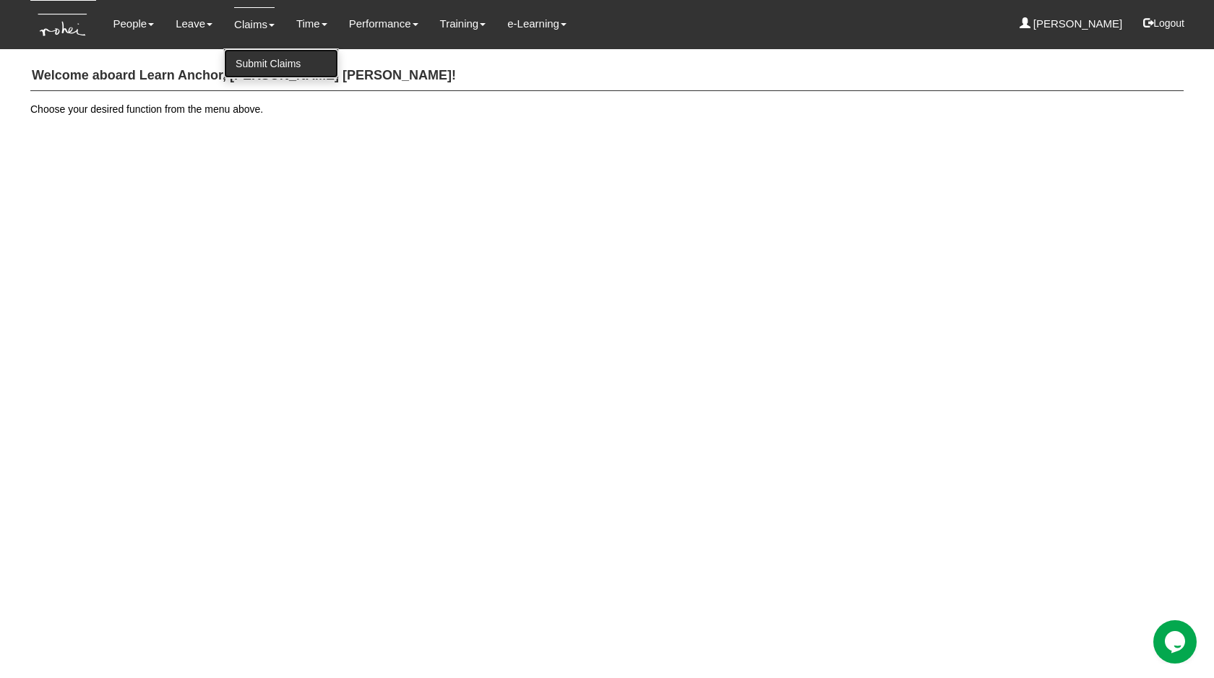
click at [271, 74] on link "Submit Claims" at bounding box center [281, 63] width 114 height 29
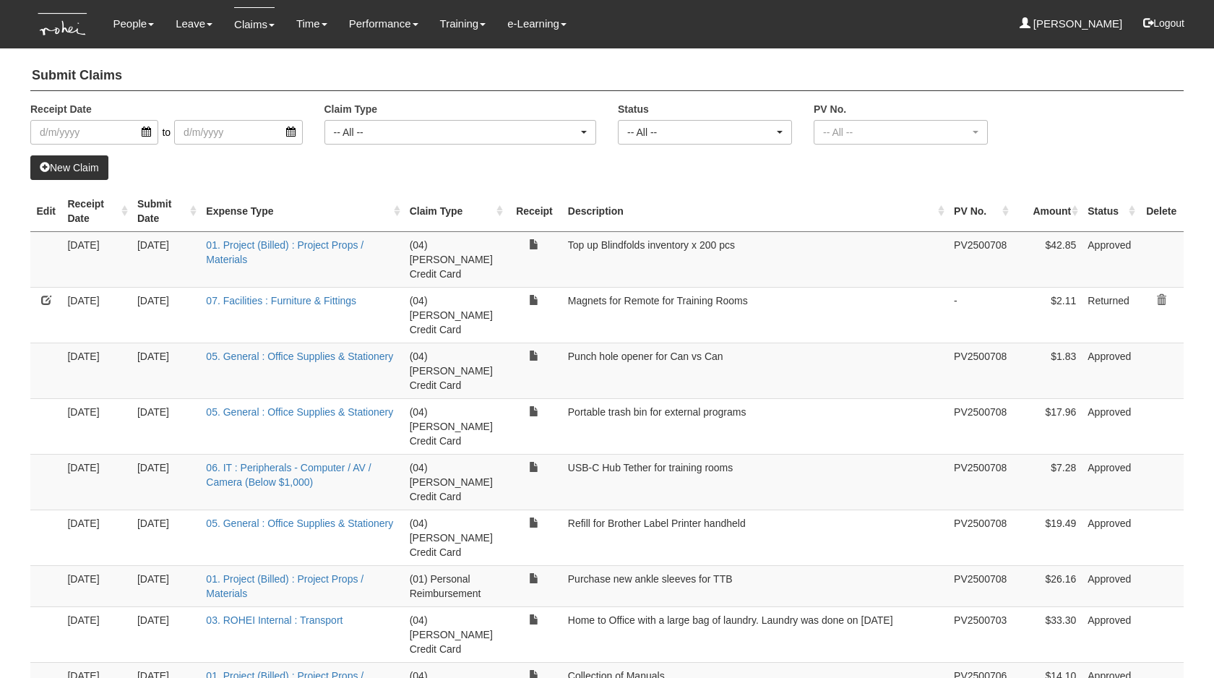
select select "50"
click at [46, 295] on link at bounding box center [46, 300] width 10 height 10
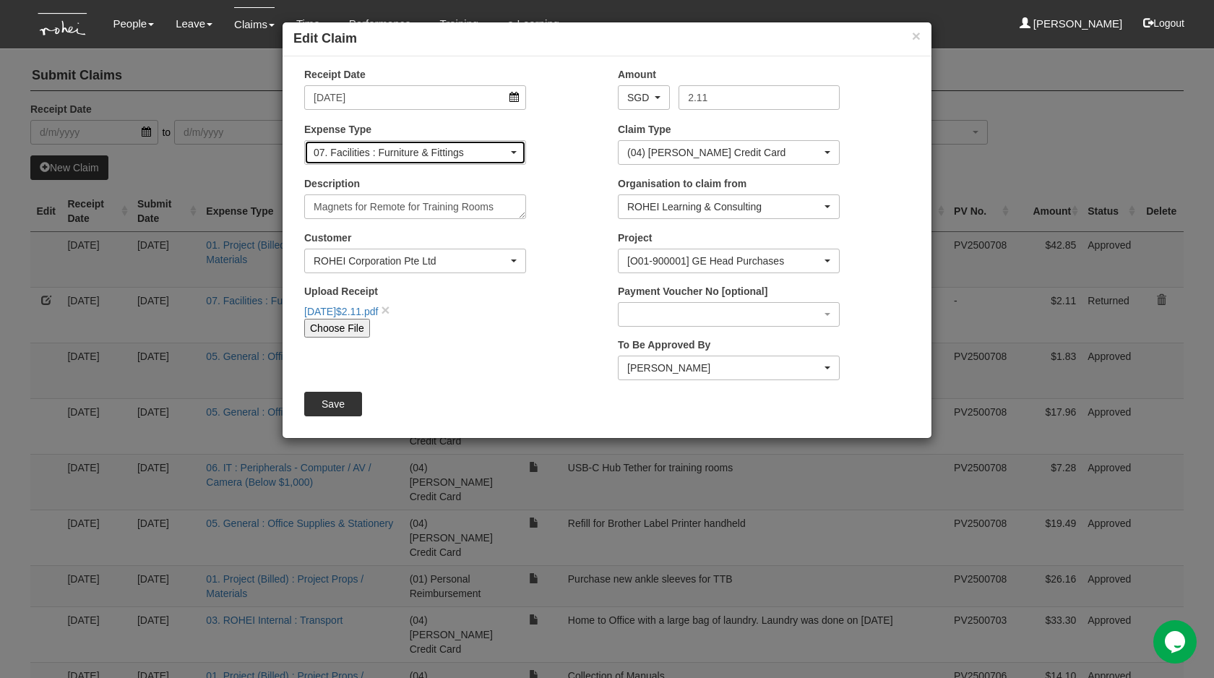
click at [452, 143] on div "07. Facilities : Furniture & Fittings" at bounding box center [415, 152] width 220 height 23
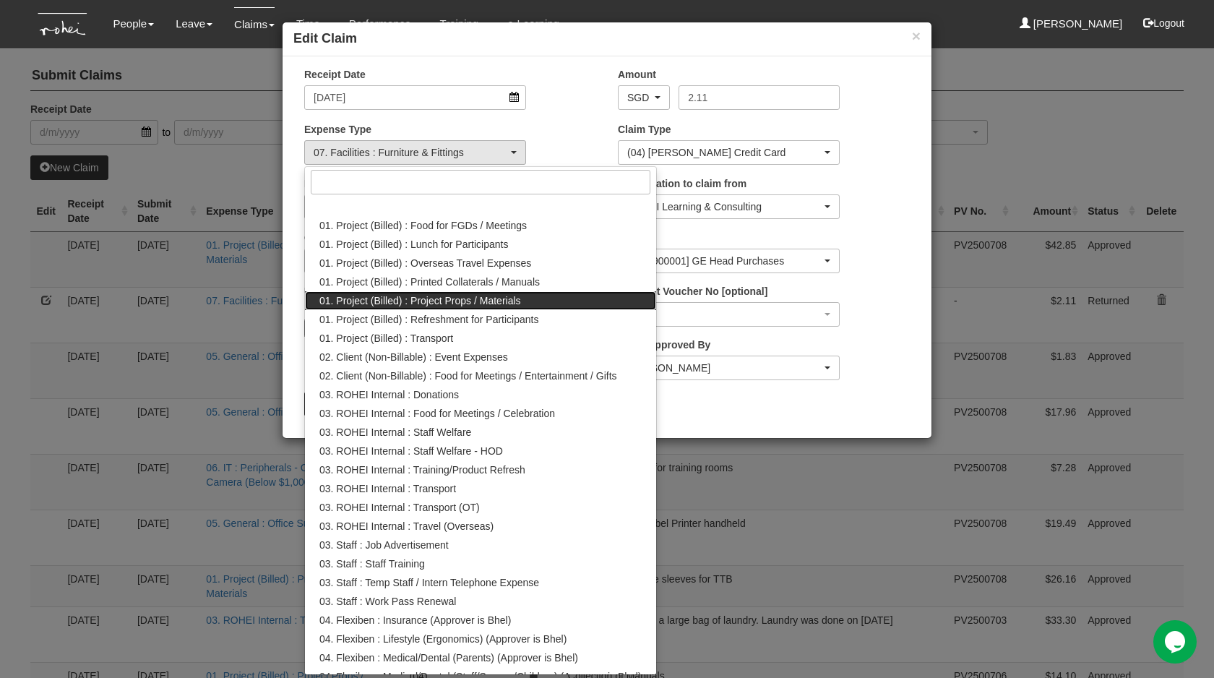
click at [449, 309] on link "01. Project (Billed) : Project Props / Materials" at bounding box center [480, 300] width 351 height 19
select select "134"
